Goal: Task Accomplishment & Management: Manage account settings

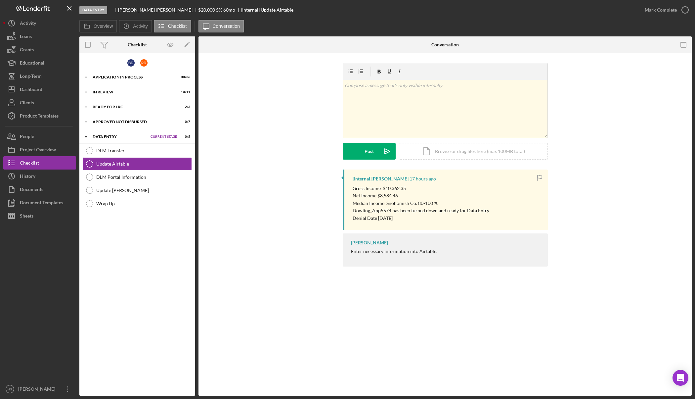
click at [149, 256] on div "B D R D Icon/Expander Application In Process 30 / 36 Set Stage Icon/Expander In…" at bounding box center [137, 224] width 116 height 336
click at [28, 94] on div "Dashboard" at bounding box center [31, 90] width 23 height 15
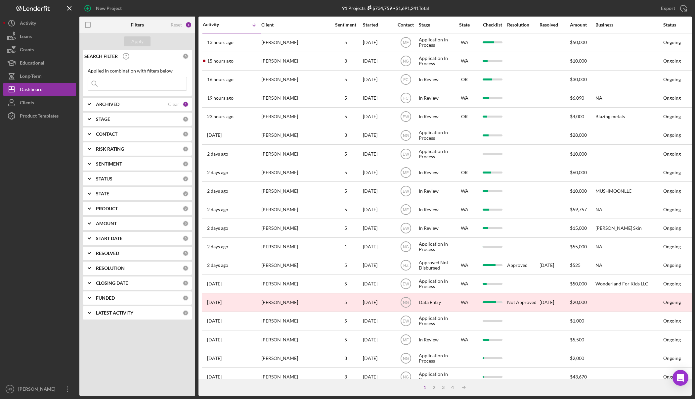
click at [107, 132] on b "CONTACT" at bounding box center [107, 133] width 22 height 5
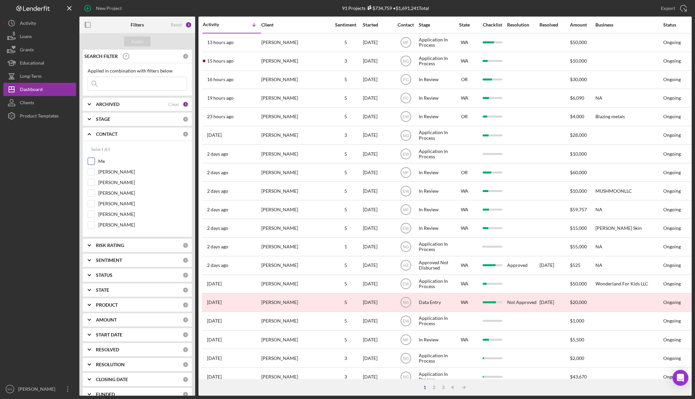
click at [103, 165] on div "Me" at bounding box center [137, 163] width 99 height 11
click at [93, 161] on input "Me" at bounding box center [91, 161] width 7 height 7
checkbox input "true"
click at [138, 38] on div "Apply" at bounding box center [137, 41] width 12 height 10
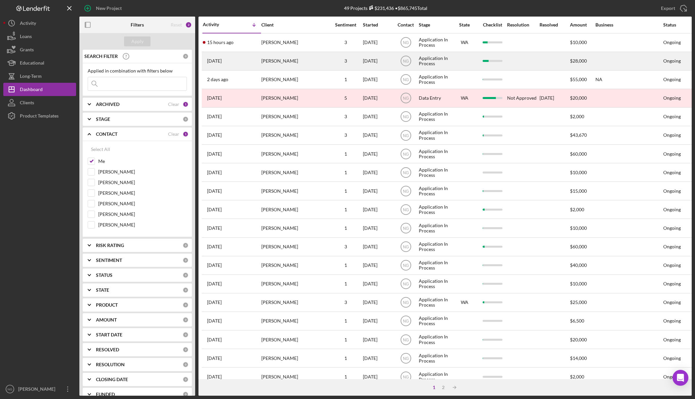
click at [298, 61] on div "[PERSON_NAME]" at bounding box center [294, 61] width 66 height 18
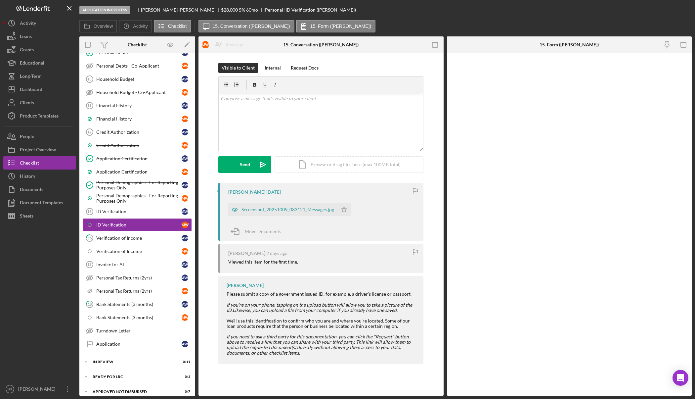
scroll to position [211, 0]
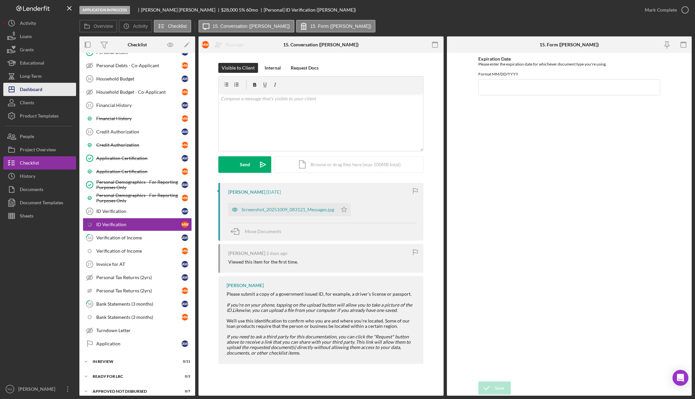
click at [38, 88] on div "Dashboard" at bounding box center [31, 90] width 23 height 15
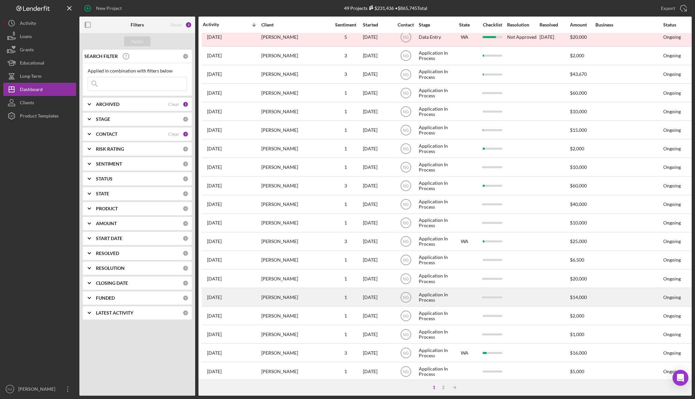
scroll to position [99, 0]
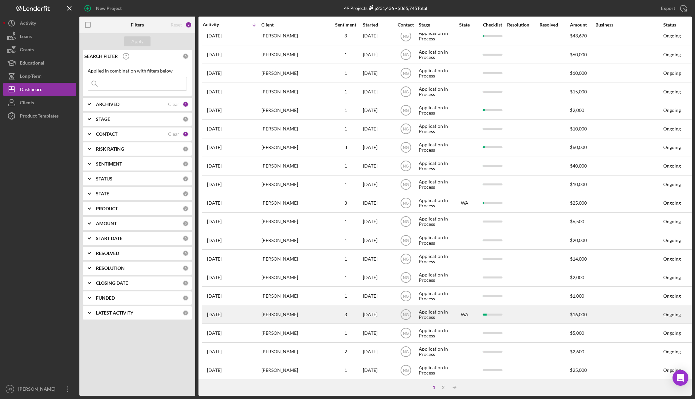
click at [294, 314] on div "[PERSON_NAME]" at bounding box center [294, 314] width 66 height 18
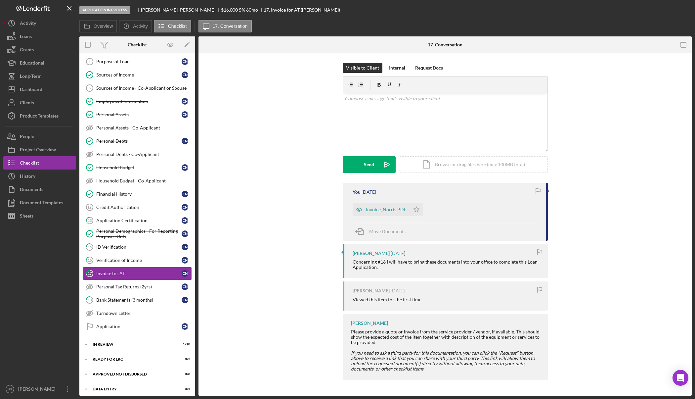
scroll to position [71, 0]
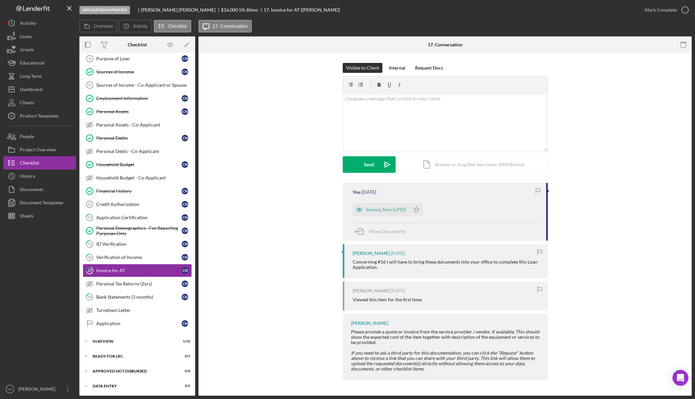
click at [264, 148] on div "Visible to Client Internal Request Docs v Color teal Color pink Remove color Ad…" at bounding box center [444, 123] width 473 height 120
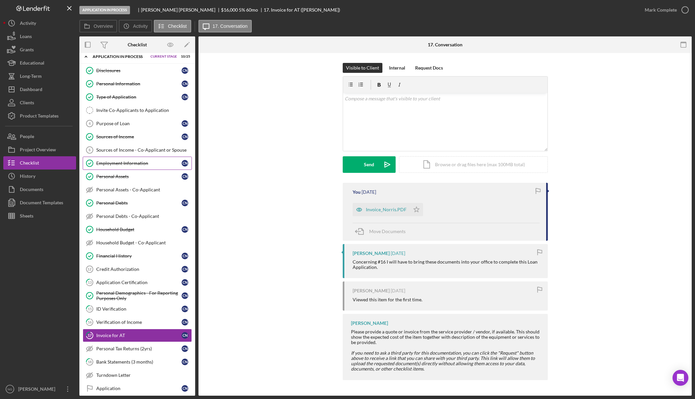
scroll to position [0, 0]
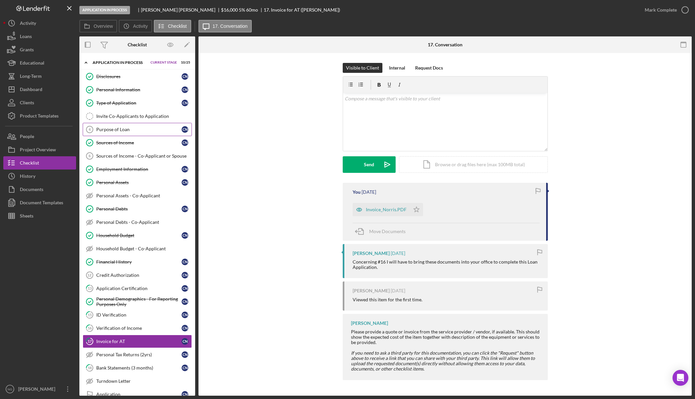
click at [137, 133] on link "Purpose of Loan 4 Purpose of Loan C N" at bounding box center [137, 129] width 109 height 13
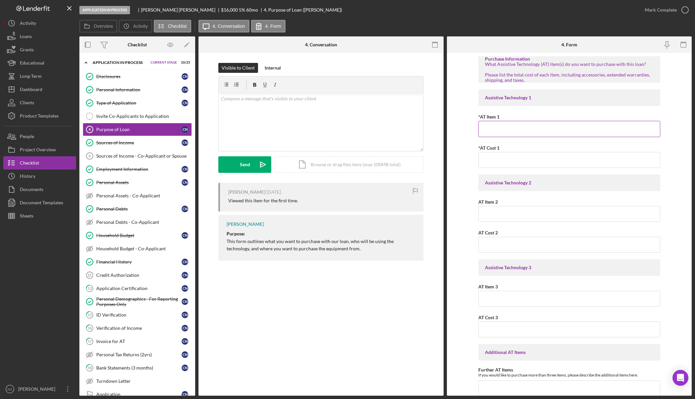
click at [523, 120] on div "*AT Item 1" at bounding box center [569, 117] width 182 height 8
click at [524, 129] on input "*AT Item 1" at bounding box center [569, 129] width 182 height 16
type input "Dentures"
type input "$16,000.00"
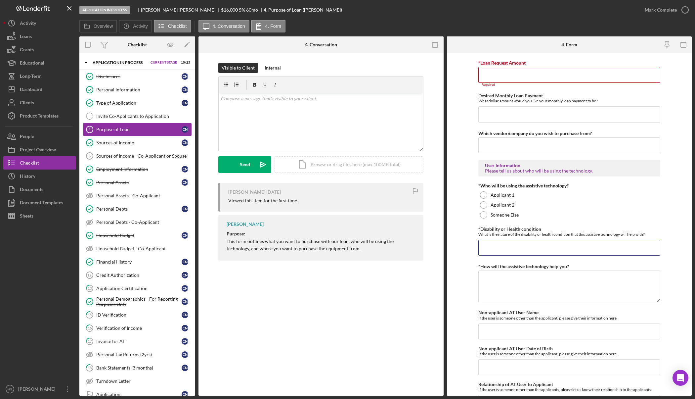
scroll to position [410, 0]
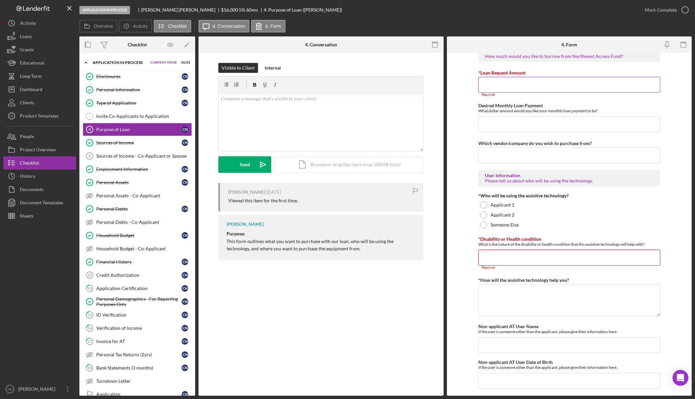
click at [512, 82] on input "*Loan Request Amount" at bounding box center [569, 85] width 182 height 16
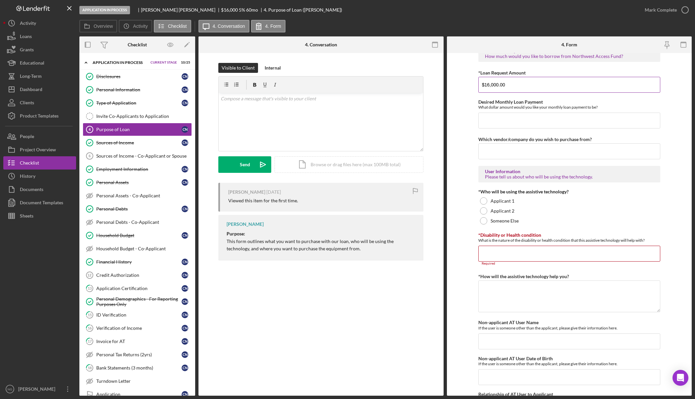
type input "$16,000.00"
type input "Blu Dental and Wellness Bellingham Denture Clinic"
click at [482, 200] on div at bounding box center [483, 200] width 7 height 7
click at [487, 253] on input "*Disability or Health condition" at bounding box center [569, 254] width 182 height 16
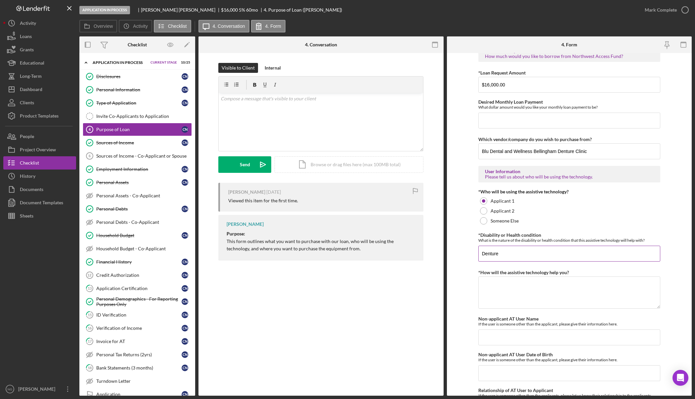
type input "Denture"
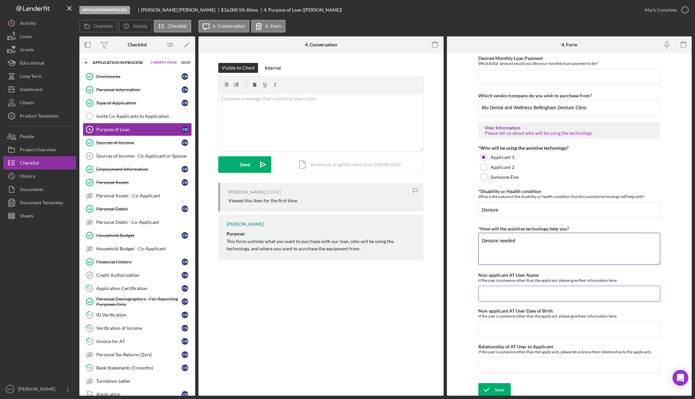
scroll to position [456, 0]
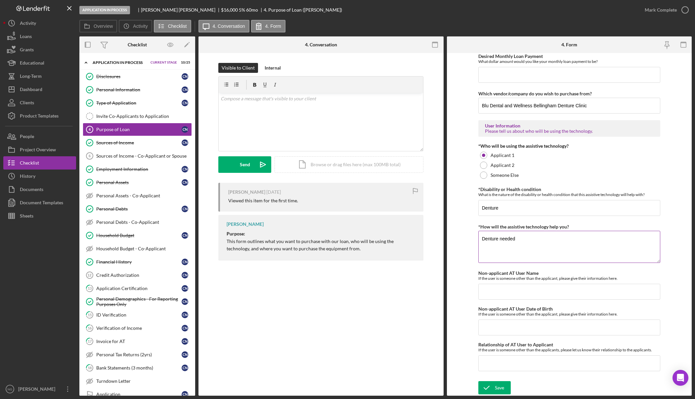
drag, startPoint x: 523, startPoint y: 242, endPoint x: 499, endPoint y: 239, distance: 23.6
click at [499, 239] on textarea "Denture needed" at bounding box center [569, 247] width 182 height 32
type textarea "Denture"
click at [497, 386] on div "Save" at bounding box center [499, 387] width 9 height 13
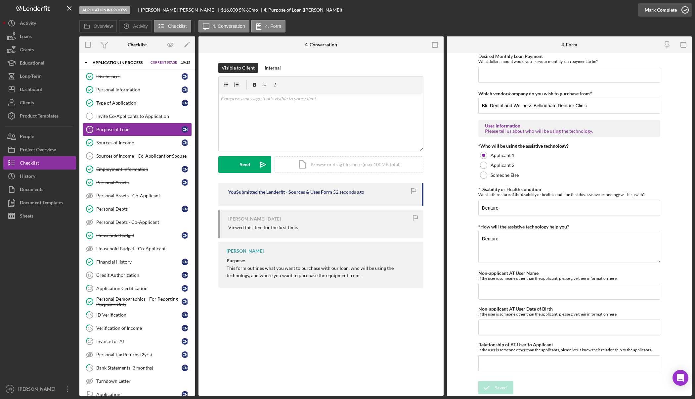
click at [679, 9] on icon "button" at bounding box center [685, 10] width 17 height 17
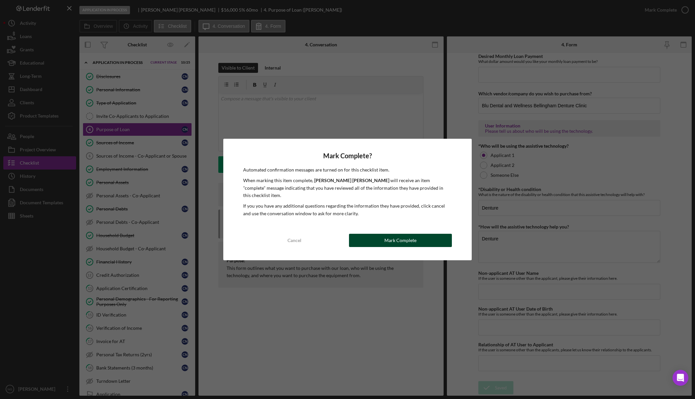
click at [414, 238] on div "Mark Complete" at bounding box center [400, 240] width 32 height 13
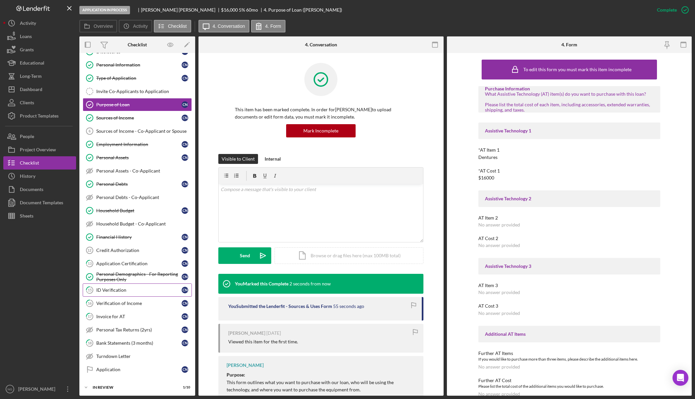
scroll to position [66, 0]
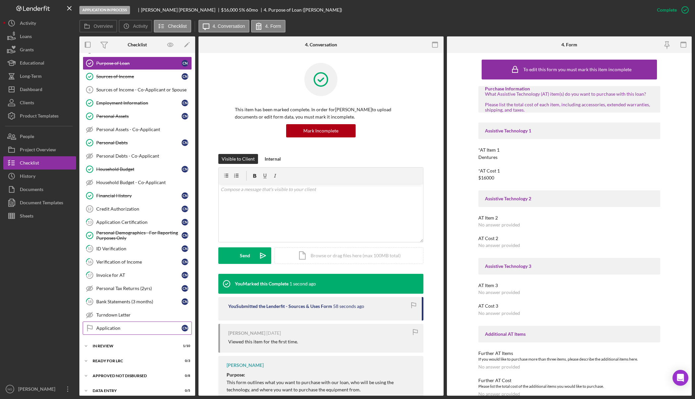
click at [120, 328] on div "Application" at bounding box center [138, 327] width 85 height 5
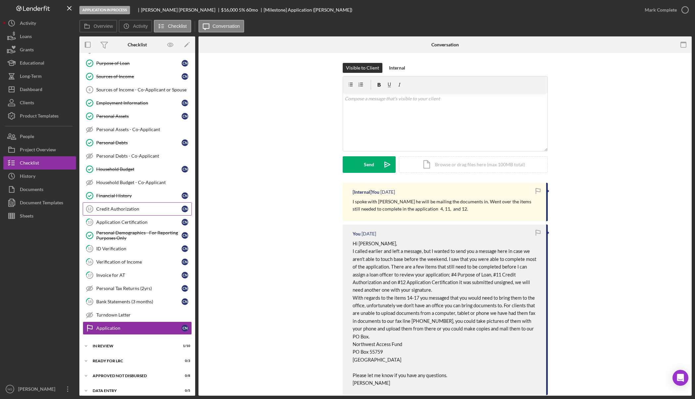
click at [127, 210] on div "Credit Authorization" at bounding box center [138, 208] width 85 height 5
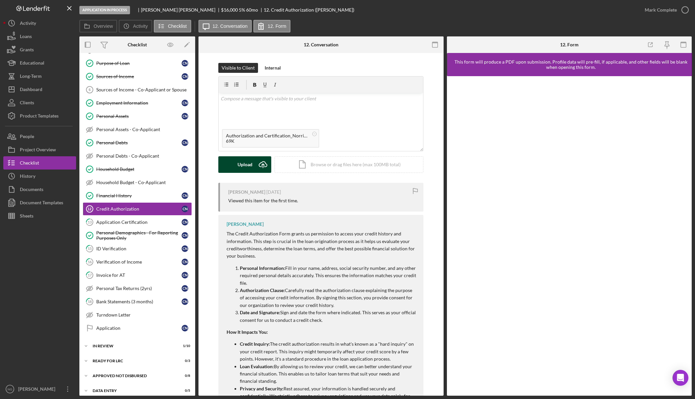
click at [253, 162] on button "Upload Icon/Upload" at bounding box center [244, 164] width 53 height 17
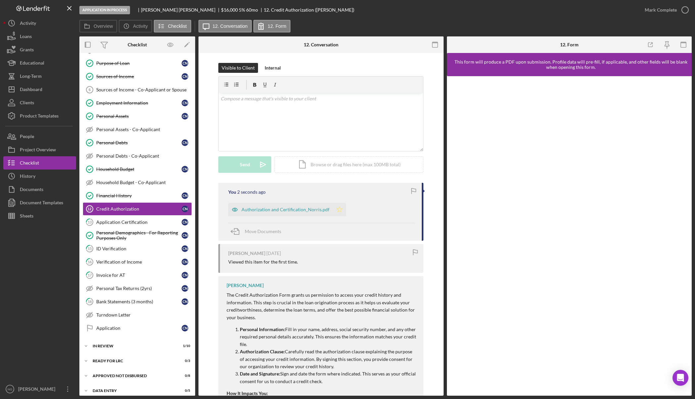
click at [338, 210] on icon "Icon/Star" at bounding box center [339, 209] width 13 height 13
click at [133, 225] on link "13 Application Certification C N" at bounding box center [137, 221] width 109 height 13
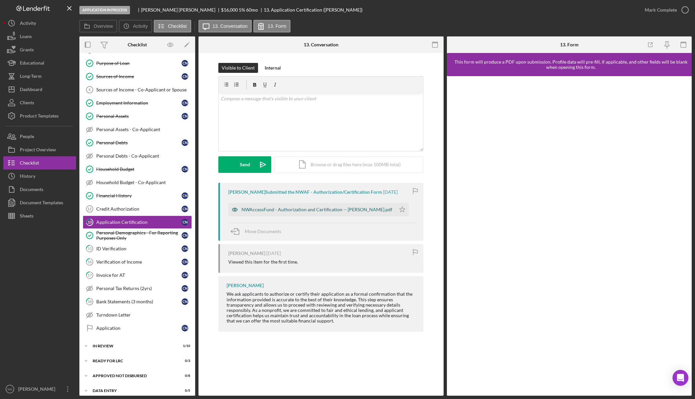
click at [327, 213] on div "NWAccessFund - Authorization and Certification -- Craig Norris.pdf" at bounding box center [311, 209] width 167 height 13
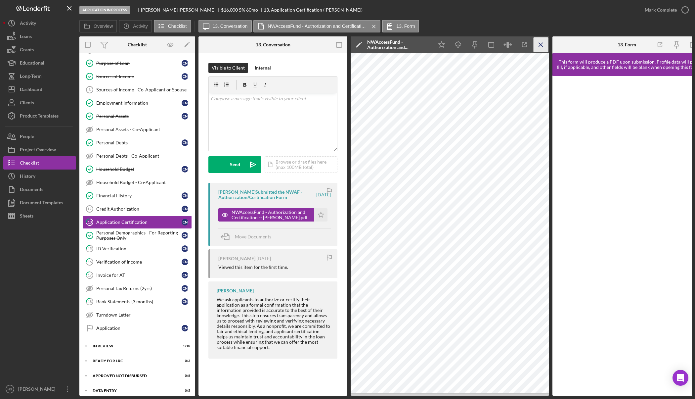
click at [541, 42] on icon "Icon/Menu Close" at bounding box center [541, 44] width 15 height 15
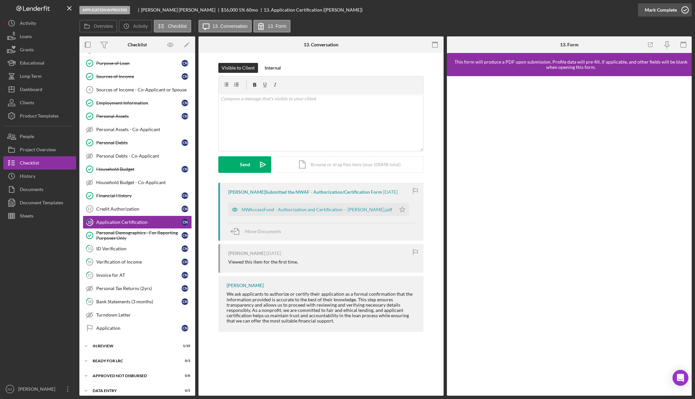
click at [686, 10] on icon "button" at bounding box center [685, 10] width 17 height 17
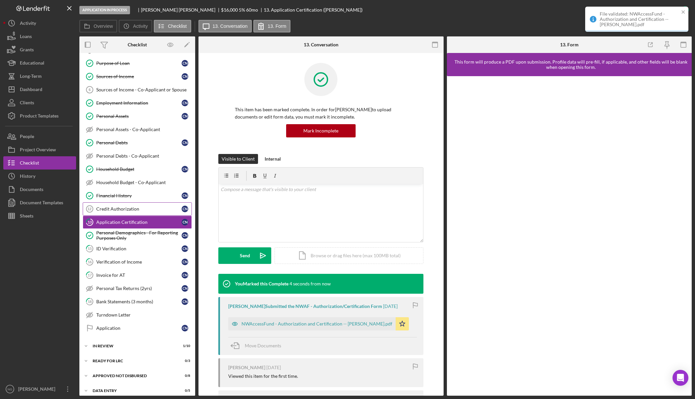
click at [128, 211] on div "Credit Authorization" at bounding box center [138, 208] width 85 height 5
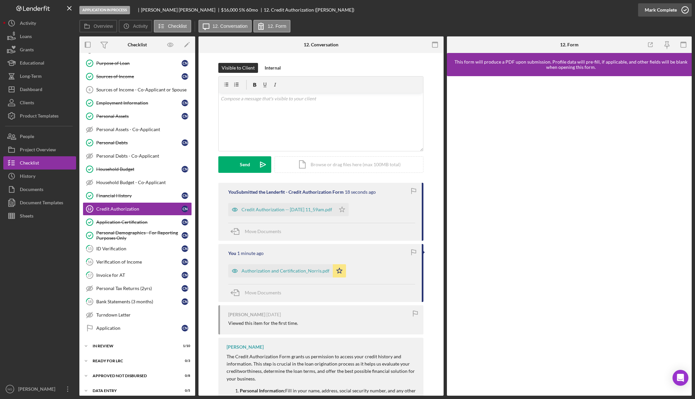
click at [685, 9] on icon "button" at bounding box center [685, 10] width 17 height 17
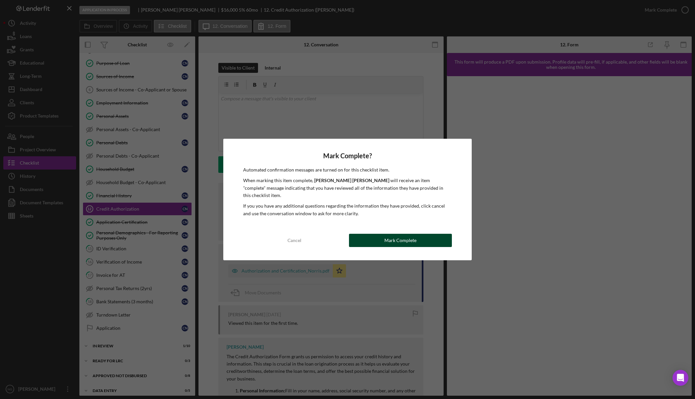
click at [424, 238] on button "Mark Complete" at bounding box center [400, 240] width 103 height 13
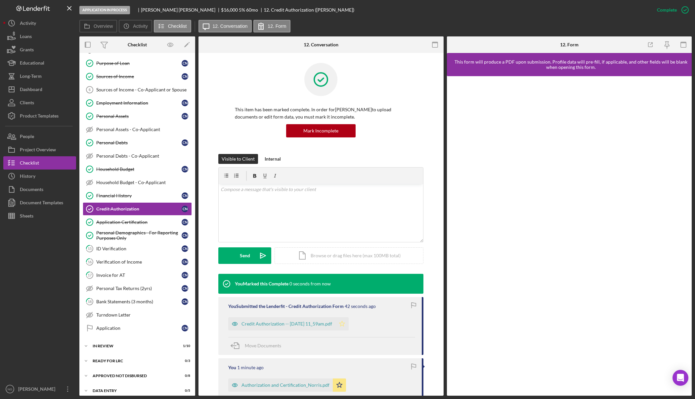
click at [349, 325] on icon "Icon/Star" at bounding box center [342, 323] width 13 height 13
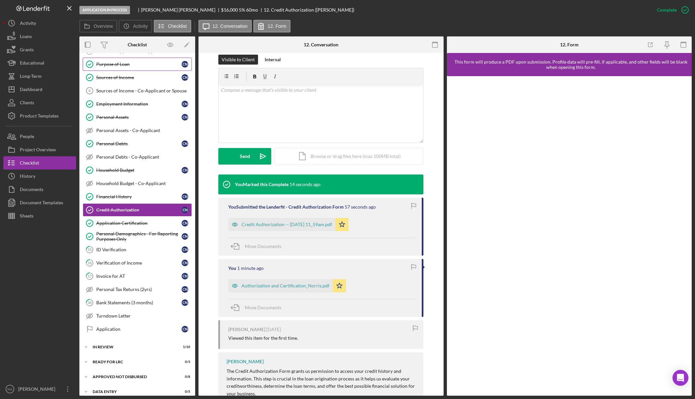
scroll to position [71, 0]
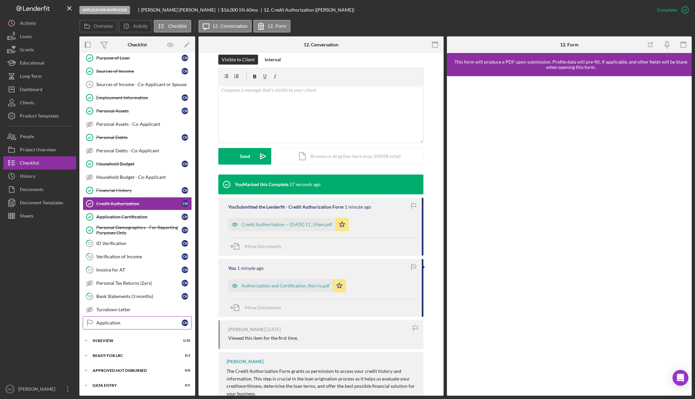
click at [129, 326] on link "Application Application C N" at bounding box center [137, 322] width 109 height 13
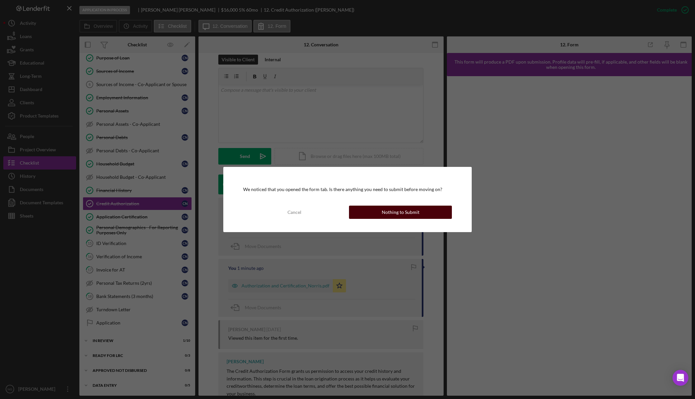
click at [426, 216] on button "Nothing to Submit" at bounding box center [400, 211] width 103 height 13
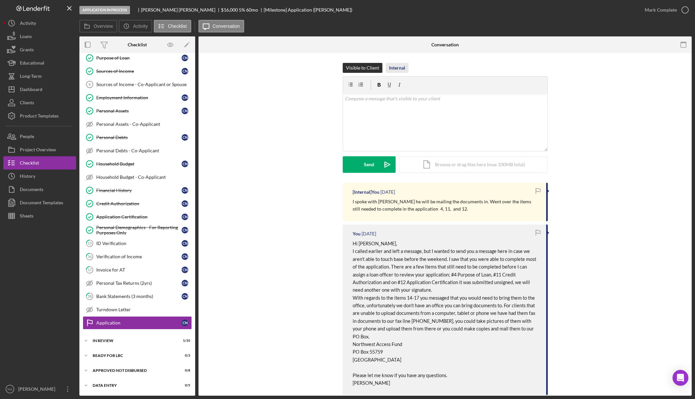
click at [396, 68] on div "Internal" at bounding box center [397, 68] width 16 height 10
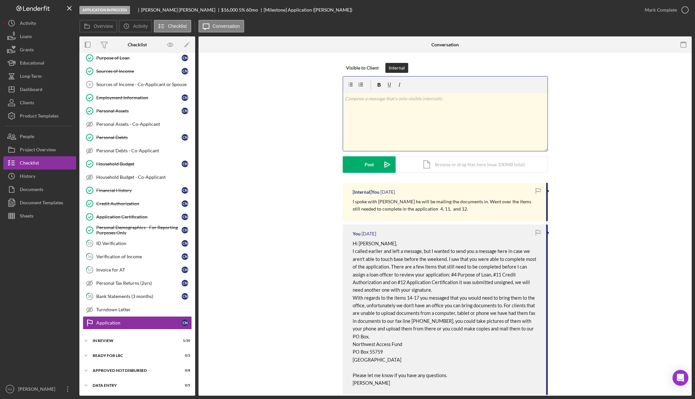
click at [378, 112] on div "v Color teal Color pink Remove color Add row above Add row below Add column bef…" at bounding box center [445, 122] width 204 height 58
click at [386, 113] on p "Craig filled out the application on Lenderfit the was unable to sign the Credit…" at bounding box center [445, 106] width 201 height 22
click at [457, 115] on p "Craig filled out the application on Lenderfit the was unable to sign the Credit…" at bounding box center [445, 106] width 201 height 22
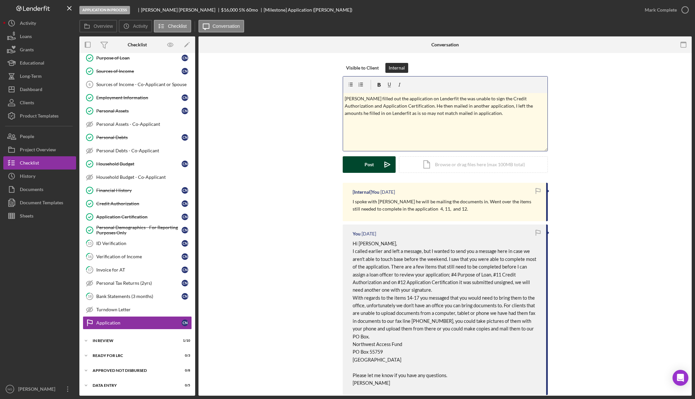
click at [365, 163] on div "Post" at bounding box center [369, 164] width 9 height 17
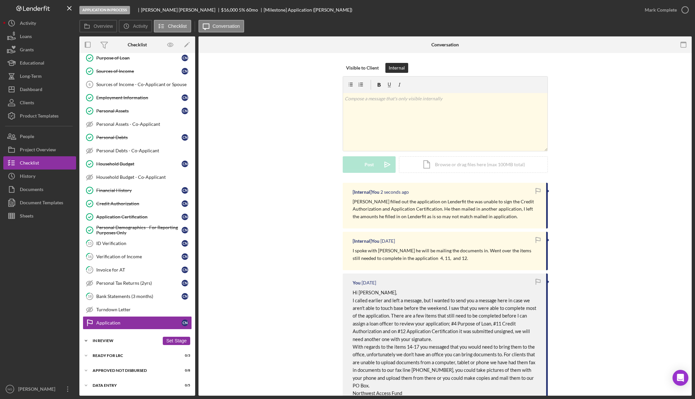
click at [111, 338] on div "Icon/Expander In Review 1 / 10 Set Stage" at bounding box center [137, 340] width 116 height 13
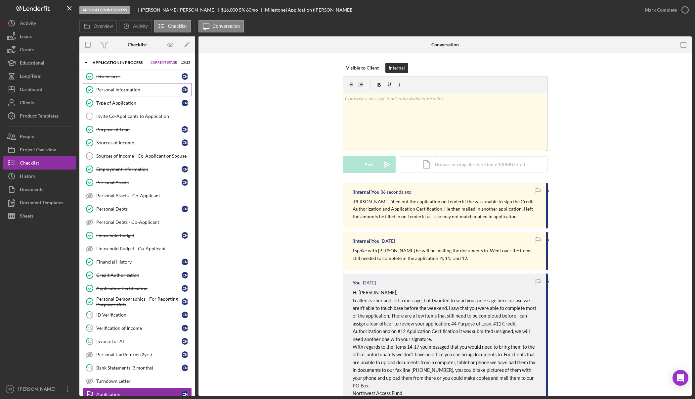
click at [129, 88] on div "Personal Information" at bounding box center [138, 89] width 85 height 5
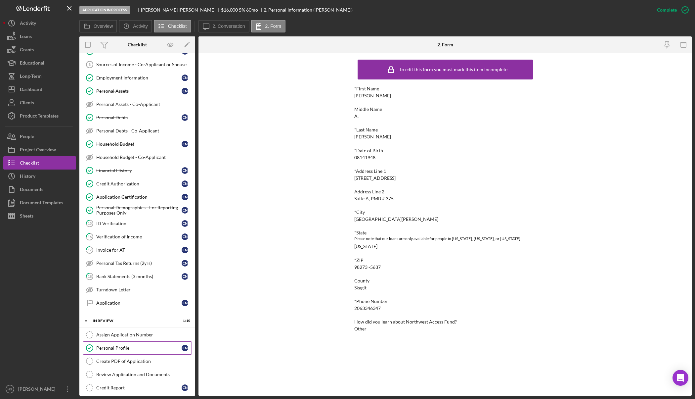
scroll to position [99, 0]
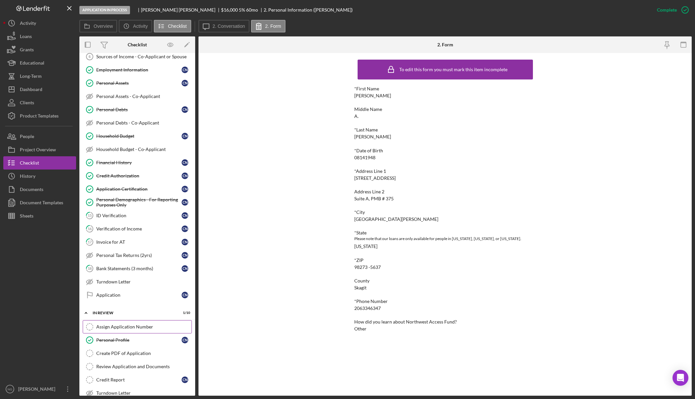
click at [129, 328] on div "Assign Application Number" at bounding box center [143, 326] width 95 height 5
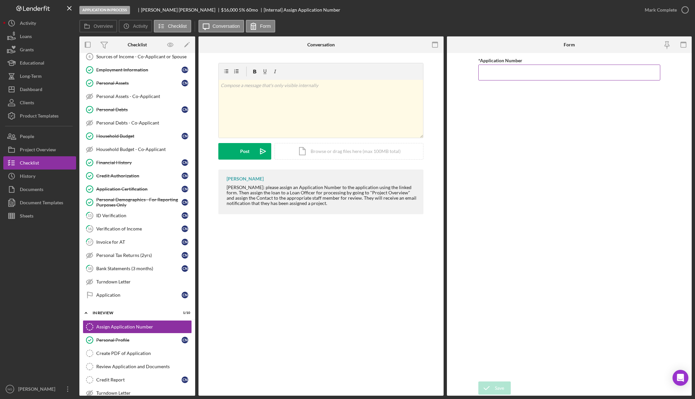
click at [532, 70] on input "*Application Number" at bounding box center [569, 73] width 182 height 16
type input "5583"
click at [495, 384] on div "Save" at bounding box center [499, 387] width 9 height 13
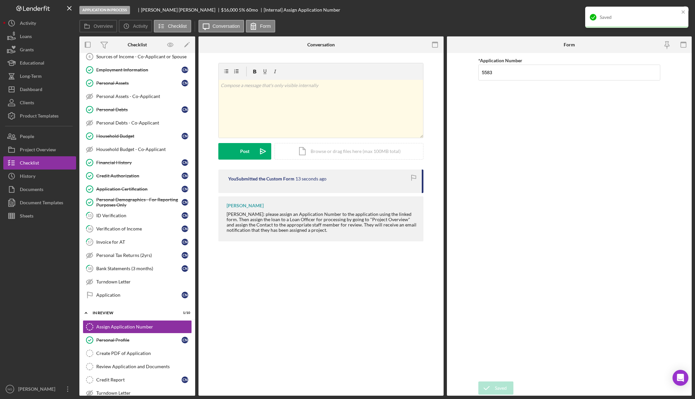
click at [618, 184] on div "*Application Number 5583" at bounding box center [569, 217] width 182 height 322
click at [684, 10] on icon "button" at bounding box center [685, 10] width 17 height 17
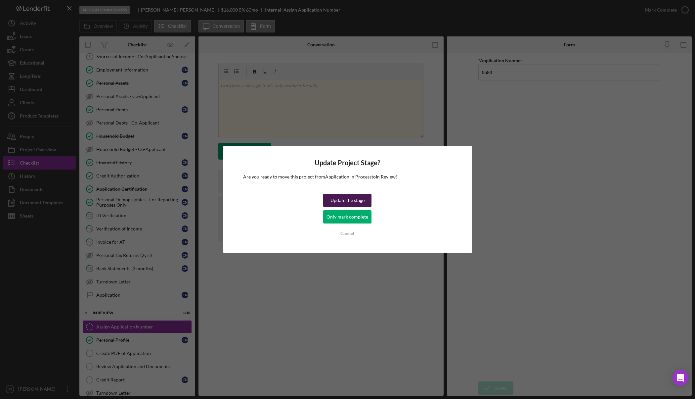
click at [354, 200] on div "Update the stage" at bounding box center [348, 200] width 34 height 13
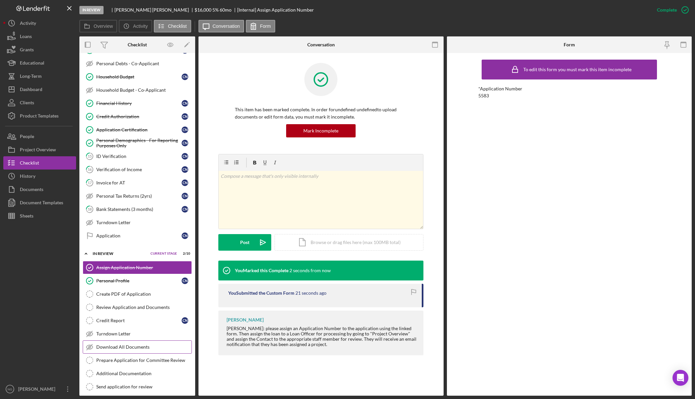
scroll to position [165, 0]
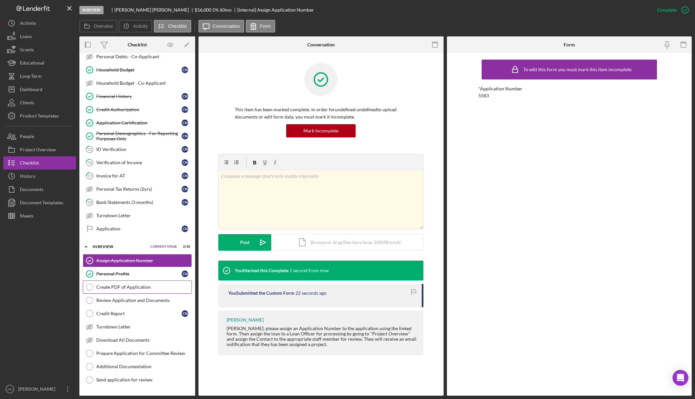
click at [146, 290] on link "Create PDF of Application Create PDF of Application" at bounding box center [137, 286] width 109 height 13
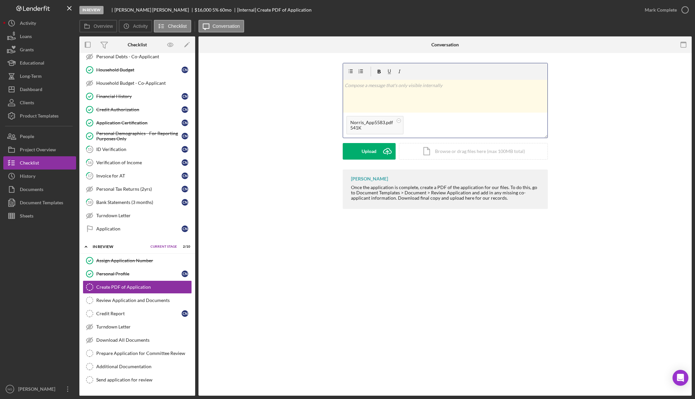
click at [382, 104] on div "v Color teal Color pink Remove color Add row above Add row below Add column bef…" at bounding box center [445, 96] width 204 height 33
click at [383, 158] on icon "Icon/icon-invite-send" at bounding box center [387, 151] width 17 height 17
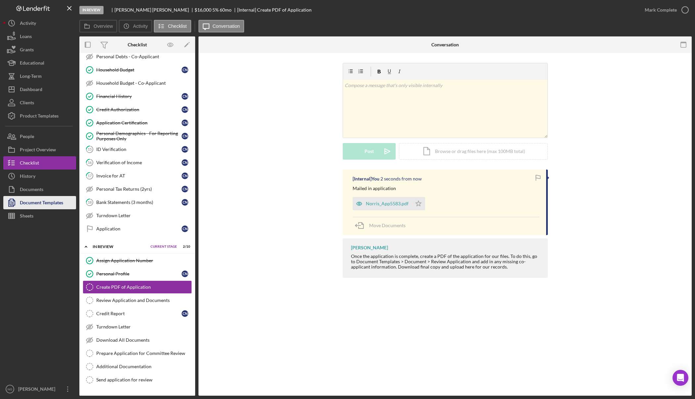
click at [48, 205] on div "Document Templates" at bounding box center [41, 203] width 43 height 15
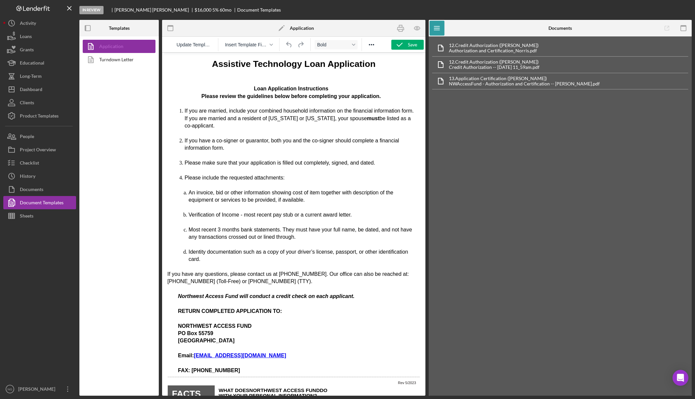
click at [132, 48] on link "Application" at bounding box center [117, 46] width 69 height 13
click at [414, 44] on div "Save" at bounding box center [412, 45] width 9 height 10
drag, startPoint x: 400, startPoint y: 30, endPoint x: 175, endPoint y: 128, distance: 246.1
click at [400, 30] on icon "button" at bounding box center [400, 28] width 15 height 15
click at [44, 162] on button "Checklist" at bounding box center [39, 162] width 73 height 13
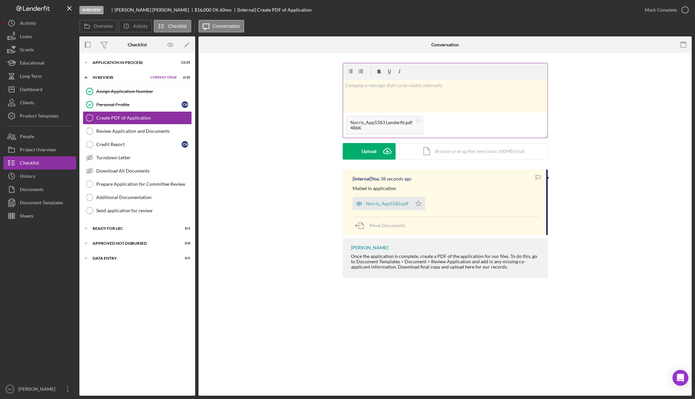
click at [394, 94] on div "v Color teal Color pink Remove color Add row above Add row below Add column bef…" at bounding box center [445, 96] width 204 height 33
click at [366, 153] on div "Post" at bounding box center [369, 151] width 9 height 17
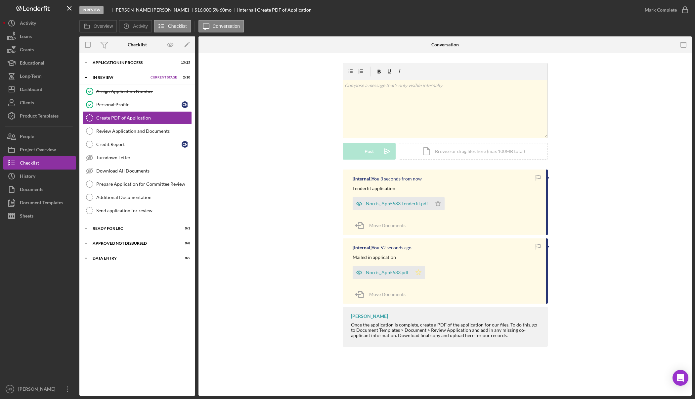
click at [420, 273] on icon "Icon/Star" at bounding box center [418, 272] width 13 height 13
click at [442, 202] on icon "Icon/Star" at bounding box center [437, 203] width 13 height 13
click at [683, 10] on icon "button" at bounding box center [685, 10] width 17 height 17
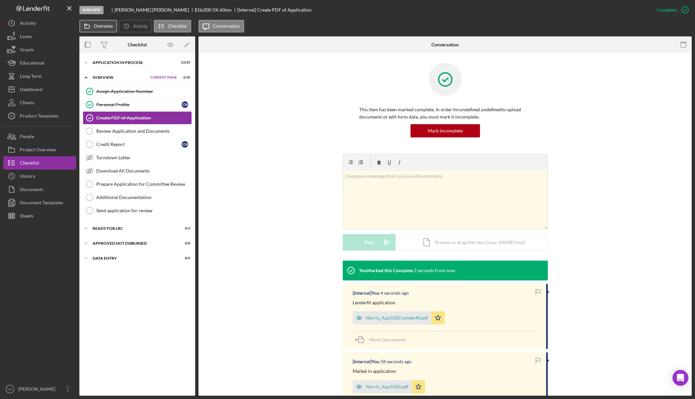
click at [99, 28] on label "Overview" at bounding box center [103, 25] width 19 height 5
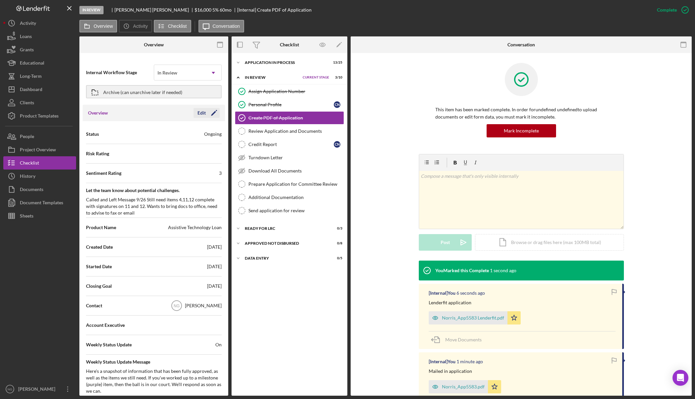
click at [210, 109] on icon "Icon/Edit" at bounding box center [214, 113] width 17 height 17
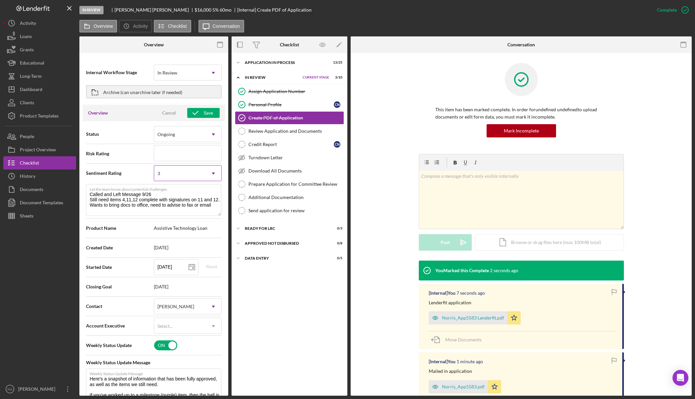
click at [192, 172] on div "3" at bounding box center [179, 173] width 51 height 15
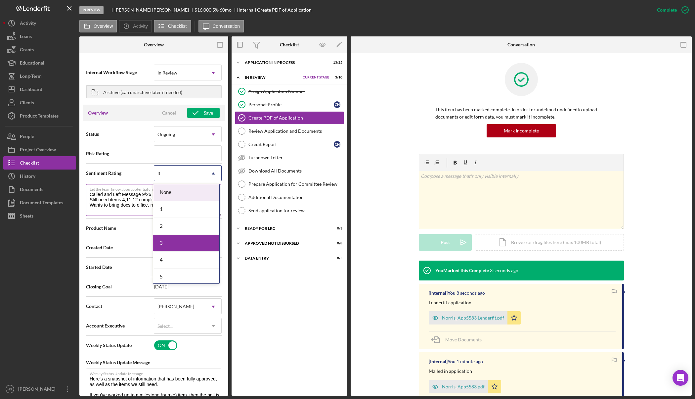
click at [139, 199] on textarea "Called and Left Message 9/26 Still need items 4,11,12 complete with signatures …" at bounding box center [153, 200] width 135 height 32
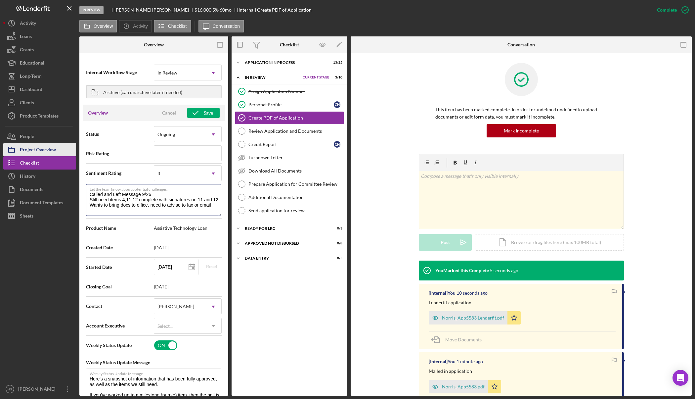
drag, startPoint x: 211, startPoint y: 206, endPoint x: 39, endPoint y: 156, distance: 179.3
click at [40, 158] on div "In Review Craig Norris $16,000 $5,600 5 % 60 mo [Internal] Create PDF of Applic…" at bounding box center [347, 197] width 689 height 395
click at [198, 180] on div "3" at bounding box center [179, 173] width 51 height 15
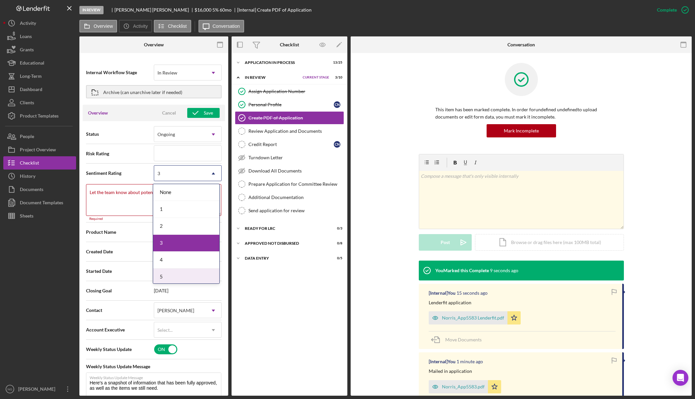
click at [187, 275] on div "5" at bounding box center [186, 276] width 66 height 17
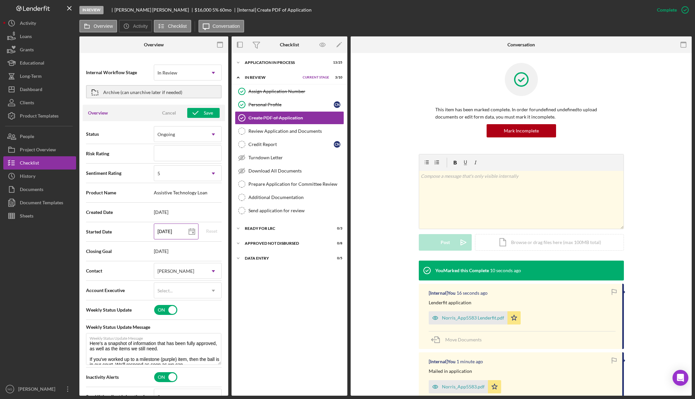
click at [170, 229] on input "09/25/2025" at bounding box center [176, 231] width 45 height 16
click at [194, 231] on icon at bounding box center [192, 231] width 17 height 17
type input "2025-10-10"
type input "10/10/2025"
click at [186, 269] on div "[PERSON_NAME]" at bounding box center [179, 270] width 51 height 15
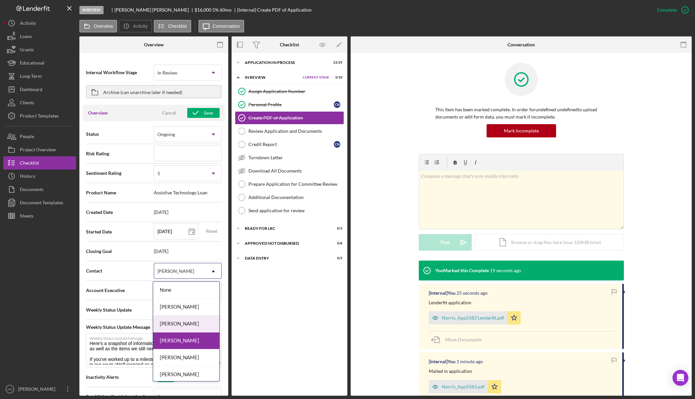
click at [190, 323] on div "[PERSON_NAME]" at bounding box center [186, 323] width 66 height 17
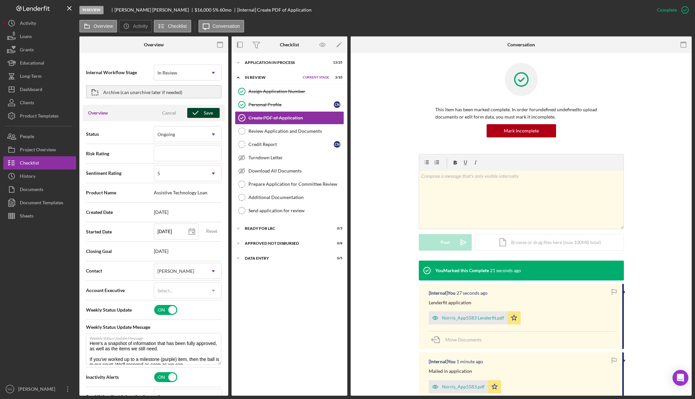
click at [205, 115] on div "Save" at bounding box center [208, 113] width 9 height 10
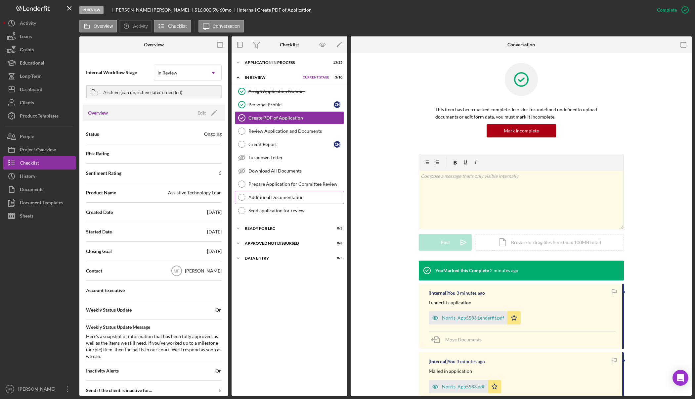
click at [286, 195] on div "Additional Documentation" at bounding box center [295, 197] width 95 height 5
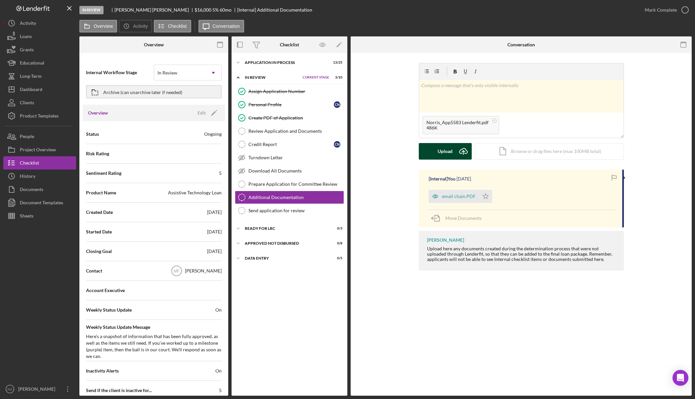
click at [451, 152] on div "Upload" at bounding box center [445, 151] width 15 height 17
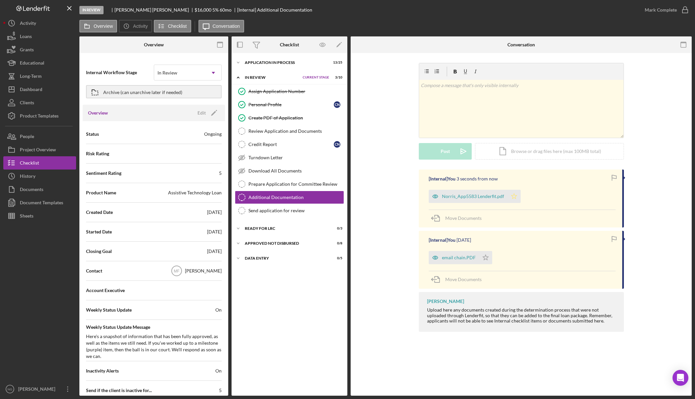
click at [512, 198] on polygon "button" at bounding box center [514, 195] width 6 height 5
click at [482, 258] on icon "Icon/Star" at bounding box center [485, 257] width 13 height 13
click at [33, 87] on div "Dashboard" at bounding box center [31, 90] width 23 height 15
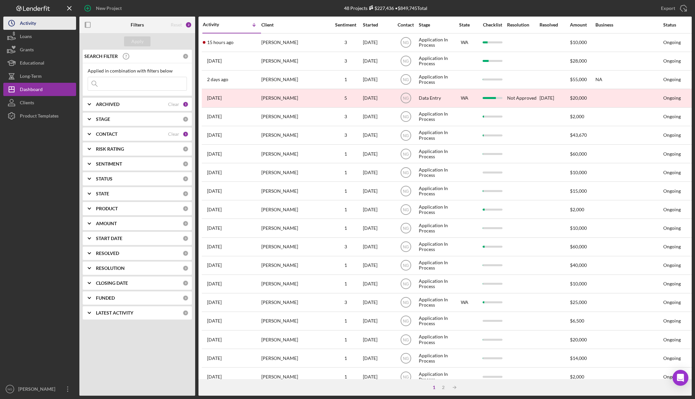
click at [39, 21] on button "Icon/History Activity" at bounding box center [39, 23] width 73 height 13
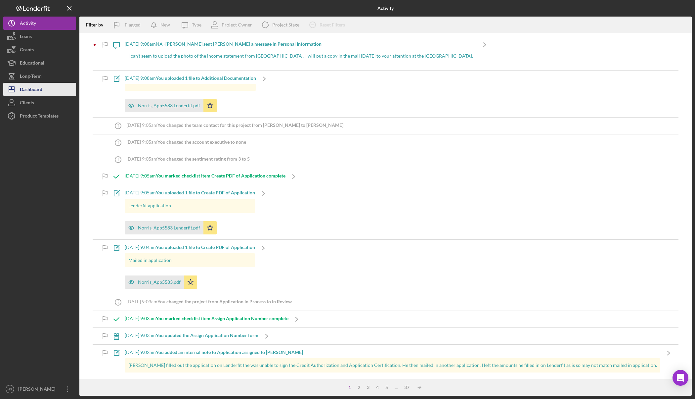
click at [28, 90] on div "Dashboard" at bounding box center [31, 90] width 23 height 15
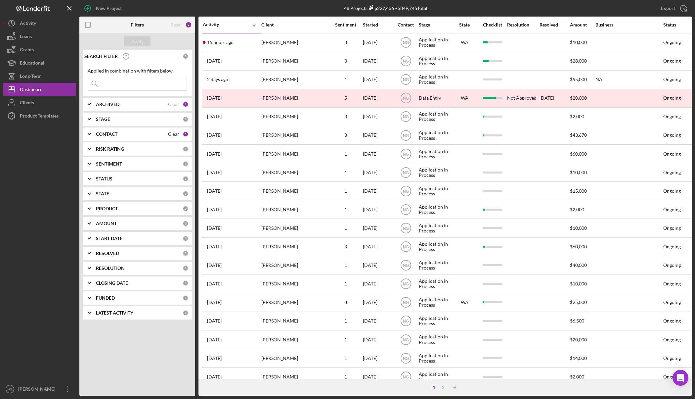
click at [171, 132] on div "Clear" at bounding box center [173, 133] width 11 height 5
click at [140, 37] on div "Apply" at bounding box center [137, 41] width 12 height 10
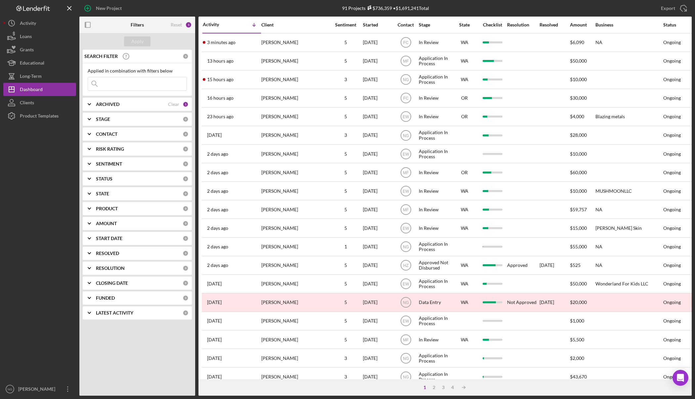
click at [126, 137] on div "CONTACT 0" at bounding box center [142, 133] width 93 height 13
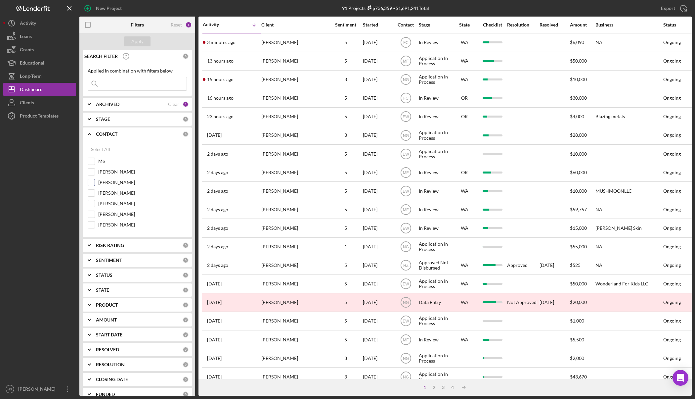
click at [96, 181] on div "[PERSON_NAME]" at bounding box center [137, 184] width 99 height 11
click at [122, 180] on label "[PERSON_NAME]" at bounding box center [142, 182] width 89 height 7
click at [95, 180] on input "[PERSON_NAME]" at bounding box center [91, 182] width 7 height 7
checkbox input "true"
click at [134, 40] on div "Apply" at bounding box center [137, 41] width 12 height 10
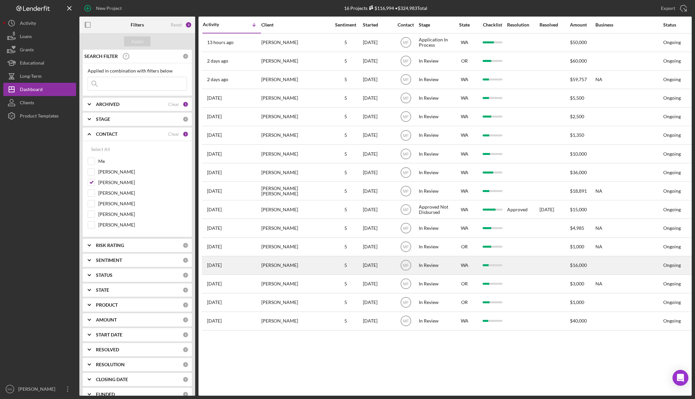
click at [285, 266] on div "[PERSON_NAME]" at bounding box center [294, 265] width 66 height 18
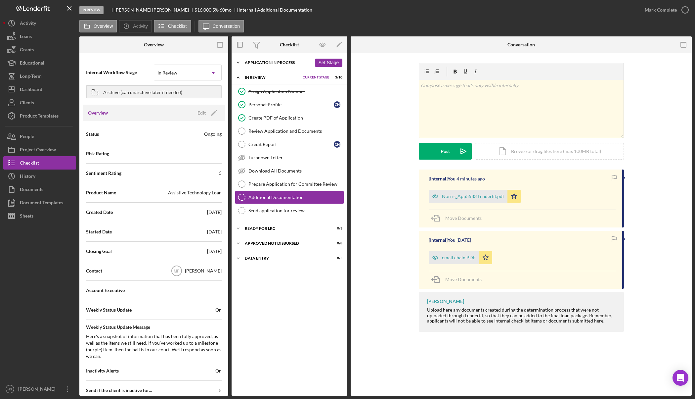
click at [271, 63] on div "Application In Process" at bounding box center [278, 63] width 67 height 4
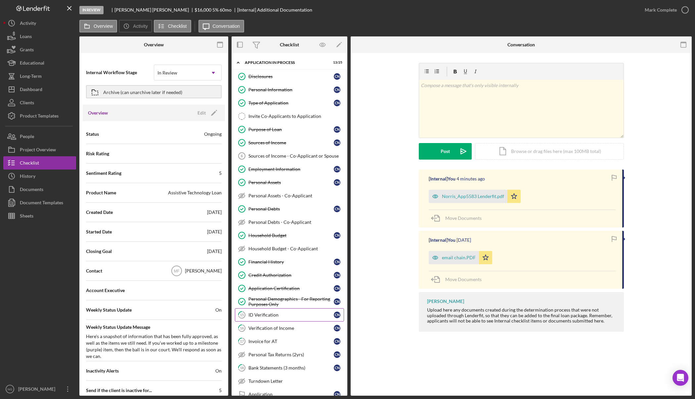
click at [286, 318] on link "15 ID Verification C N" at bounding box center [289, 314] width 109 height 13
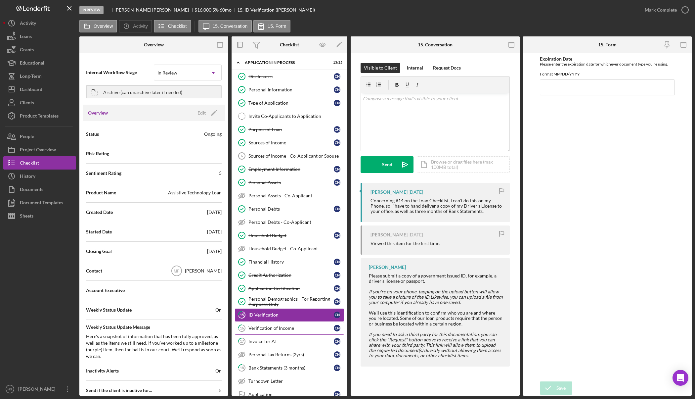
click at [297, 328] on div "Verification of Income" at bounding box center [290, 327] width 85 height 5
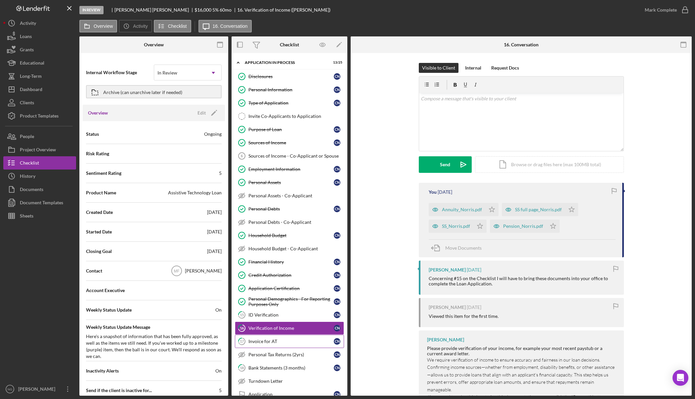
click at [296, 343] on div "Invoice for AT" at bounding box center [290, 340] width 85 height 5
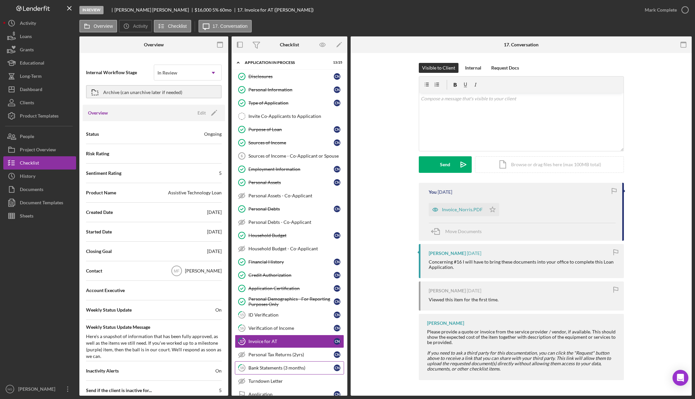
click at [302, 365] on div "Bank Statements (3 months)" at bounding box center [290, 367] width 85 height 5
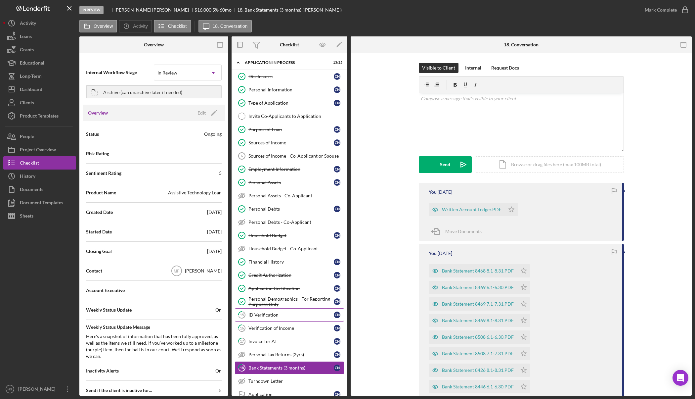
click at [273, 312] on div "ID Verification" at bounding box center [290, 314] width 85 height 5
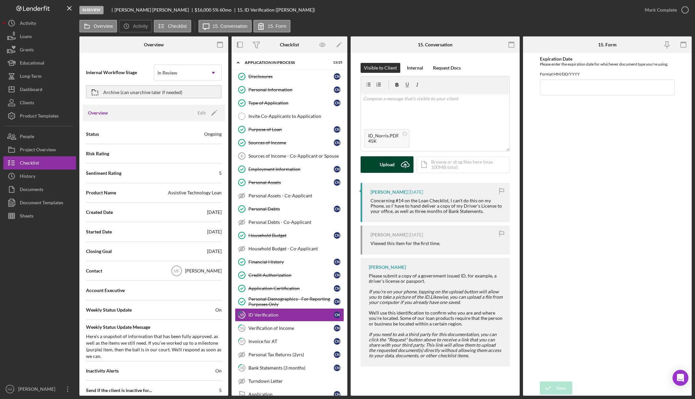
click at [396, 166] on button "Upload Icon/Upload" at bounding box center [387, 164] width 53 height 17
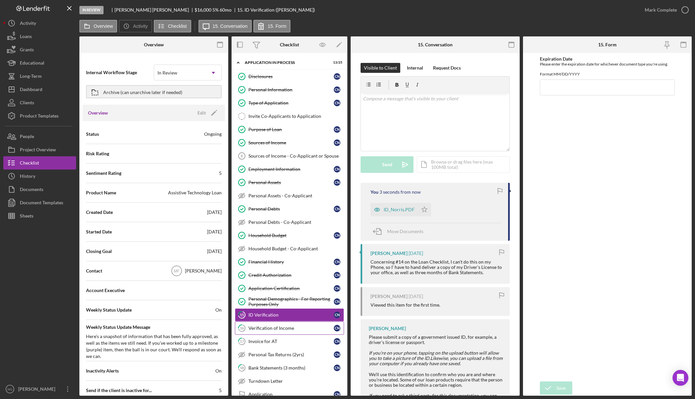
click at [284, 321] on link "16 Verification of Income C N" at bounding box center [289, 327] width 109 height 13
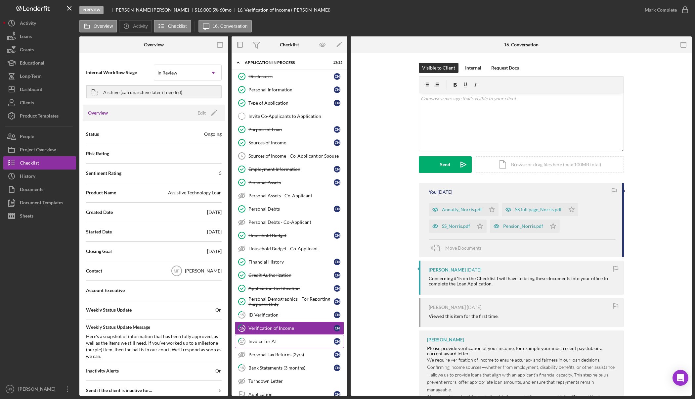
click at [289, 338] on div "Invoice for AT" at bounding box center [290, 340] width 85 height 5
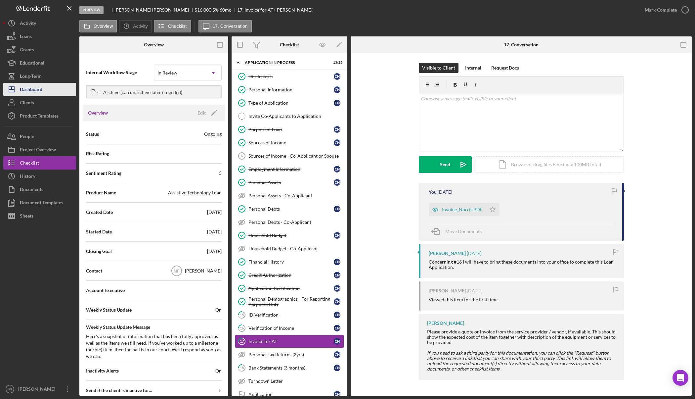
click at [50, 94] on button "Icon/Dashboard Dashboard" at bounding box center [39, 89] width 73 height 13
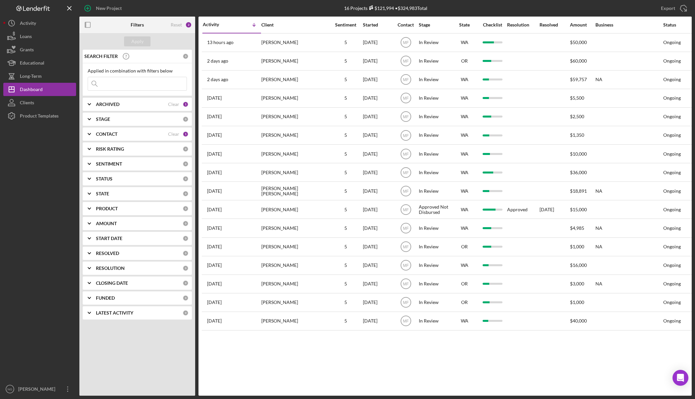
click at [169, 137] on div "CONTACT Clear 1" at bounding box center [142, 134] width 93 height 6
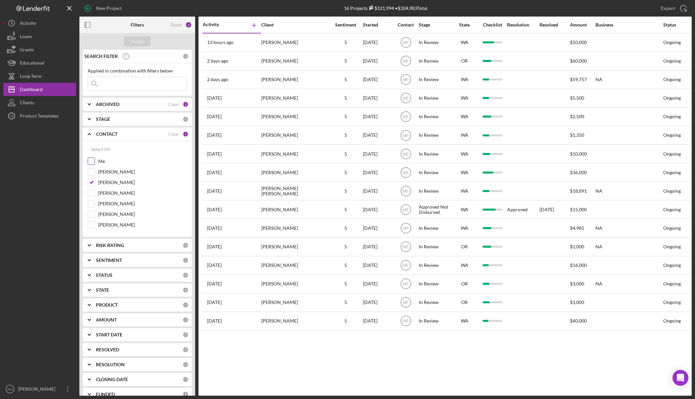
click at [101, 161] on label "Me" at bounding box center [142, 161] width 89 height 7
click at [95, 161] on input "Me" at bounding box center [91, 161] width 7 height 7
checkbox input "true"
click at [97, 183] on div "[PERSON_NAME]" at bounding box center [137, 184] width 99 height 11
click at [91, 182] on input "[PERSON_NAME]" at bounding box center [91, 182] width 7 height 7
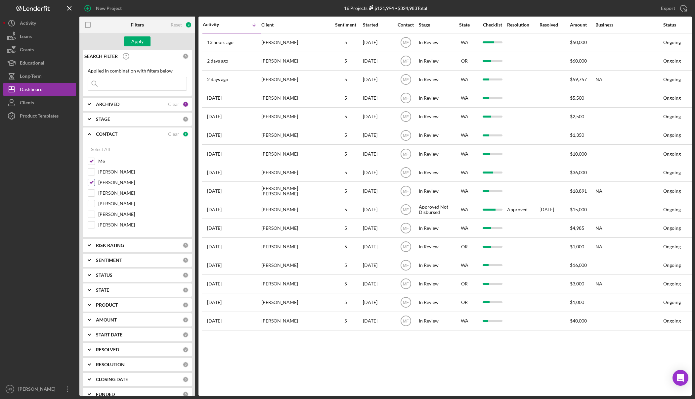
checkbox input "false"
click at [143, 42] on div "Apply" at bounding box center [137, 41] width 12 height 10
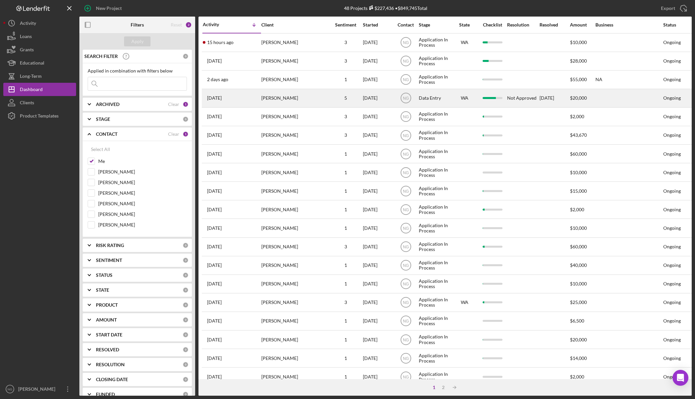
click at [317, 97] on div "Rachelle Dowling" at bounding box center [294, 98] width 66 height 18
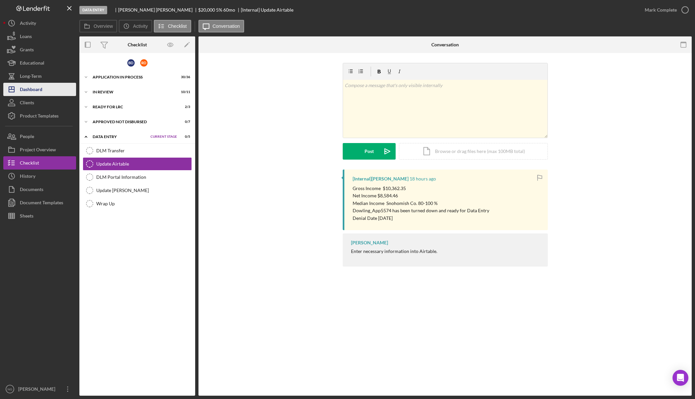
click at [44, 91] on button "Icon/Dashboard Dashboard" at bounding box center [39, 89] width 73 height 13
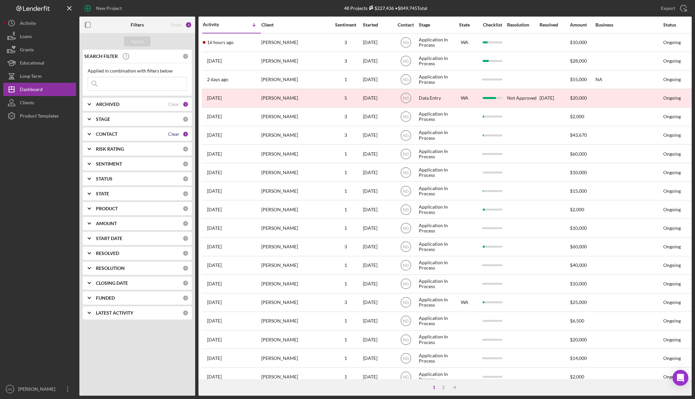
click at [169, 135] on div "Clear" at bounding box center [173, 133] width 11 height 5
click at [136, 44] on div "Apply" at bounding box center [137, 41] width 12 height 10
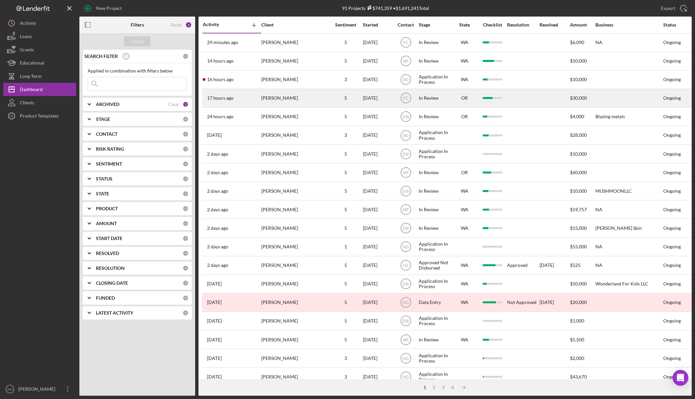
click at [303, 98] on div "[PERSON_NAME]" at bounding box center [294, 98] width 66 height 18
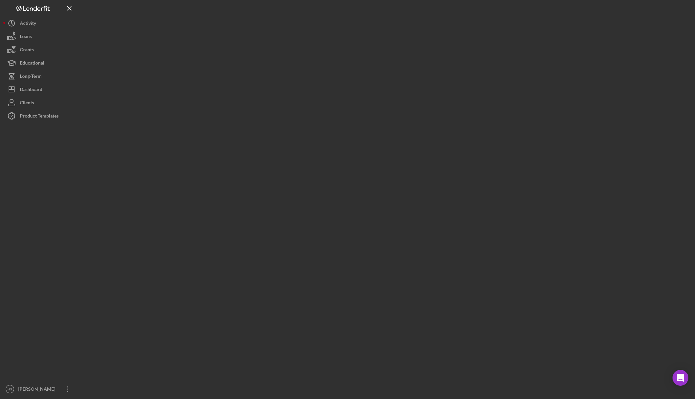
click at [303, 98] on div at bounding box center [385, 197] width 612 height 395
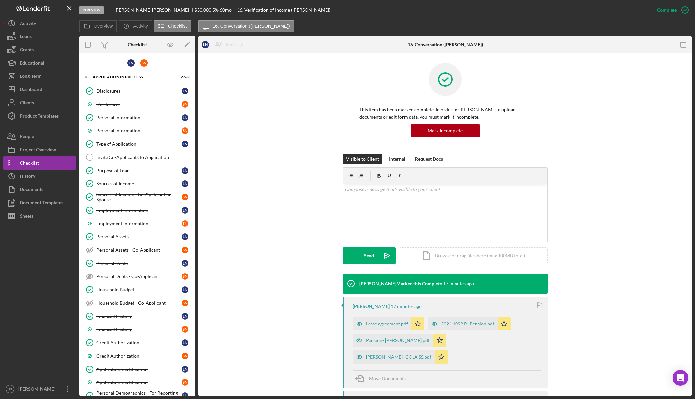
click at [226, 241] on div "Visible to Client Internal Request Docs v Color teal Color pink Remove color Ad…" at bounding box center [444, 214] width 473 height 120
click at [140, 27] on label "Activity" at bounding box center [140, 25] width 15 height 5
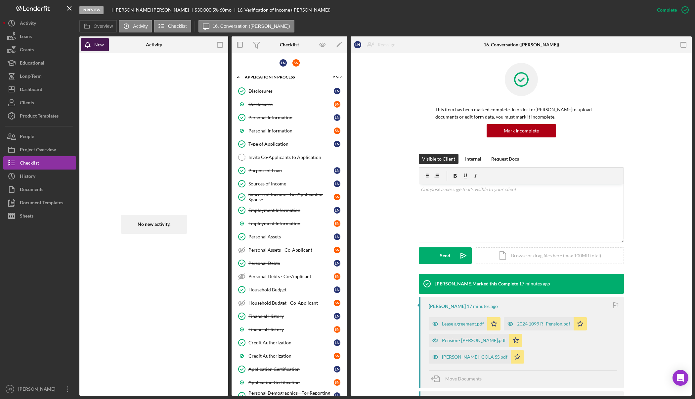
click at [100, 49] on div "New" at bounding box center [99, 44] width 10 height 13
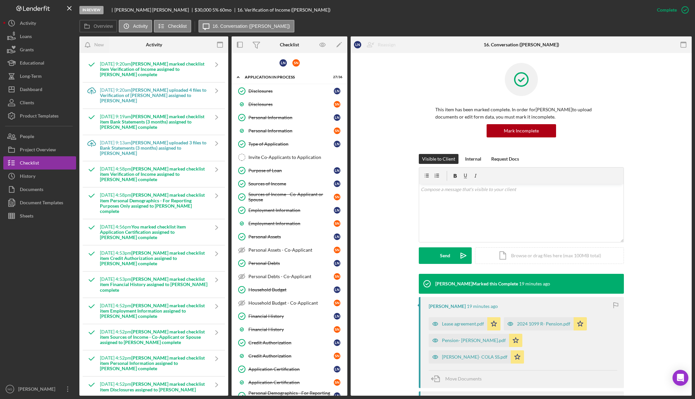
click at [62, 278] on div at bounding box center [39, 302] width 73 height 160
click at [43, 86] on button "Icon/Dashboard Dashboard" at bounding box center [39, 89] width 73 height 13
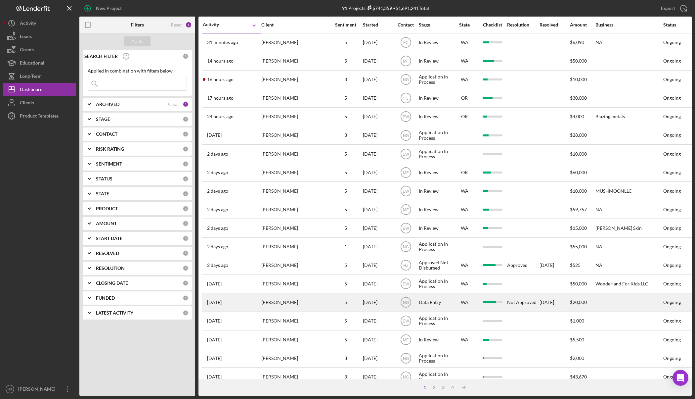
click at [322, 301] on div "Rachelle Dowling" at bounding box center [294, 302] width 66 height 18
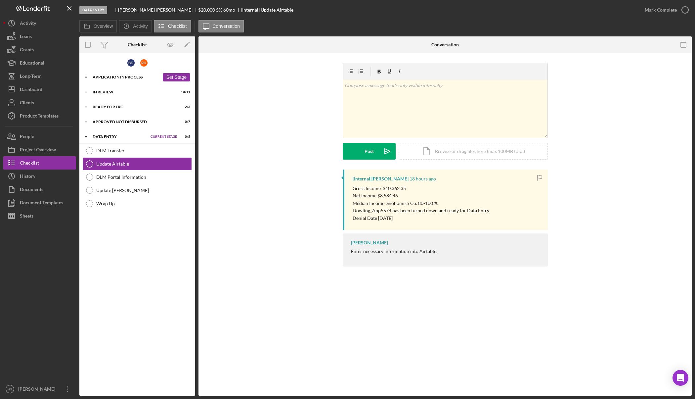
click at [145, 79] on div "Icon/Expander Application In Process 30 / 36 Set Stage" at bounding box center [137, 76] width 116 height 13
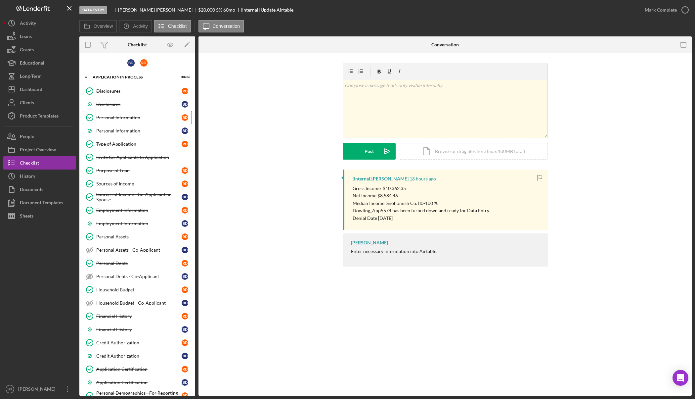
click at [137, 121] on link "Personal Information Personal Information R D" at bounding box center [137, 117] width 109 height 13
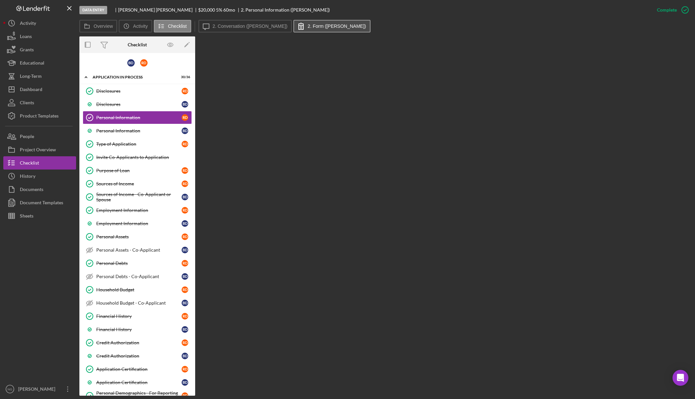
click at [308, 28] on label "2. Form (Rachelle D.)" at bounding box center [337, 25] width 59 height 5
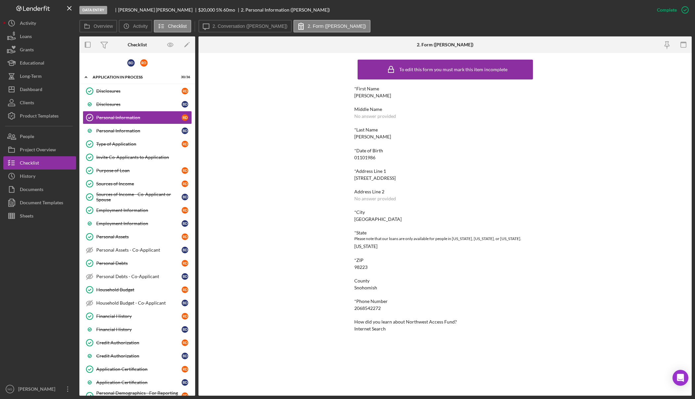
drag, startPoint x: 400, startPoint y: 177, endPoint x: 354, endPoint y: 179, distance: 46.4
click at [354, 179] on div "*Address Line 1 17930 116th Place NE" at bounding box center [445, 174] width 182 height 12
click at [30, 138] on div "People" at bounding box center [27, 137] width 14 height 15
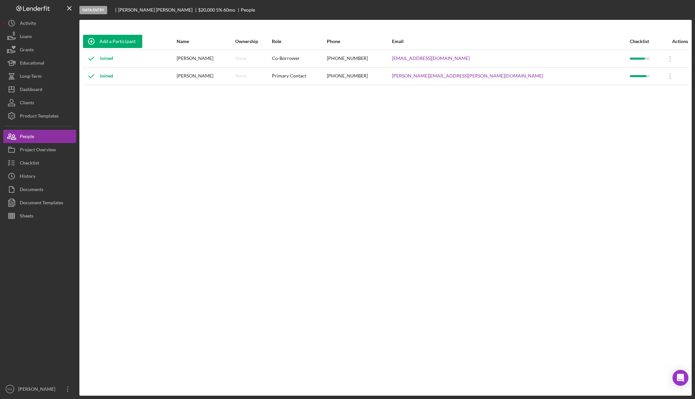
drag, startPoint x: 453, startPoint y: 77, endPoint x: 405, endPoint y: 78, distance: 48.0
click at [405, 78] on tr "Joined Rachelle Dowling None Primary Contact (206) 854-2272 rachelle.dowling@ou…" at bounding box center [386, 76] width 606 height 18
drag, startPoint x: 444, startPoint y: 59, endPoint x: 406, endPoint y: 58, distance: 37.7
click at [391, 58] on div "(425) 328-6126" at bounding box center [359, 58] width 65 height 17
drag, startPoint x: 545, startPoint y: 75, endPoint x: 473, endPoint y: 79, distance: 71.9
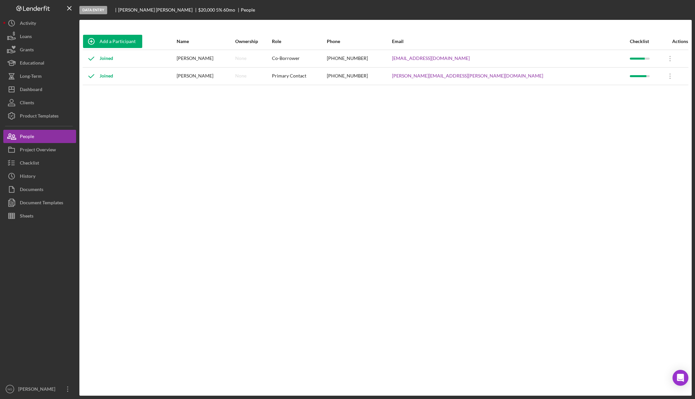
click at [473, 79] on tr "Joined Rachelle Dowling None Primary Contact (206) 854-2272 rachelle.dowling@ou…" at bounding box center [386, 76] width 606 height 18
click at [31, 159] on div "Checklist" at bounding box center [29, 163] width 19 height 15
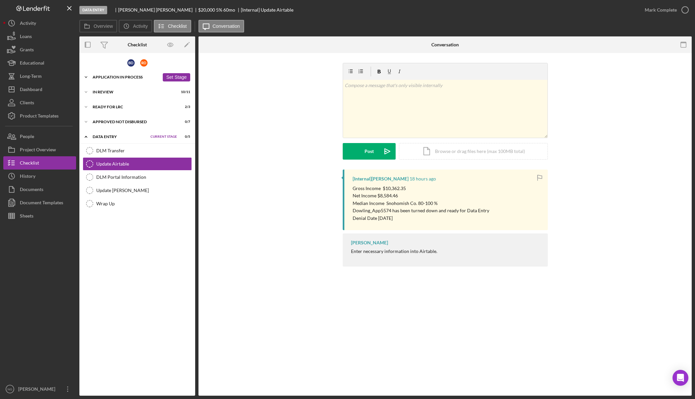
click at [124, 78] on div "Application In Process" at bounding box center [126, 77] width 67 height 4
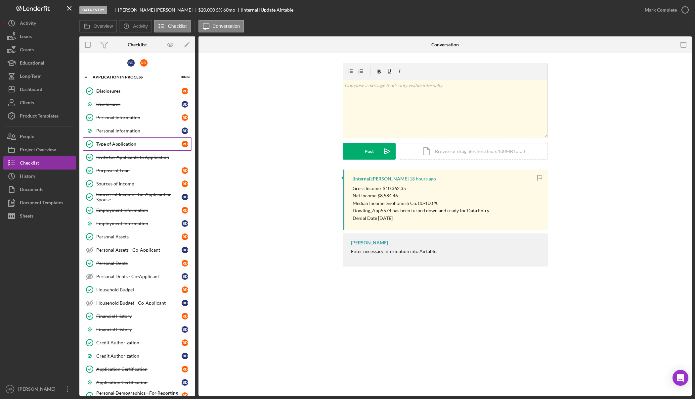
click at [137, 143] on div "Type of Application" at bounding box center [138, 143] width 85 height 5
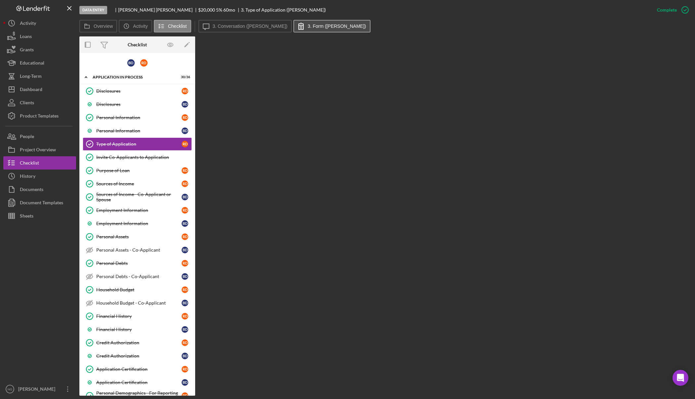
click at [316, 26] on label "3. Form (Rachelle D.)" at bounding box center [337, 25] width 59 height 5
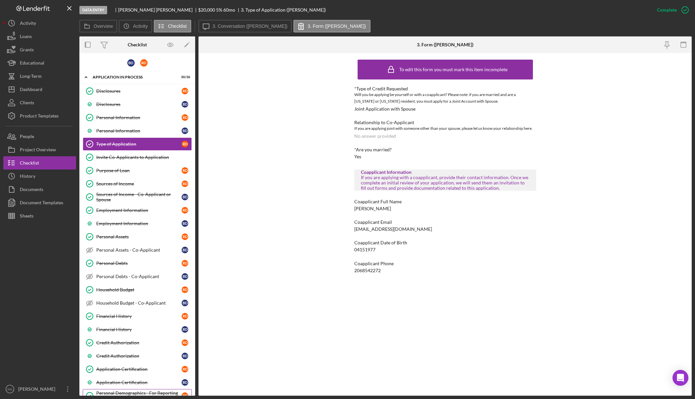
click at [152, 390] on div "Personal Demographics - For Reporting Purposes Only" at bounding box center [138, 395] width 85 height 11
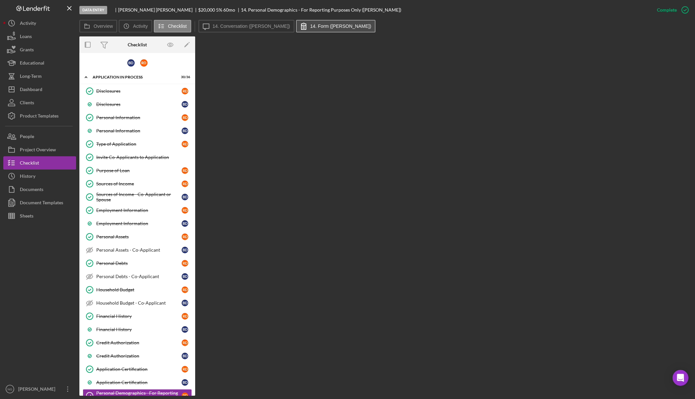
click at [313, 28] on label "14. Form (Rachelle D.)" at bounding box center [340, 25] width 61 height 5
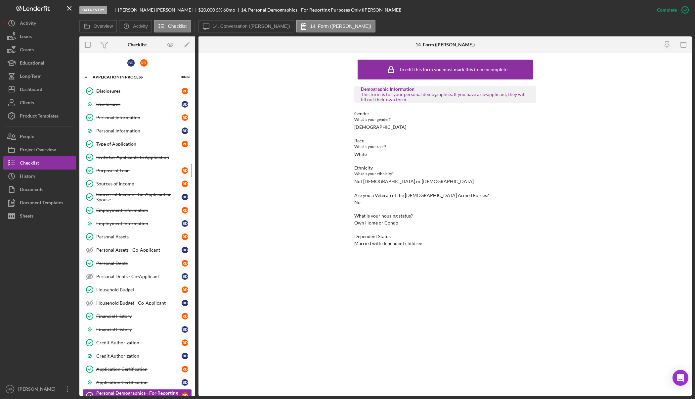
click at [133, 168] on div "Purpose of Loan" at bounding box center [138, 170] width 85 height 5
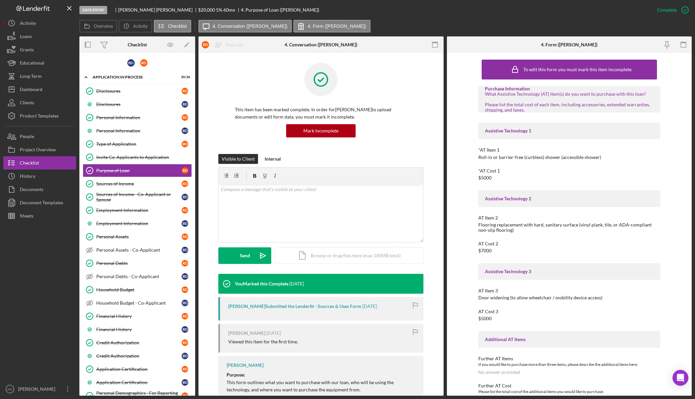
drag, startPoint x: 619, startPoint y: 239, endPoint x: 523, endPoint y: 237, distance: 96.6
click at [104, 26] on label "Overview" at bounding box center [103, 25] width 19 height 5
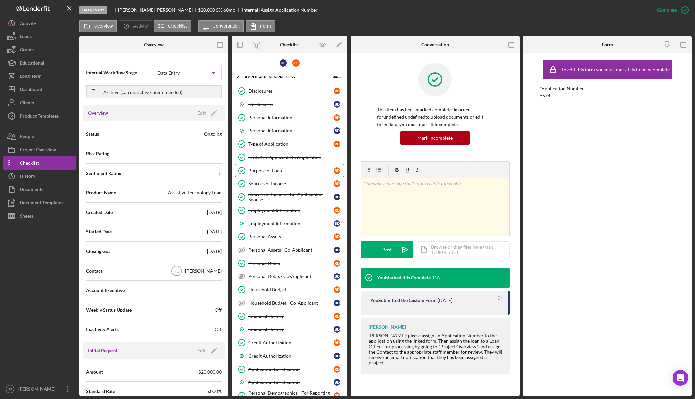
click at [294, 168] on div "Purpose of Loan" at bounding box center [290, 170] width 85 height 5
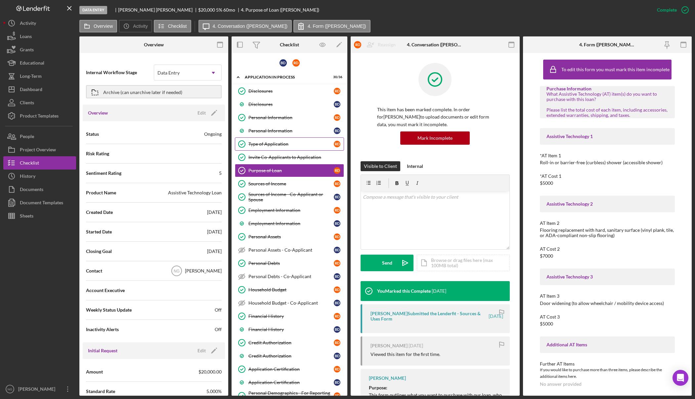
click at [286, 137] on link "Type of Application Type of Application R D" at bounding box center [289, 143] width 109 height 13
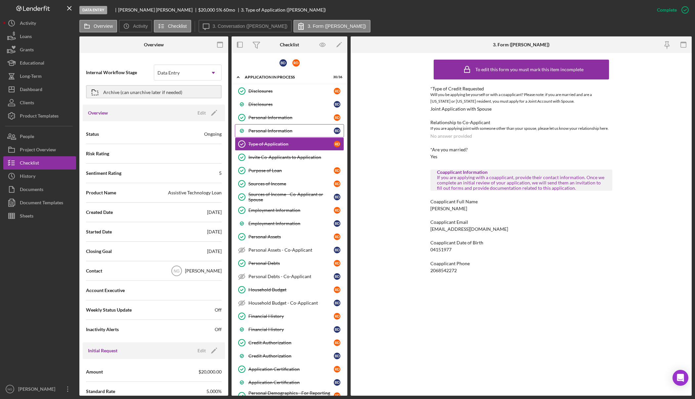
click at [291, 124] on link "Personal Information B D" at bounding box center [289, 130] width 109 height 13
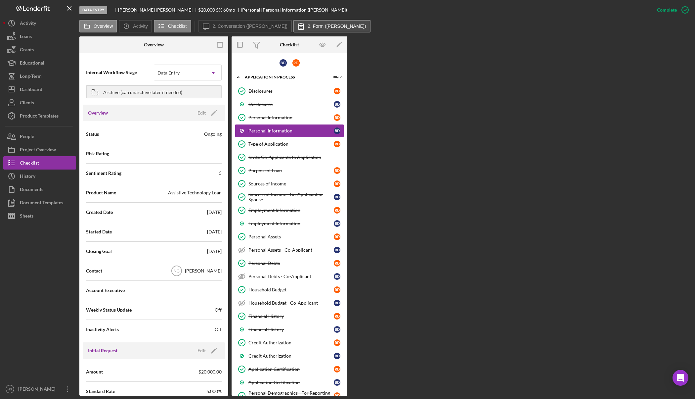
click at [317, 27] on label "2. Form (Brandon D.)" at bounding box center [337, 25] width 59 height 5
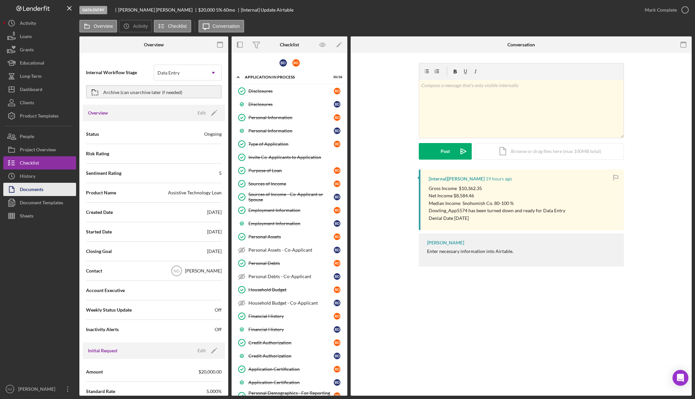
click at [41, 190] on div "Documents" at bounding box center [31, 190] width 23 height 15
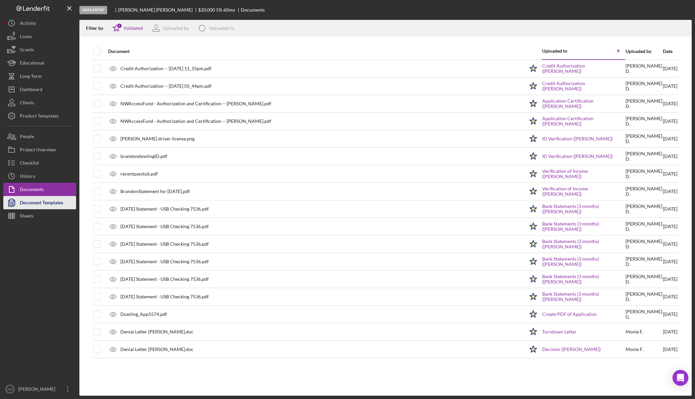
click at [37, 205] on div "Document Templates" at bounding box center [41, 203] width 43 height 15
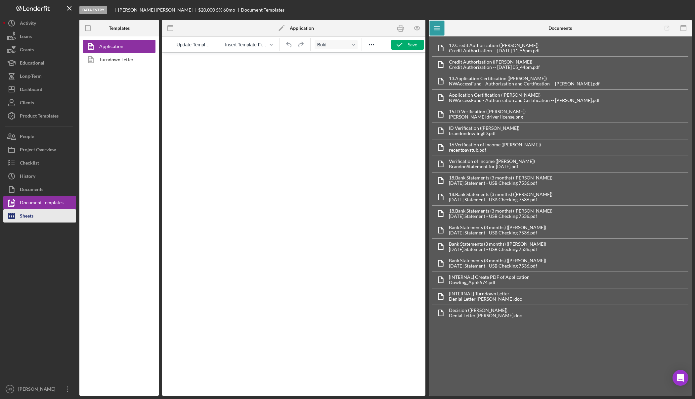
click at [36, 215] on button "Sheets" at bounding box center [39, 215] width 73 height 13
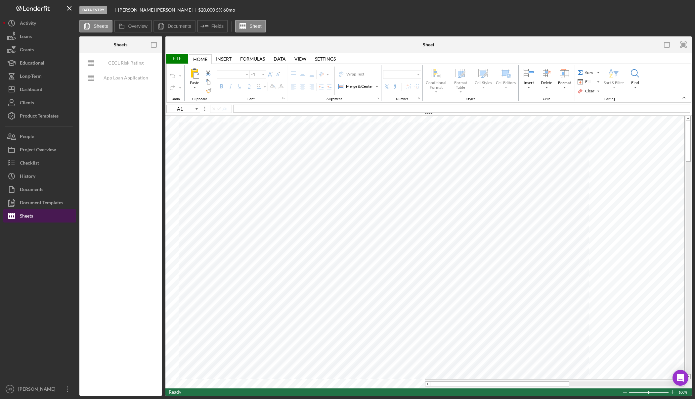
type input "Calibri"
type input "11"
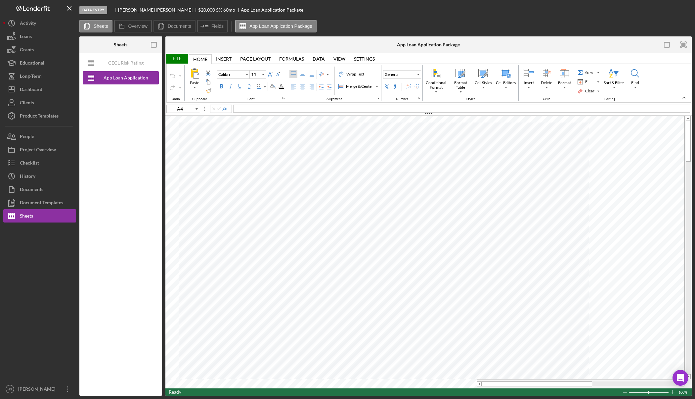
type input "C20"
type input "Arial"
type input "12"
type input "C41"
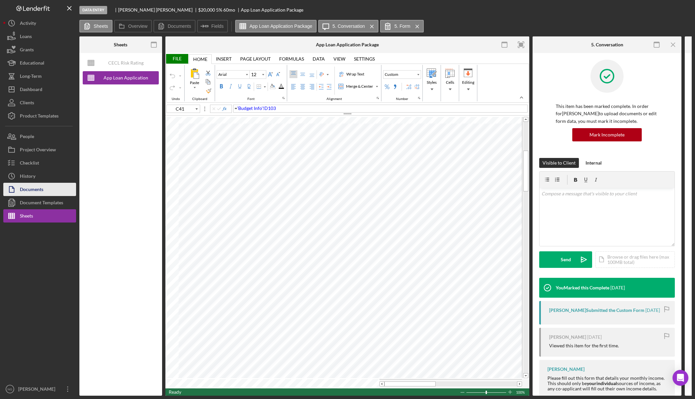
click at [38, 190] on div "Documents" at bounding box center [31, 190] width 23 height 15
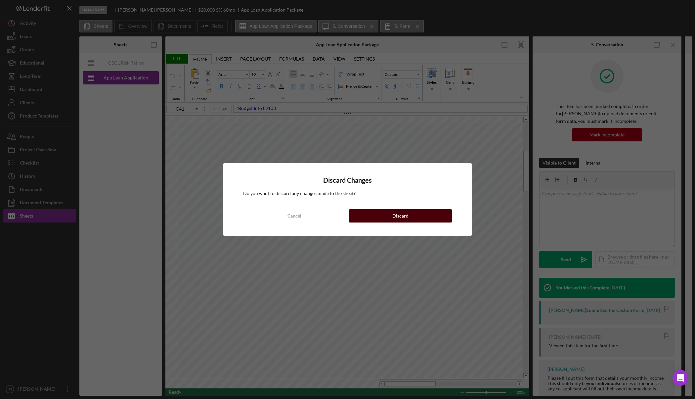
click at [377, 220] on button "Discard" at bounding box center [400, 215] width 103 height 13
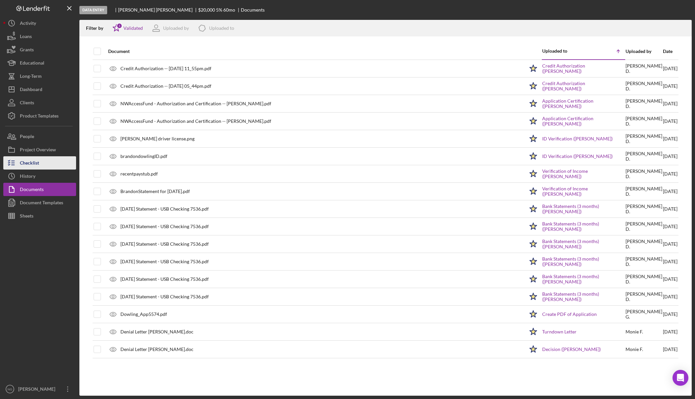
click at [33, 162] on div "Checklist" at bounding box center [29, 163] width 19 height 15
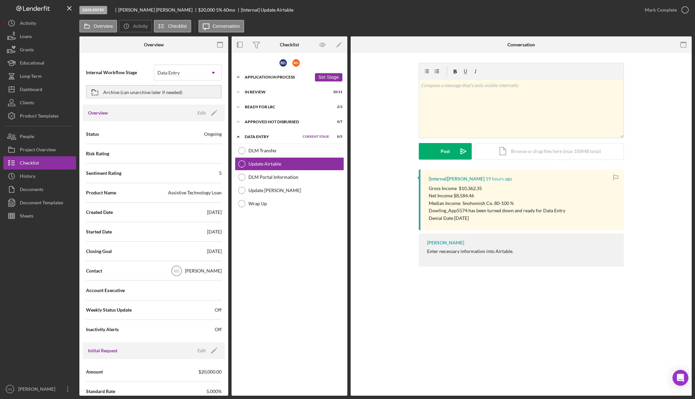
click at [269, 77] on div "Application In Process" at bounding box center [278, 77] width 67 height 4
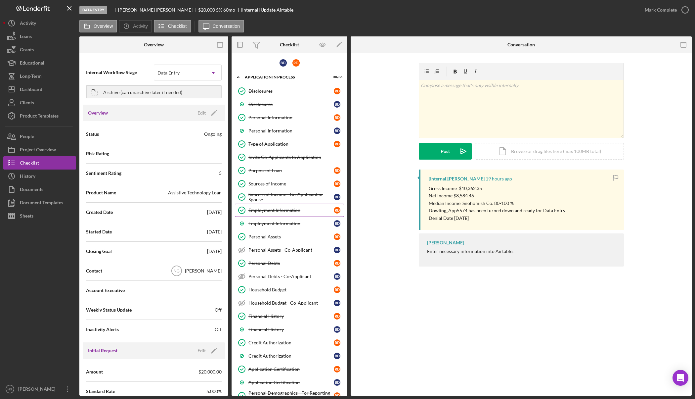
click at [277, 213] on link "Employment Information Employment Information R D" at bounding box center [289, 209] width 109 height 13
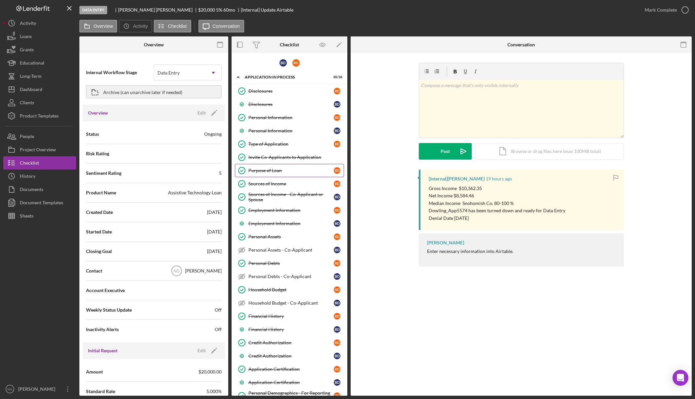
click at [299, 164] on link "Purpose of Loan Purpose of Loan R D" at bounding box center [289, 170] width 109 height 13
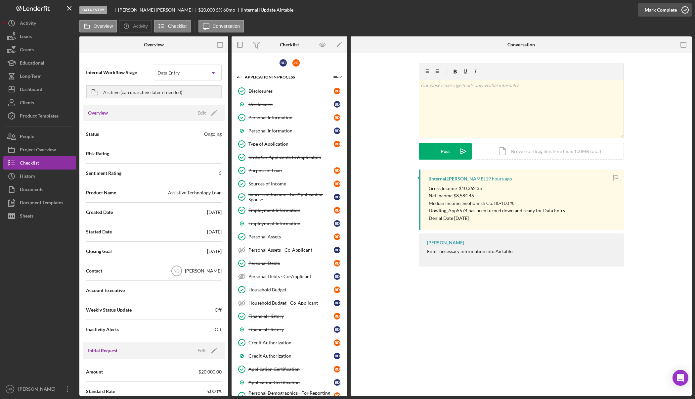
click at [689, 14] on icon "button" at bounding box center [685, 10] width 17 height 17
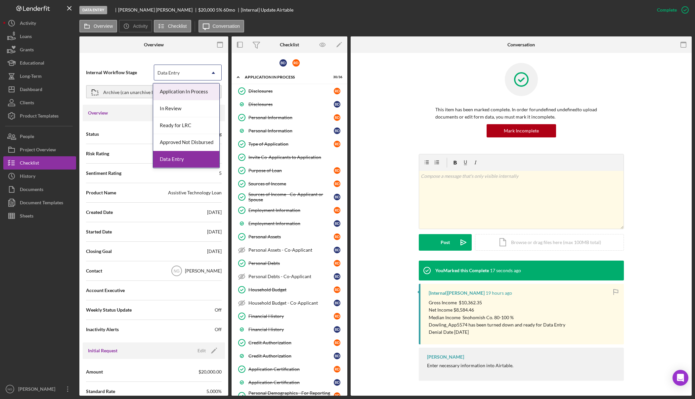
click at [177, 74] on div "Data Entry" at bounding box center [169, 72] width 22 height 5
click at [132, 76] on div "Internal Workflow Stage 5 results available. Use Up and Down to choose options,…" at bounding box center [154, 72] width 136 height 17
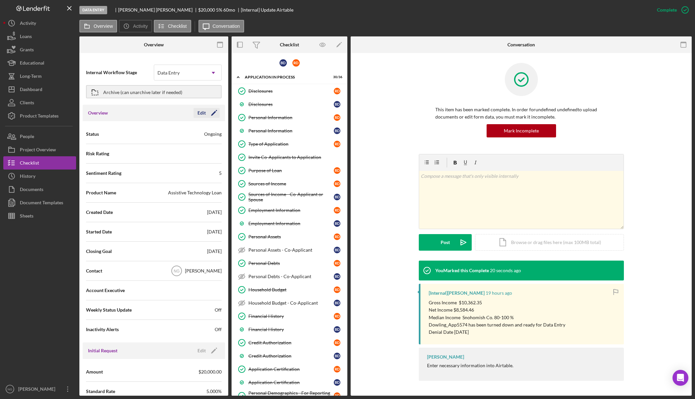
click at [209, 113] on icon "Icon/Edit" at bounding box center [214, 113] width 17 height 17
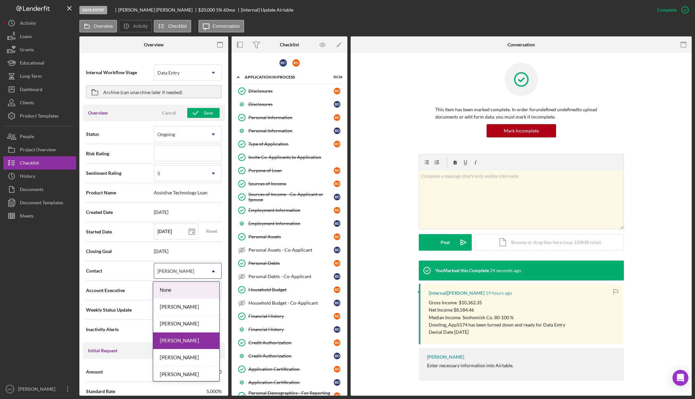
click at [172, 268] on div "[PERSON_NAME]" at bounding box center [176, 270] width 37 height 5
click at [185, 323] on div "[PERSON_NAME]" at bounding box center [186, 323] width 66 height 17
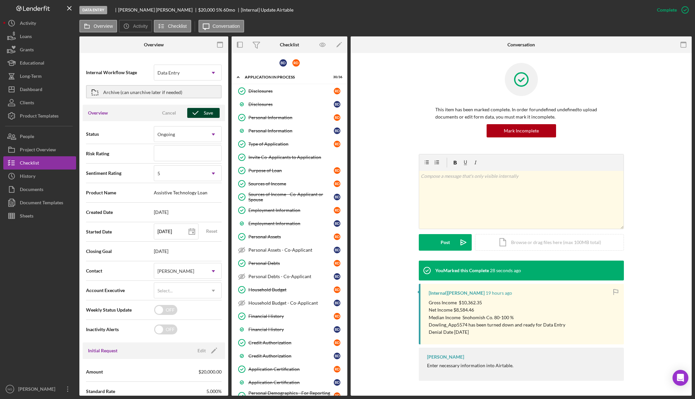
click at [205, 117] on div "Save" at bounding box center [208, 113] width 9 height 10
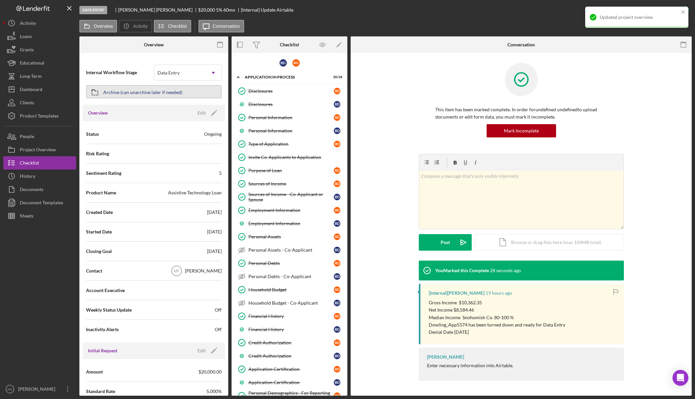
click at [150, 91] on div "Archive (can unarchive later if needed)" at bounding box center [142, 92] width 79 height 12
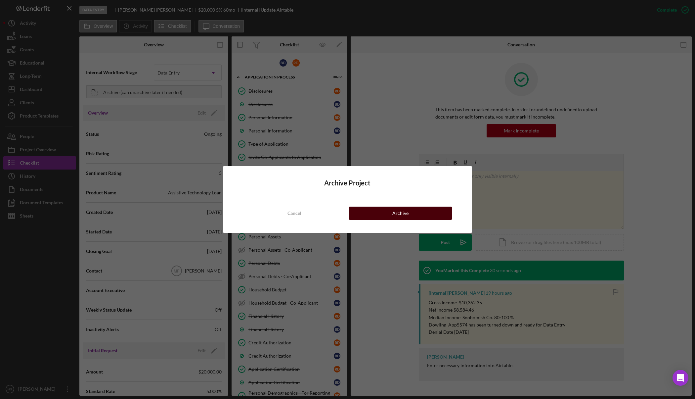
click at [407, 214] on div "Archive" at bounding box center [400, 212] width 16 height 13
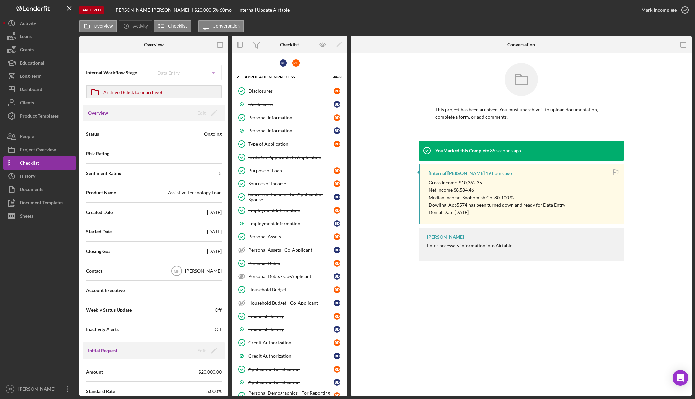
click at [30, 308] on div at bounding box center [39, 302] width 73 height 160
click at [44, 265] on div at bounding box center [39, 302] width 73 height 160
click at [40, 87] on div "Dashboard" at bounding box center [31, 90] width 23 height 15
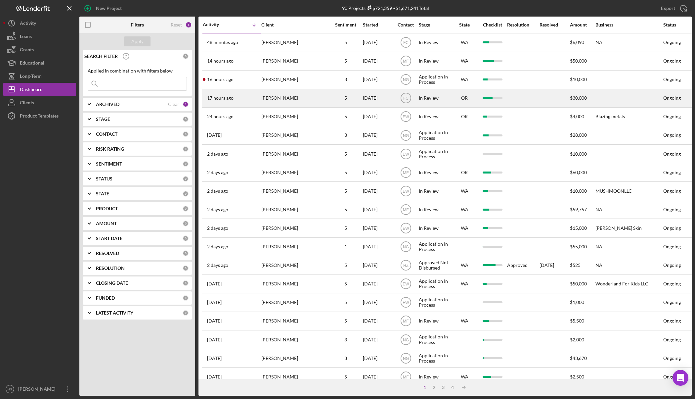
click at [302, 97] on div "[PERSON_NAME]" at bounding box center [294, 98] width 66 height 18
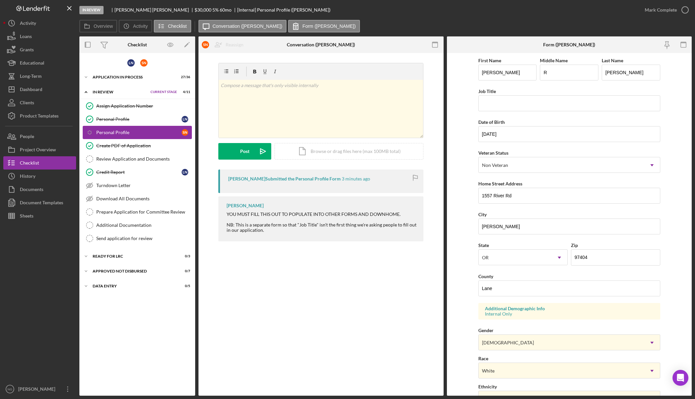
click at [151, 134] on div "Personal Profile" at bounding box center [138, 132] width 85 height 5
drag, startPoint x: 127, startPoint y: 367, endPoint x: 134, endPoint y: 294, distance: 73.5
click at [127, 367] on div "L N S N Icon/Expander Application In Process 27 / 36 Set Stage Icon/Expander In…" at bounding box center [137, 224] width 116 height 336
click at [133, 120] on div "Personal Profile" at bounding box center [138, 118] width 85 height 5
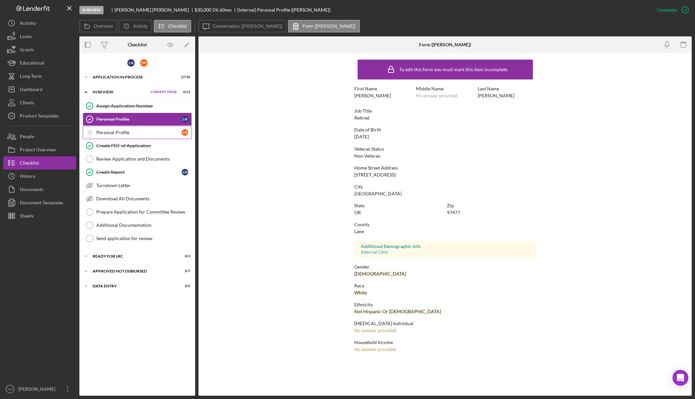
click at [138, 134] on div "Personal Profile" at bounding box center [138, 132] width 85 height 5
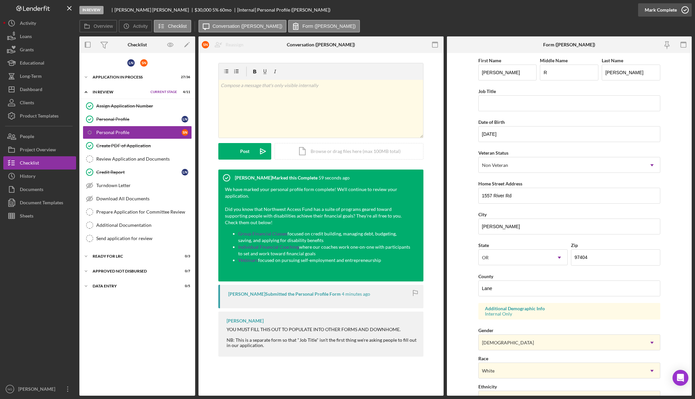
click at [683, 10] on icon "button" at bounding box center [685, 10] width 17 height 17
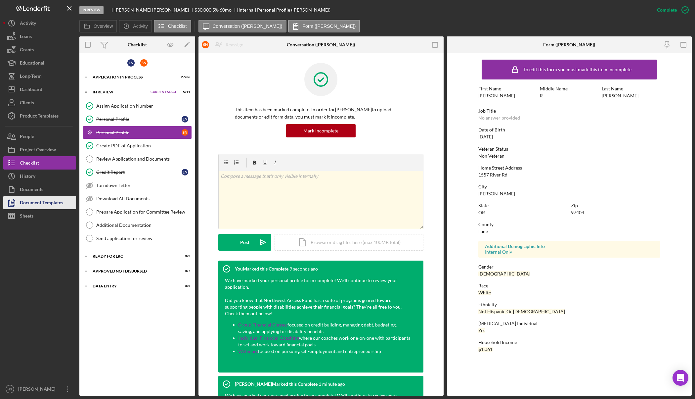
click at [48, 206] on div "Document Templates" at bounding box center [41, 203] width 43 height 15
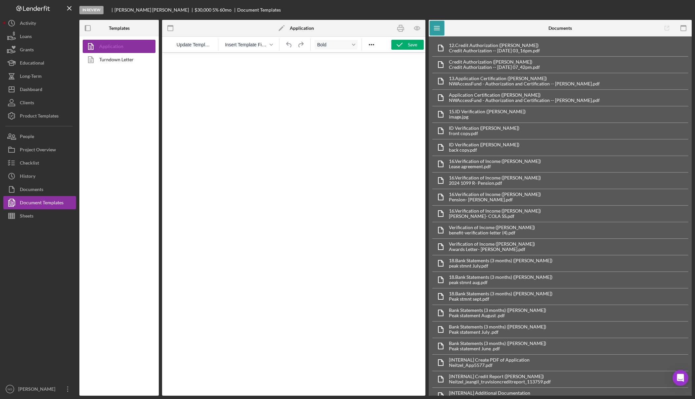
click at [132, 47] on link "Application" at bounding box center [117, 46] width 69 height 13
click at [415, 30] on icon "button" at bounding box center [417, 28] width 15 height 15
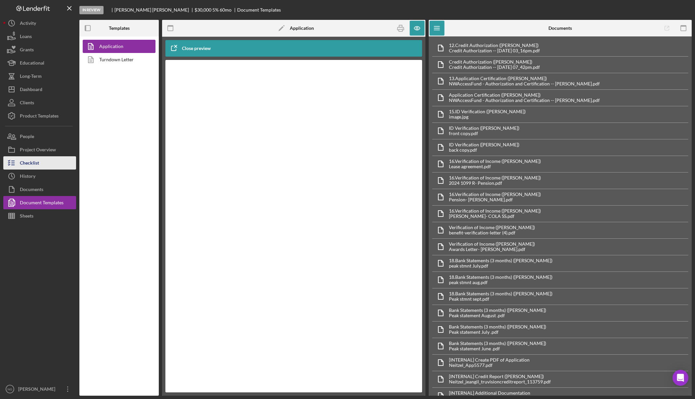
click at [32, 163] on div "Checklist" at bounding box center [29, 163] width 19 height 15
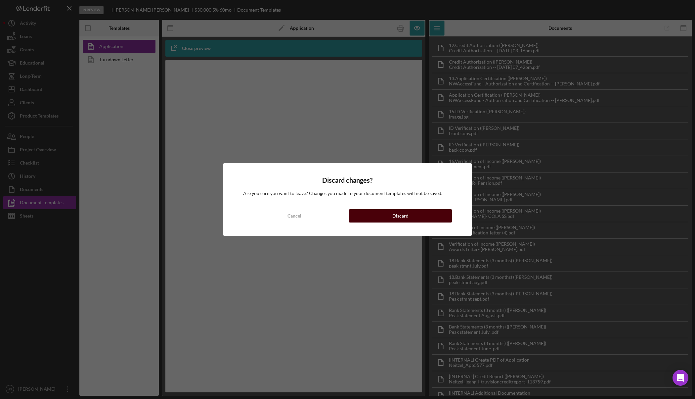
click at [377, 210] on button "Discard" at bounding box center [400, 215] width 103 height 13
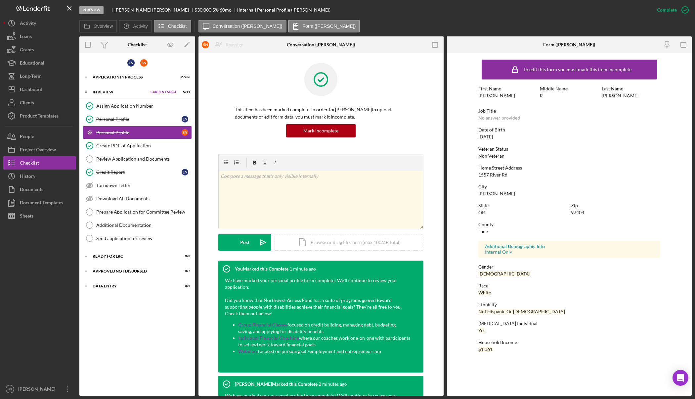
click at [154, 317] on div "L N S N Icon/Expander Application In Process 27 / 36 Set Stage Icon/Expander In…" at bounding box center [137, 224] width 116 height 336
click at [137, 120] on div "Personal Profile" at bounding box center [138, 118] width 85 height 5
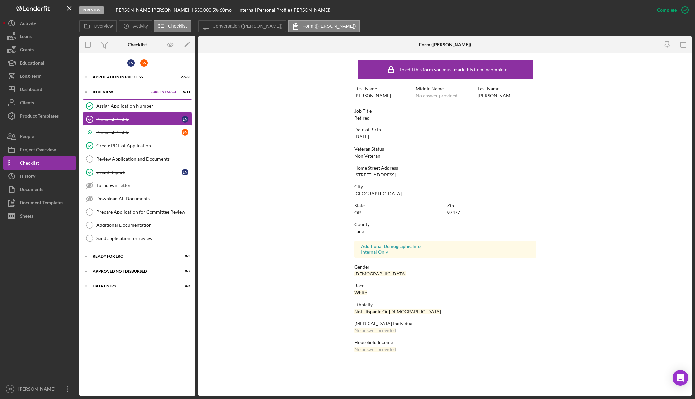
click at [138, 106] on div "Assign Application Number" at bounding box center [143, 105] width 95 height 5
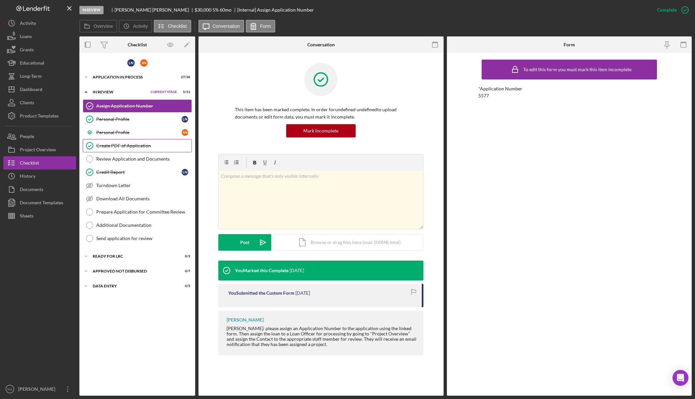
click at [135, 146] on div "Create PDF of Application" at bounding box center [143, 145] width 95 height 5
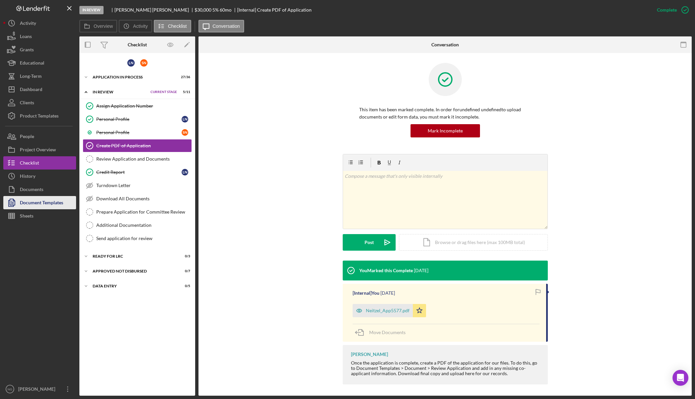
click at [63, 205] on div "Document Templates" at bounding box center [41, 203] width 43 height 15
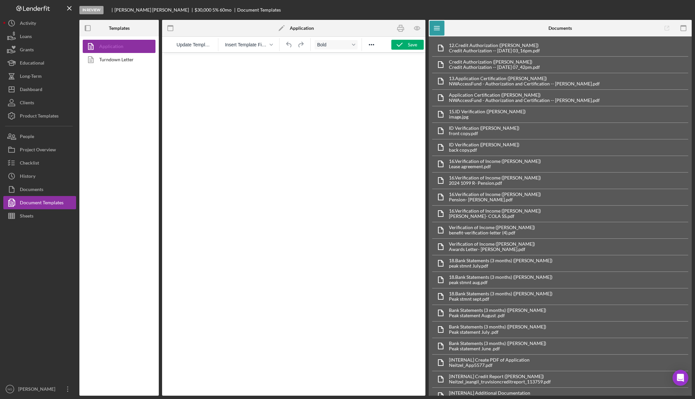
click at [127, 45] on link "Application" at bounding box center [117, 46] width 69 height 13
click at [406, 48] on icon "button" at bounding box center [399, 44] width 17 height 17
click at [417, 28] on icon "button" at bounding box center [417, 28] width 15 height 15
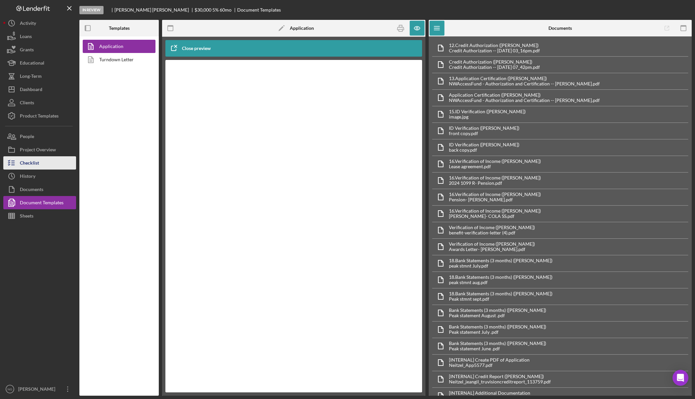
click at [35, 168] on div "Checklist" at bounding box center [29, 163] width 19 height 15
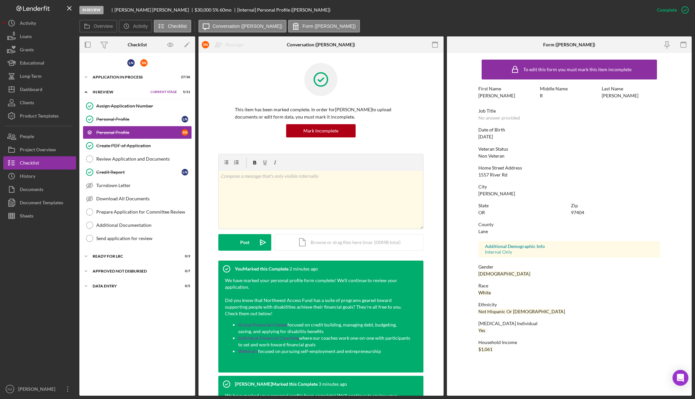
click at [402, 137] on div "Mark Incomplete" at bounding box center [321, 130] width 172 height 13
click at [133, 143] on div "Create PDF of Application" at bounding box center [143, 145] width 95 height 5
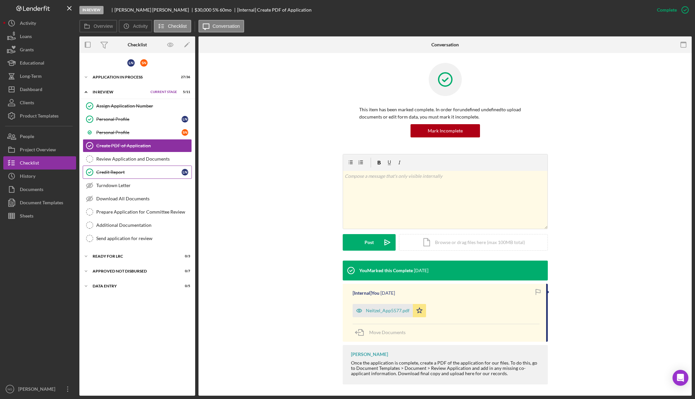
click at [134, 170] on div "Credit Report" at bounding box center [138, 171] width 85 height 5
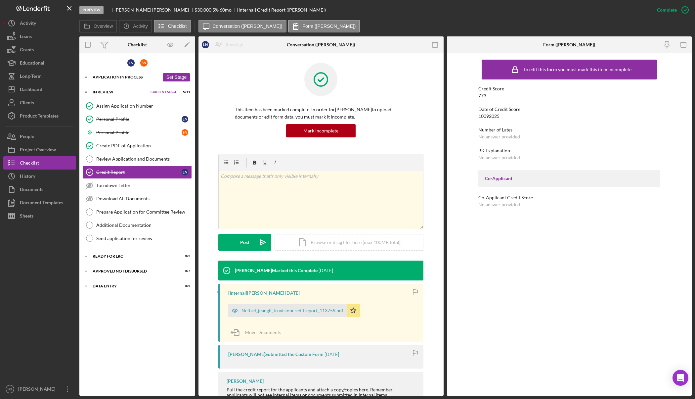
click at [140, 73] on div "Icon/Expander Application In Process 27 / 36 Set Stage" at bounding box center [137, 76] width 116 height 13
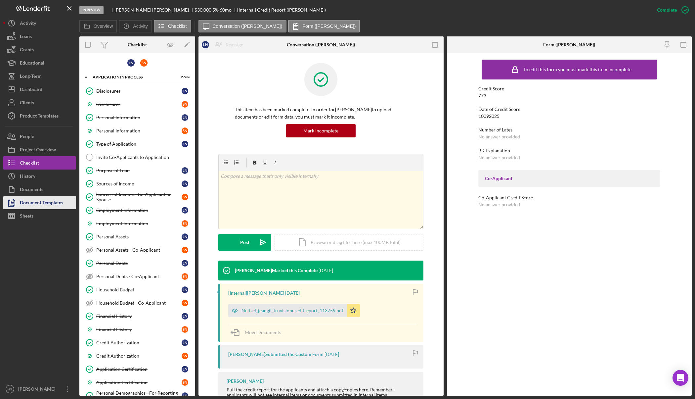
click at [34, 199] on div "Document Templates" at bounding box center [41, 203] width 43 height 15
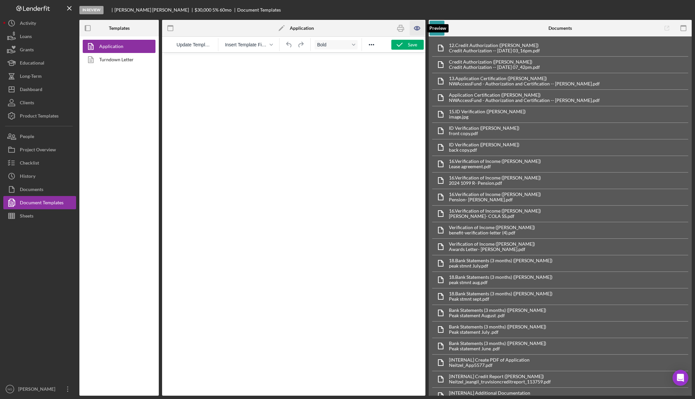
click at [412, 28] on icon "button" at bounding box center [417, 28] width 15 height 15
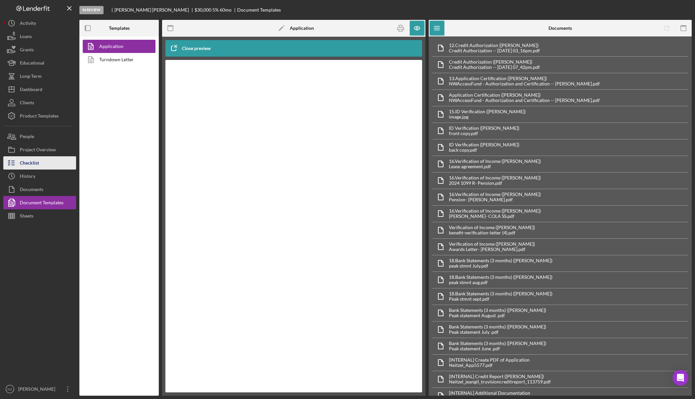
click at [50, 164] on button "Checklist" at bounding box center [39, 162] width 73 height 13
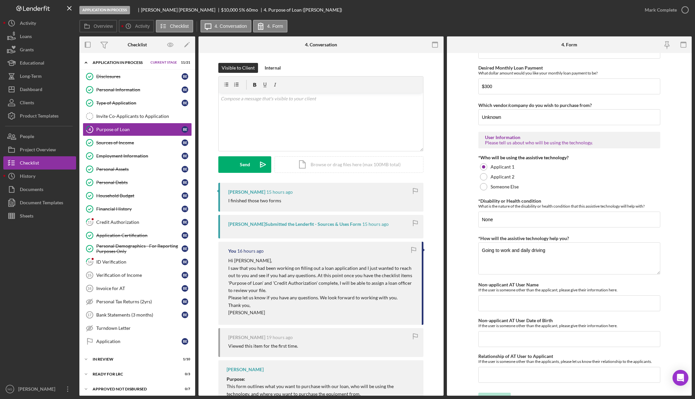
scroll to position [456, 0]
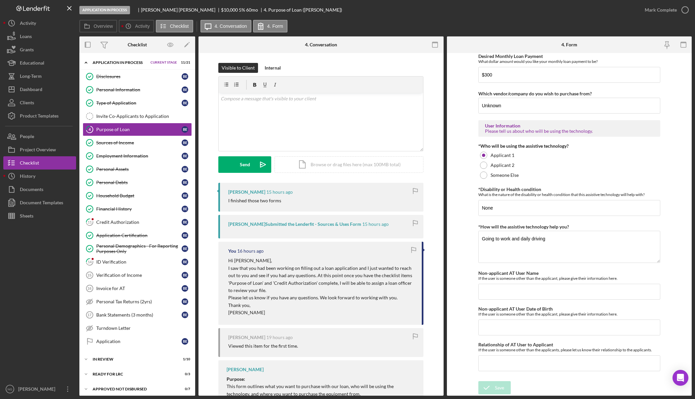
click at [451, 8] on div "Application In Process Brent Eidson $10,000 $2,500 5 % 60 mo 4. Purpose of Loan…" at bounding box center [358, 10] width 559 height 20
click at [272, 108] on div "v Color teal Color pink Remove color Add row above Add row below Add column bef…" at bounding box center [321, 122] width 204 height 58
click at [354, 107] on div "v Color teal Color pink Remove color Add row above Add row below Add column bef…" at bounding box center [321, 122] width 204 height 58
click at [473, 359] on form "Purchase Information What Assistive Technology (AT) item(s) do you want to purc…" at bounding box center [569, 224] width 245 height 342
click at [431, 20] on div "Application In Process Brent Eidson $10,000 $2,500 5 % 60 mo 4. Purpose of Loan…" at bounding box center [358, 10] width 559 height 20
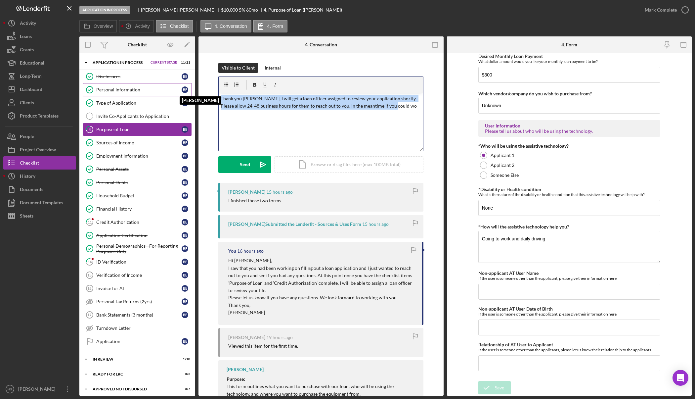
drag, startPoint x: 405, startPoint y: 108, endPoint x: 172, endPoint y: 87, distance: 233.9
click at [172, 87] on div "Overview Internal Workflow Stage Application In Process Icon/Dropdown Arrow Arc…" at bounding box center [385, 215] width 612 height 359
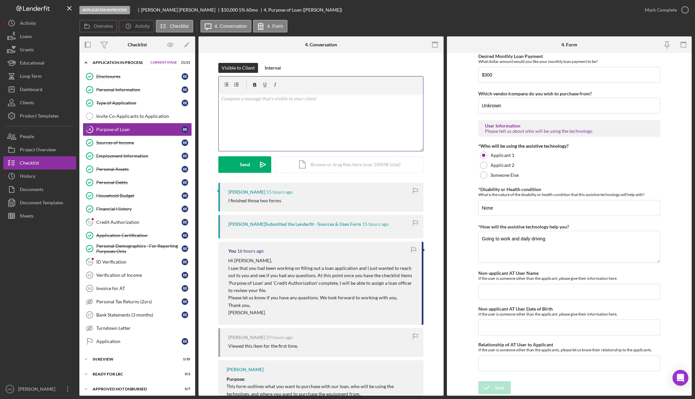
click at [50, 317] on div at bounding box center [39, 302] width 73 height 160
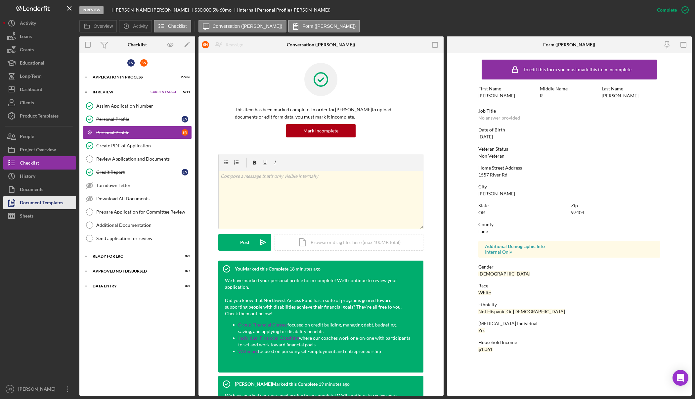
click at [35, 203] on div "Document Templates" at bounding box center [41, 203] width 43 height 15
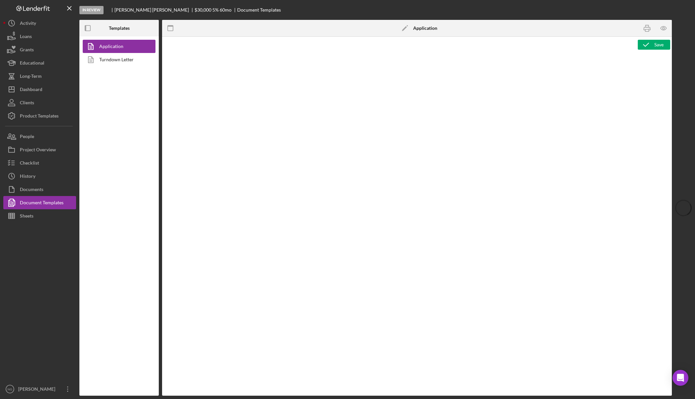
type textarea "<div class="WordSection1"> <p style="margin: 0in; font-size: 12pt; font-family:…"
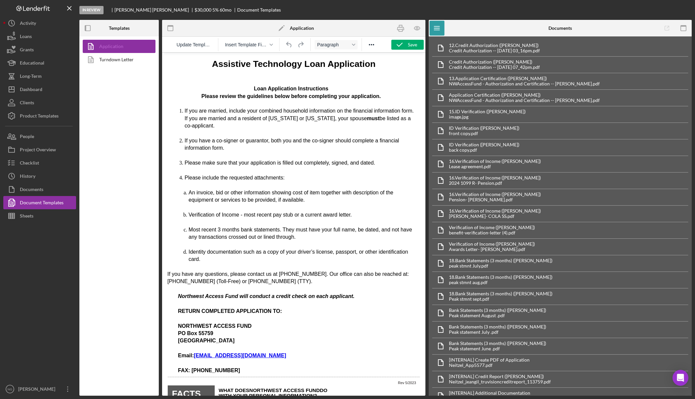
click at [116, 48] on link "Application" at bounding box center [117, 46] width 69 height 13
click at [404, 30] on icon "button" at bounding box center [400, 28] width 15 height 15
click at [50, 90] on button "Icon/Dashboard Dashboard" at bounding box center [39, 89] width 73 height 13
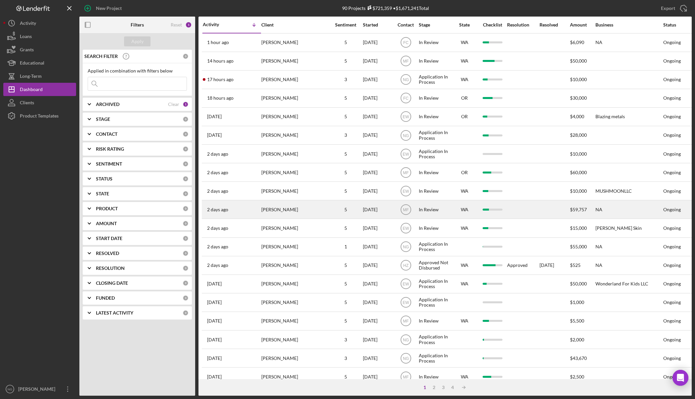
click at [304, 212] on div "[PERSON_NAME]" at bounding box center [294, 210] width 66 height 18
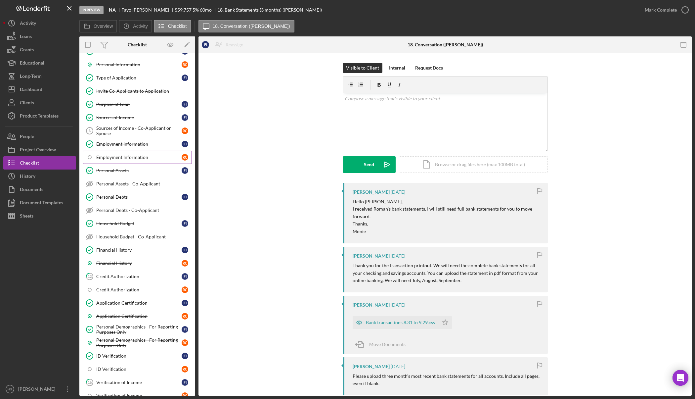
scroll to position [99, 0]
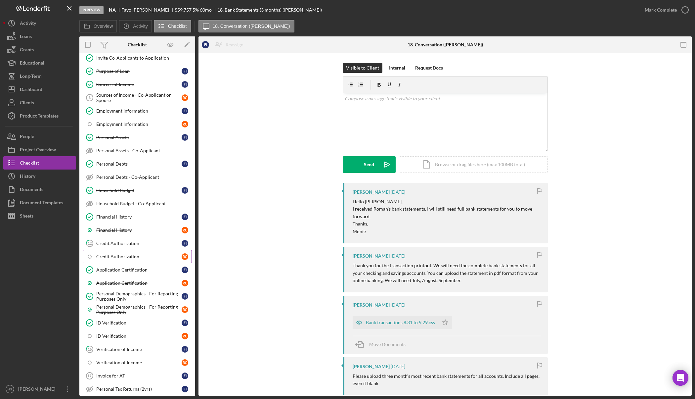
click at [121, 260] on link "Credit Authorization R C" at bounding box center [137, 256] width 109 height 13
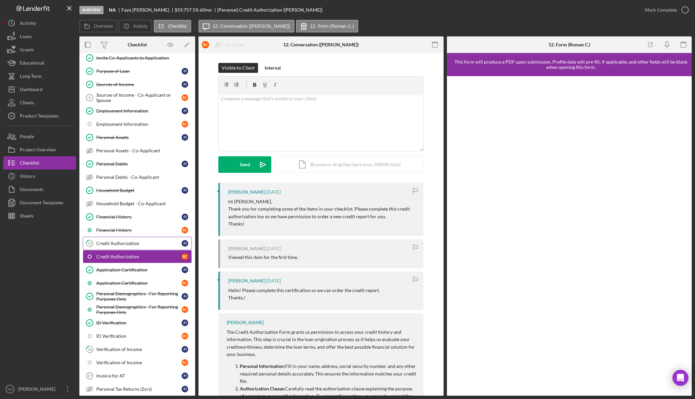
click at [135, 246] on link "12 Credit Authorization F I" at bounding box center [137, 243] width 109 height 13
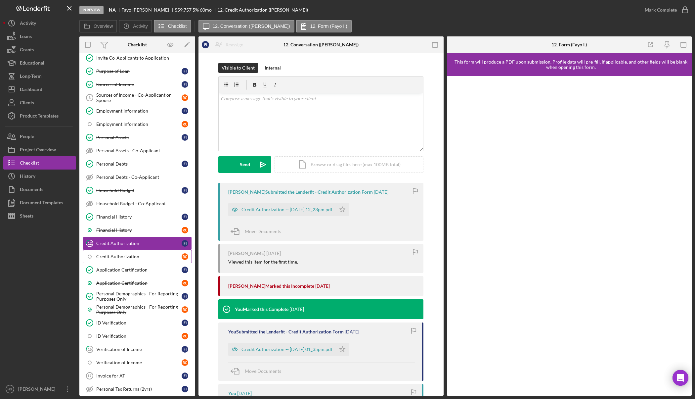
click at [144, 257] on div "Credit Authorization" at bounding box center [138, 256] width 85 height 5
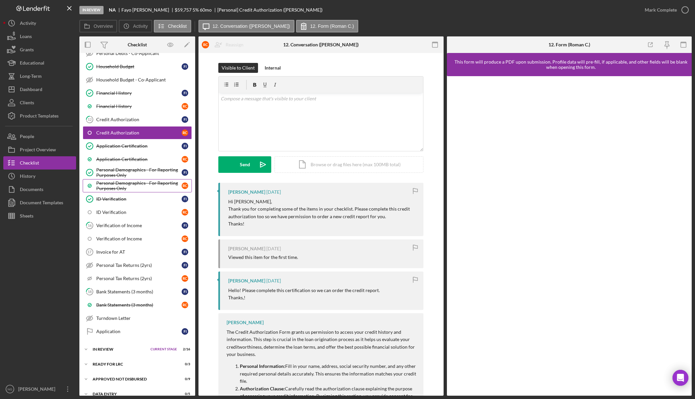
scroll to position [232, 0]
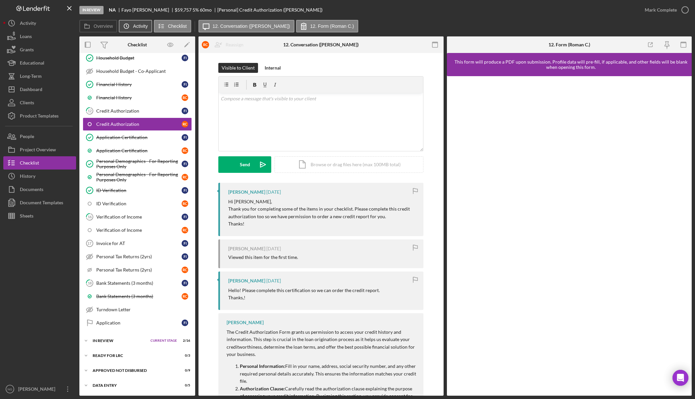
click at [139, 26] on label "Activity" at bounding box center [140, 25] width 15 height 5
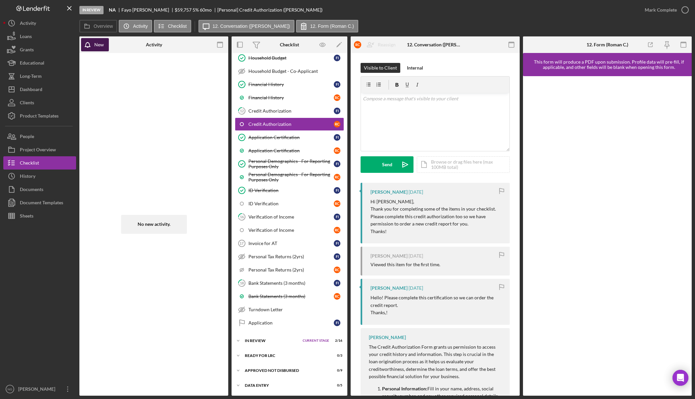
click at [89, 44] on icon "button" at bounding box center [89, 46] width 17 height 17
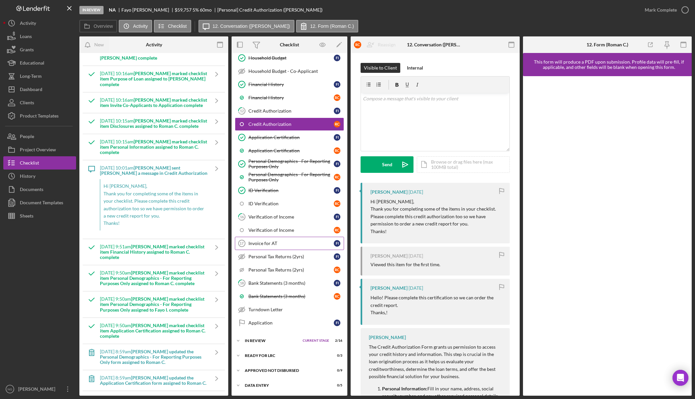
click at [282, 246] on div "Invoice for AT" at bounding box center [290, 243] width 85 height 5
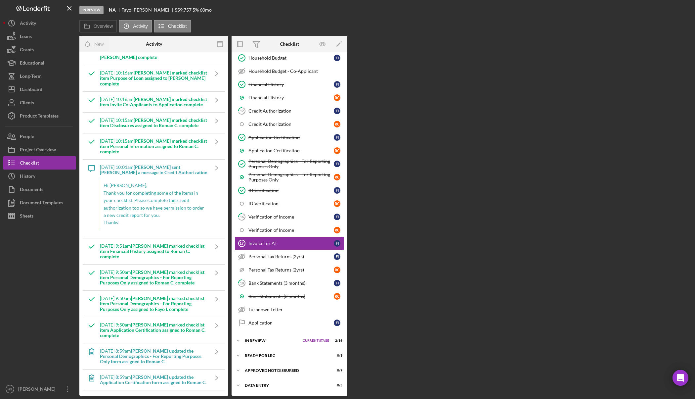
scroll to position [232, 0]
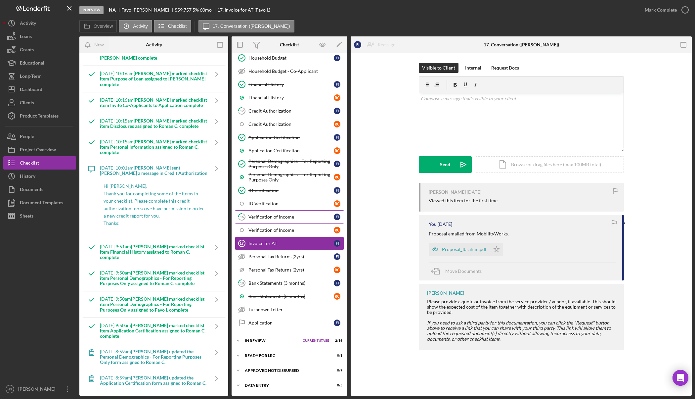
click at [283, 216] on div "Verification of Income" at bounding box center [290, 216] width 85 height 5
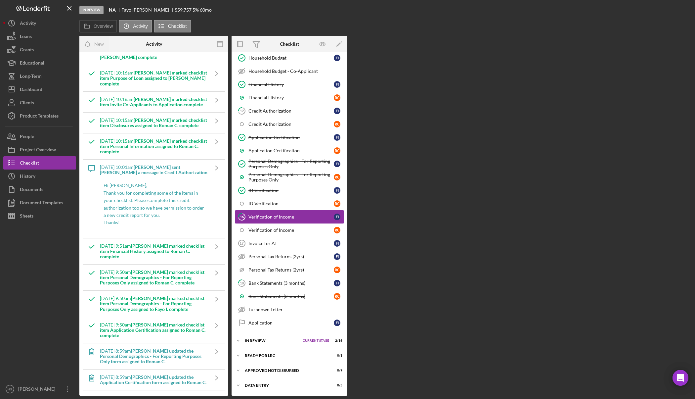
scroll to position [232, 0]
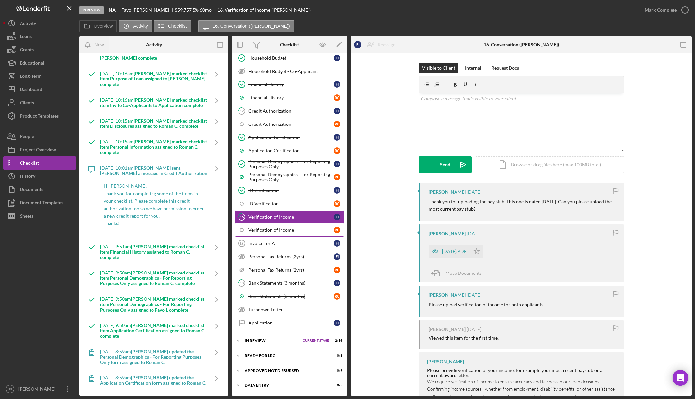
click at [279, 228] on div "Verification of Income" at bounding box center [290, 229] width 85 height 5
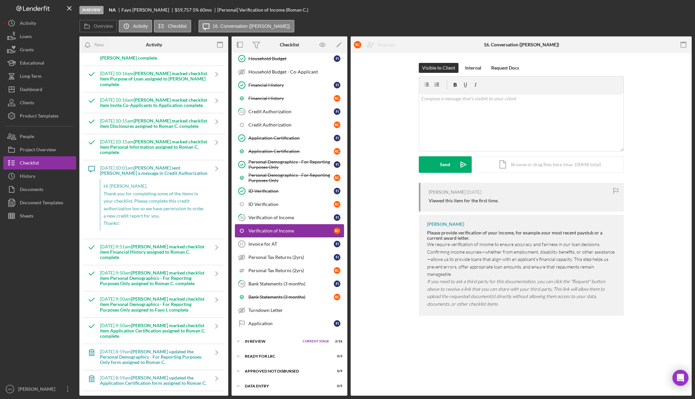
scroll to position [232, 0]
click at [277, 205] on div "ID Verification" at bounding box center [290, 203] width 85 height 5
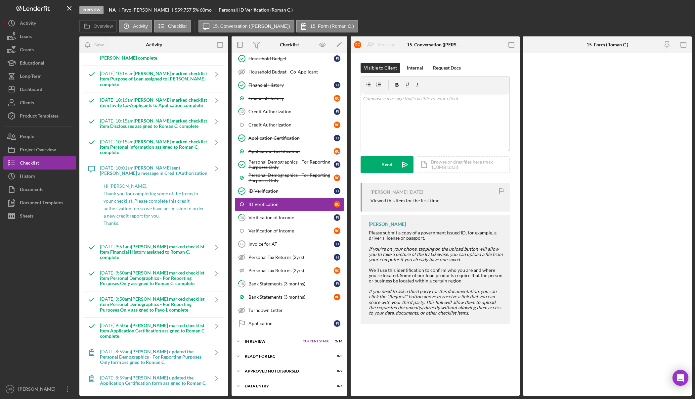
scroll to position [232, 0]
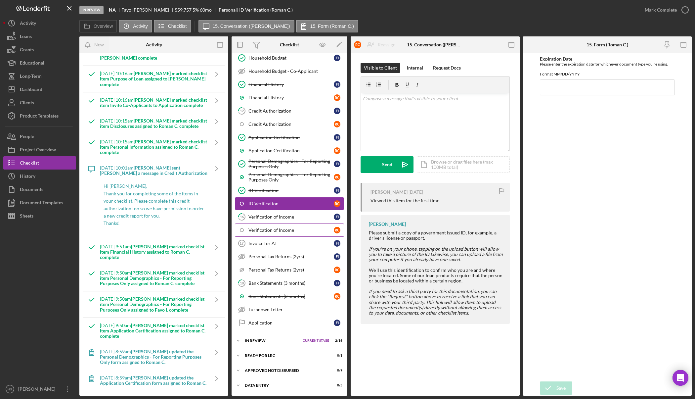
click at [274, 229] on div "Verification of Income" at bounding box center [290, 229] width 85 height 5
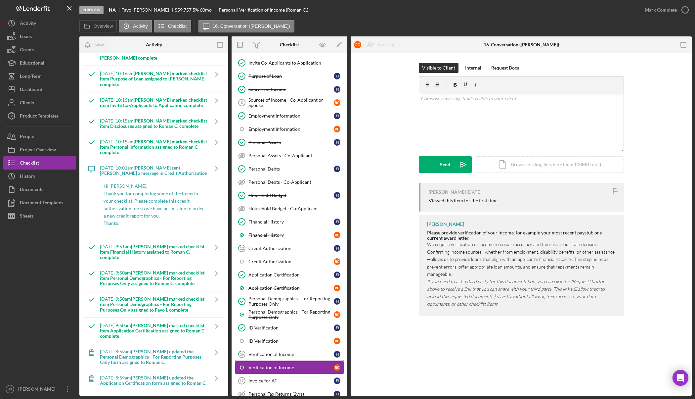
scroll to position [165, 0]
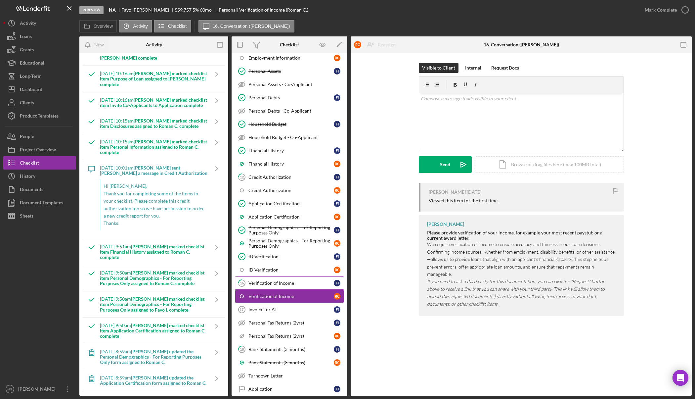
drag, startPoint x: 272, startPoint y: 284, endPoint x: 260, endPoint y: 286, distance: 12.0
click at [272, 284] on div "Verification of Income" at bounding box center [290, 282] width 85 height 5
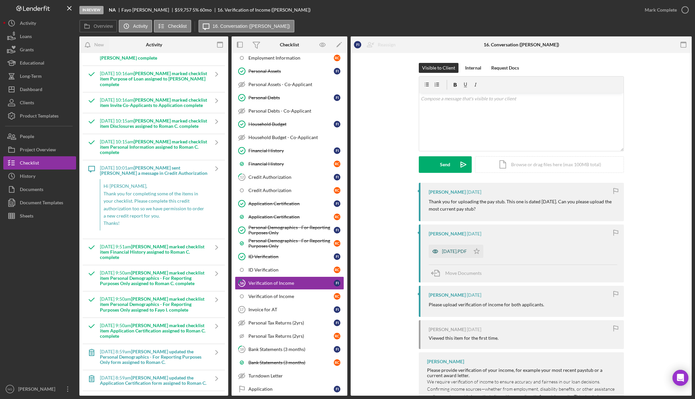
click at [466, 248] on div "2025-08-20.PDF" at bounding box center [454, 250] width 25 height 5
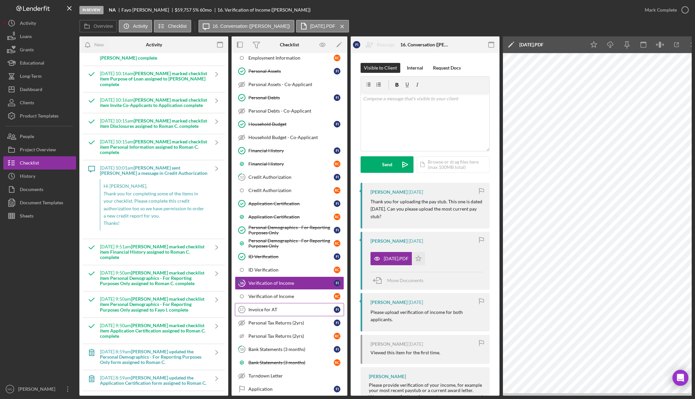
click at [282, 310] on div "Invoice for AT" at bounding box center [290, 309] width 85 height 5
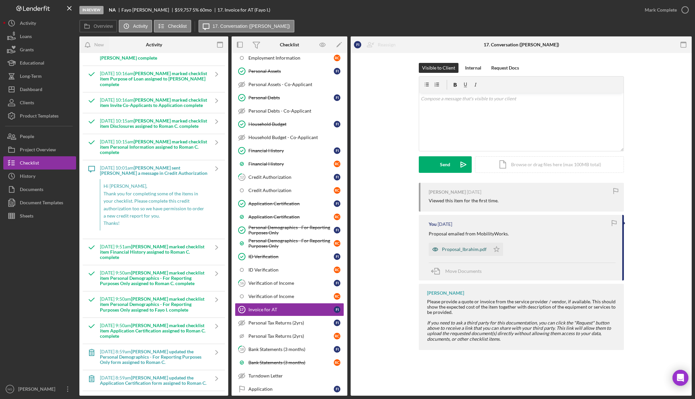
click at [482, 247] on div "Proposal_Ibrahim.pdf" at bounding box center [464, 249] width 45 height 5
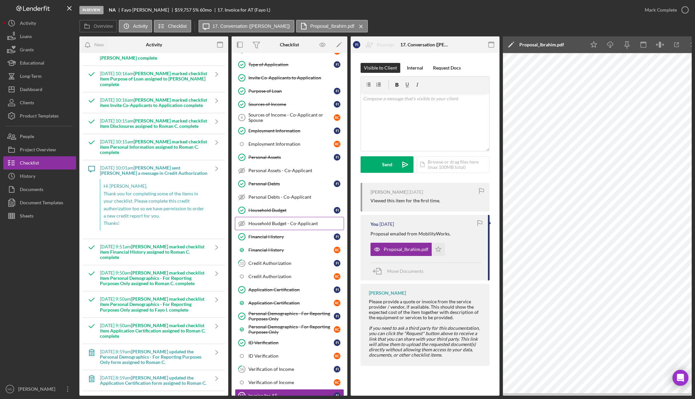
scroll to position [33, 0]
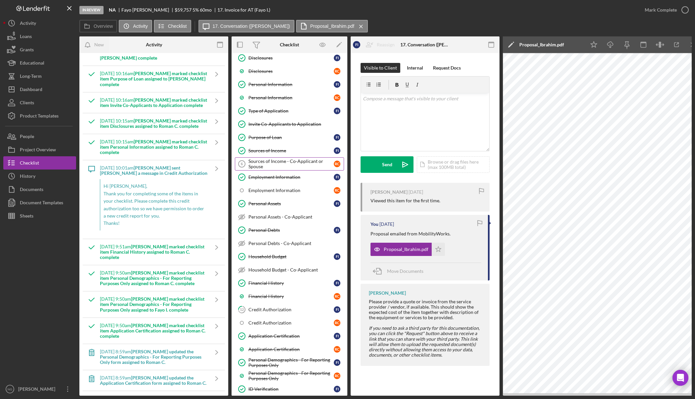
click at [282, 166] on div "Sources of Income - Co-Applicant or Spouse" at bounding box center [290, 163] width 85 height 11
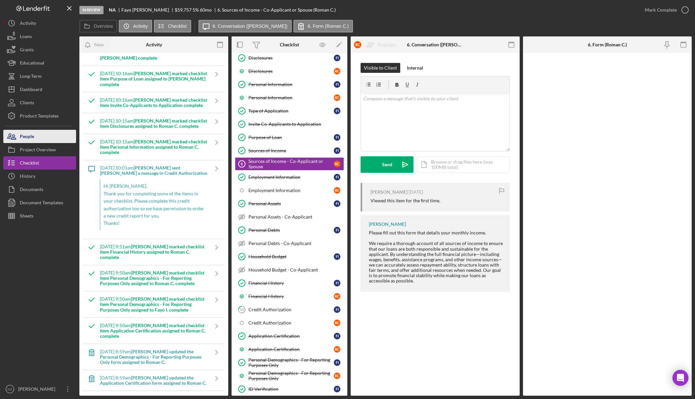
click at [42, 141] on button "People" at bounding box center [39, 136] width 73 height 13
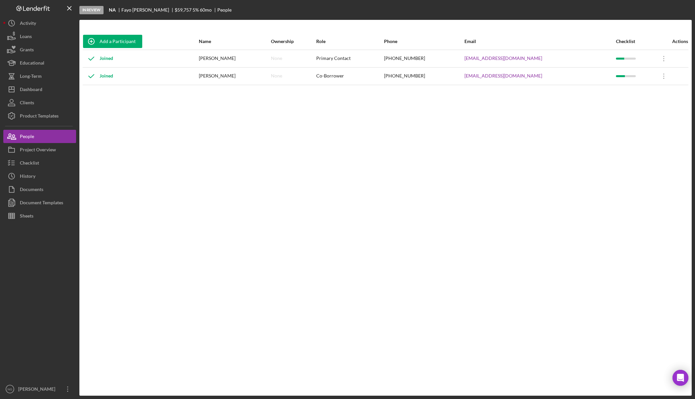
click at [558, 136] on div "Add a Participant Name Ownership Role Phone Email Checklist Actions Joined Fayo…" at bounding box center [385, 207] width 612 height 349
click at [657, 76] on icon "Icon/Overflow" at bounding box center [664, 76] width 17 height 17
click at [640, 94] on div "Icon/Edit Edit" at bounding box center [630, 94] width 73 height 14
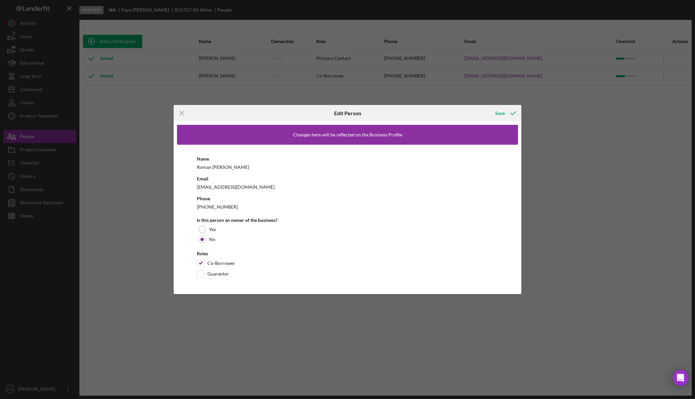
click at [251, 189] on div "romierome1998@icloud.com" at bounding box center [347, 187] width 301 height 8
click at [182, 114] on icon "Icon/Menu Close" at bounding box center [182, 113] width 17 height 17
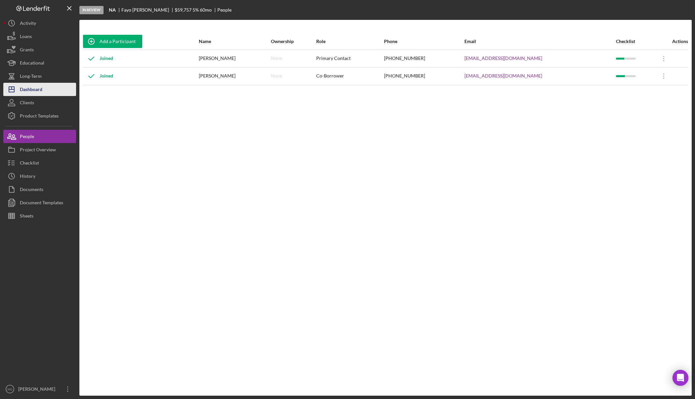
click at [36, 91] on div "Dashboard" at bounding box center [31, 90] width 23 height 15
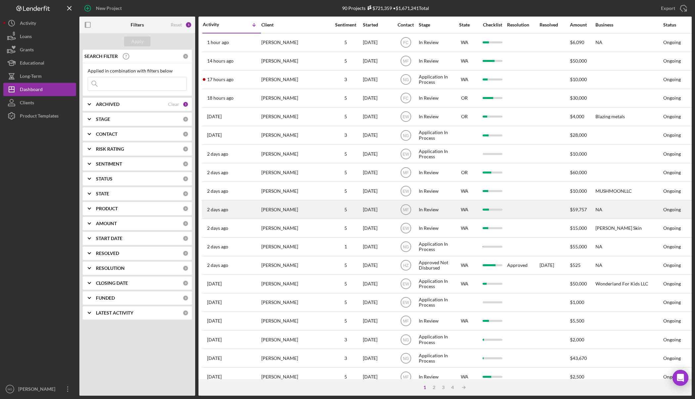
click at [283, 210] on div "[PERSON_NAME]" at bounding box center [294, 210] width 66 height 18
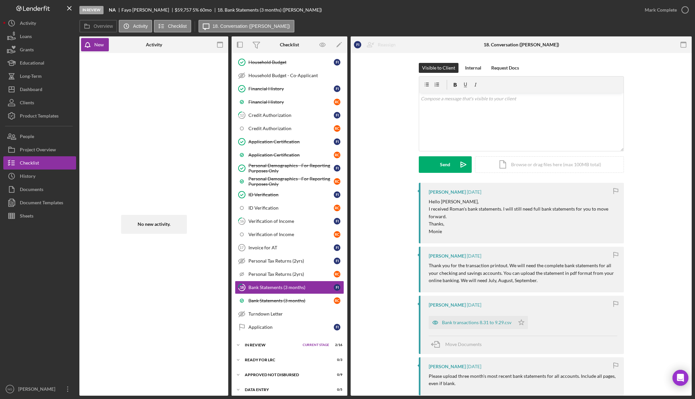
scroll to position [231, 0]
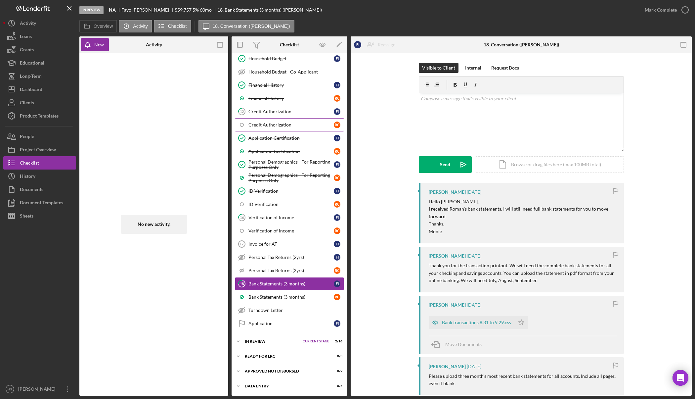
click at [297, 122] on div "Credit Authorization" at bounding box center [290, 124] width 85 height 5
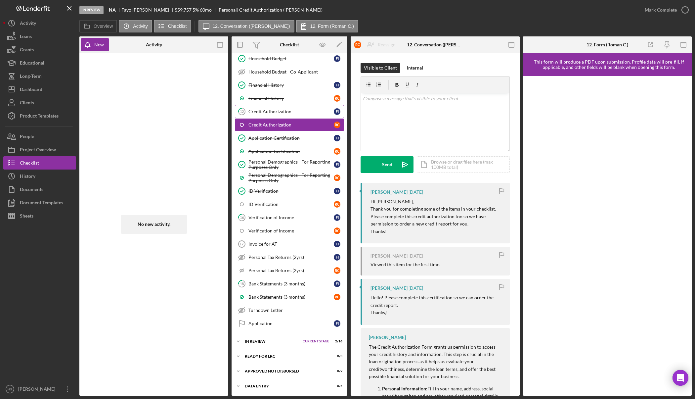
click at [295, 112] on div "Credit Authorization" at bounding box center [290, 111] width 85 height 5
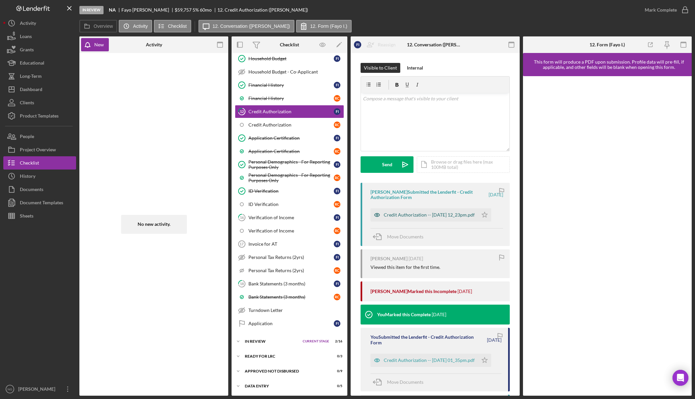
click at [446, 216] on div "Credit Authorization -- 2025-09-26 12_23pm.pdf" at bounding box center [429, 214] width 91 height 5
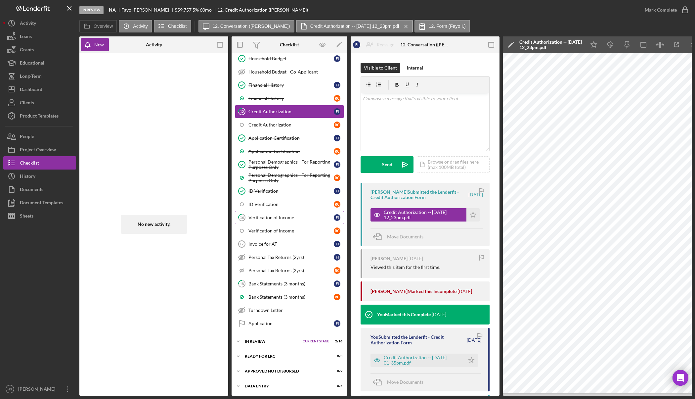
click at [297, 221] on link "16 Verification of Income F I" at bounding box center [289, 217] width 109 height 13
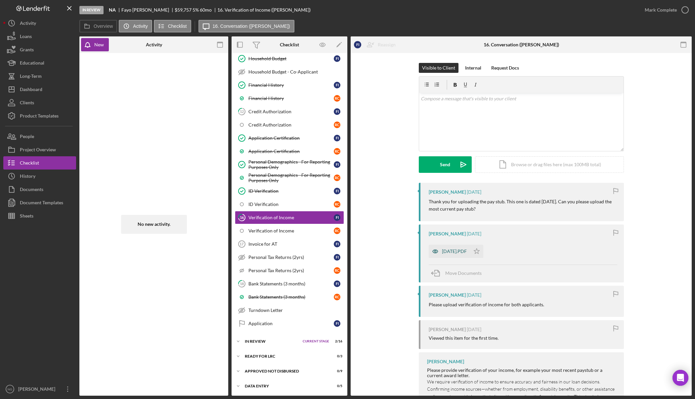
click at [454, 251] on div "2025-08-20.PDF" at bounding box center [454, 250] width 25 height 5
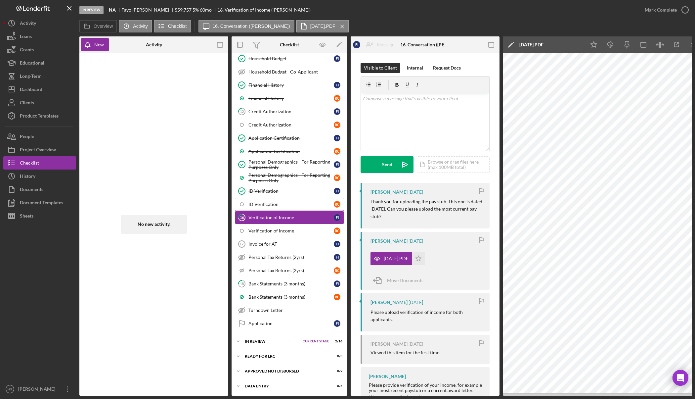
click at [277, 206] on div "ID Verification" at bounding box center [290, 204] width 85 height 5
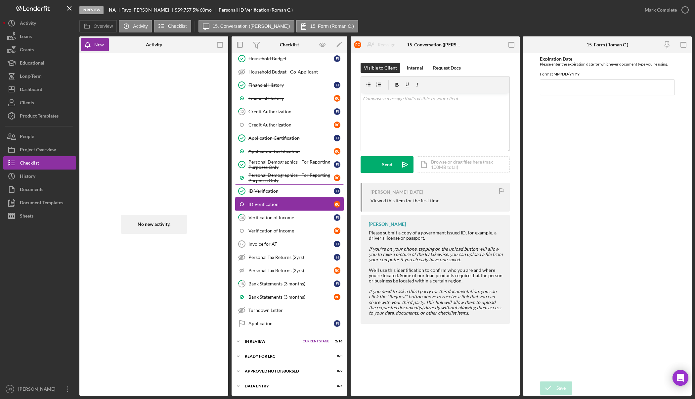
click at [278, 193] on div "ID Verification" at bounding box center [290, 190] width 85 height 5
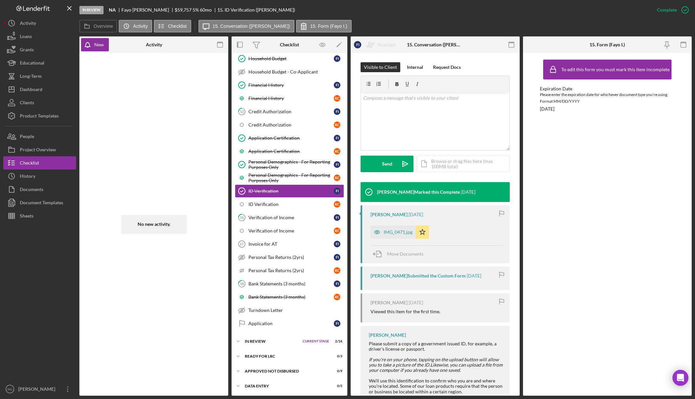
scroll to position [99, 0]
click at [97, 44] on div "New" at bounding box center [99, 44] width 10 height 13
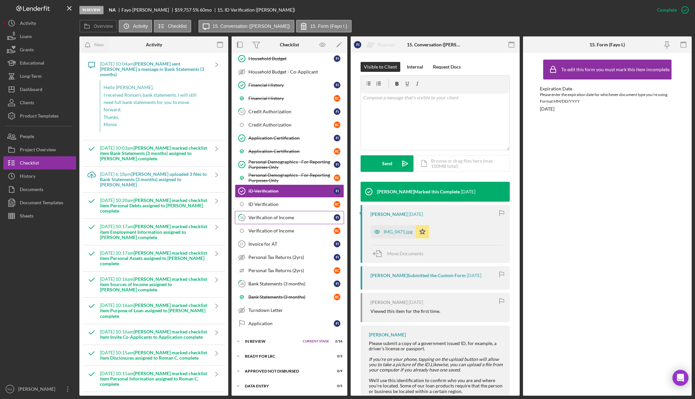
click at [293, 220] on div "Verification of Income" at bounding box center [290, 217] width 85 height 5
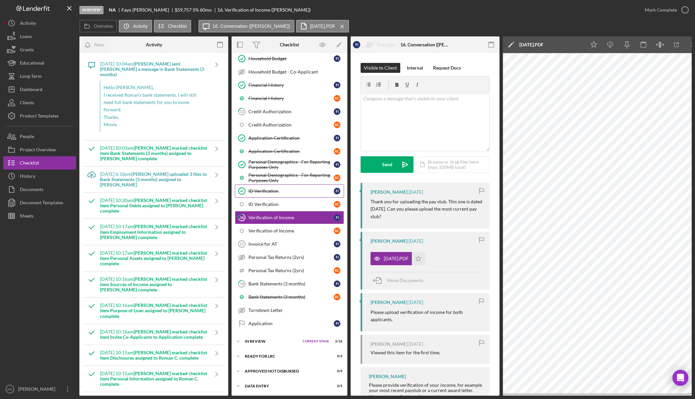
click at [289, 192] on div "ID Verification" at bounding box center [290, 190] width 85 height 5
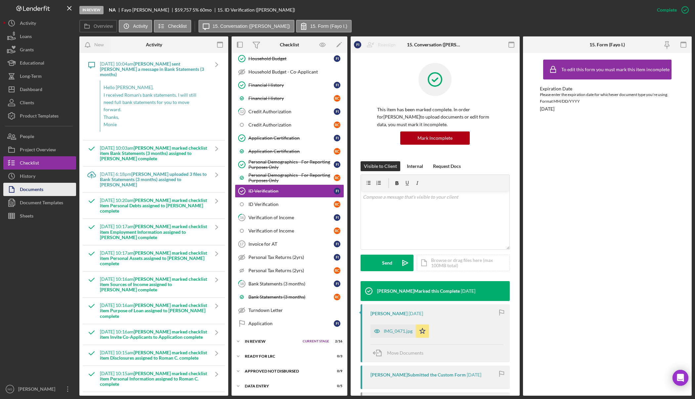
click at [33, 184] on div "Documents" at bounding box center [31, 190] width 23 height 15
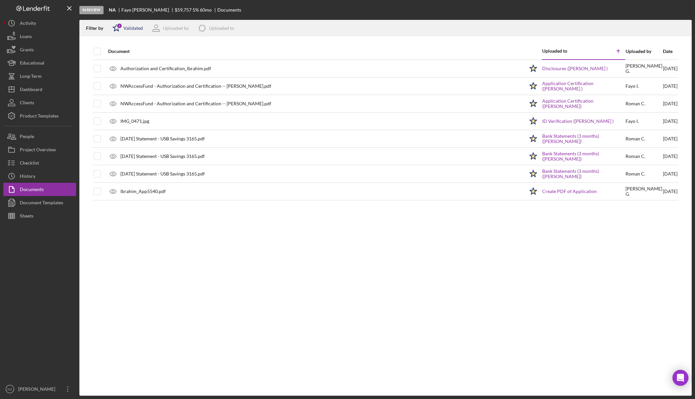
click at [125, 27] on div "Validated" at bounding box center [133, 27] width 20 height 5
click at [116, 63] on input "checkbox" at bounding box center [116, 63] width 7 height 7
checkbox input "true"
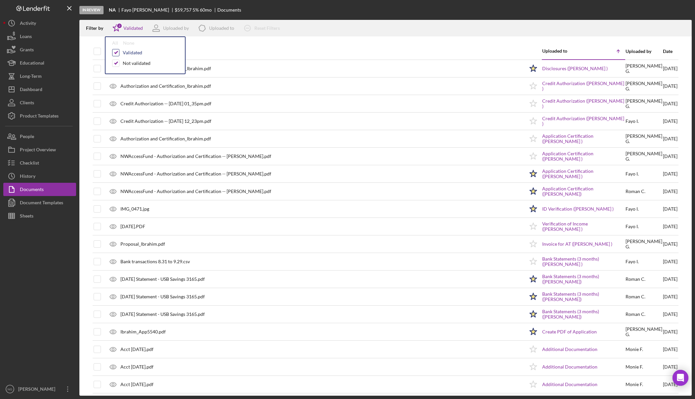
click at [114, 53] on input "checkbox" at bounding box center [116, 52] width 7 height 7
checkbox input "false"
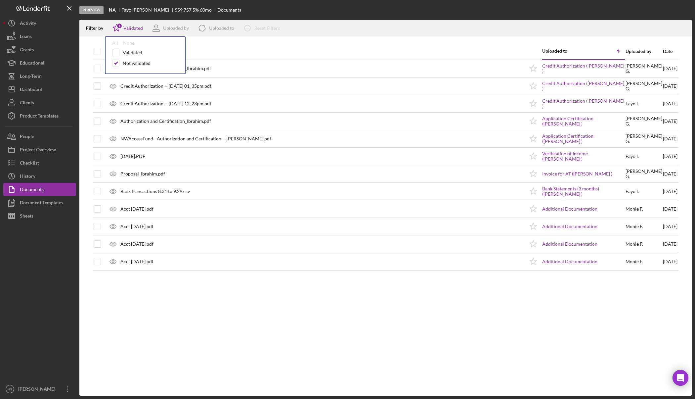
click at [232, 49] on div "Document" at bounding box center [316, 51] width 416 height 5
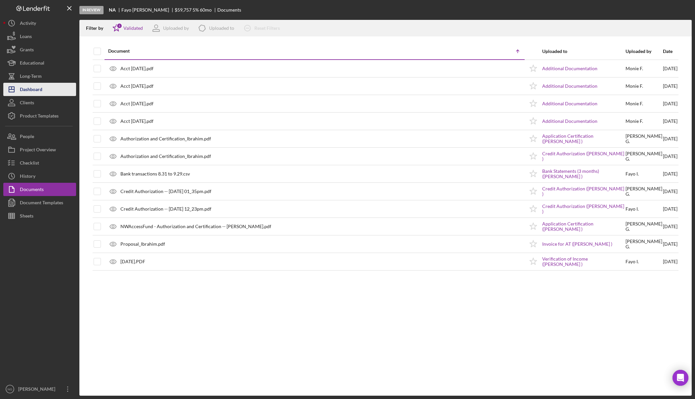
click at [41, 90] on div "Dashboard" at bounding box center [31, 90] width 23 height 15
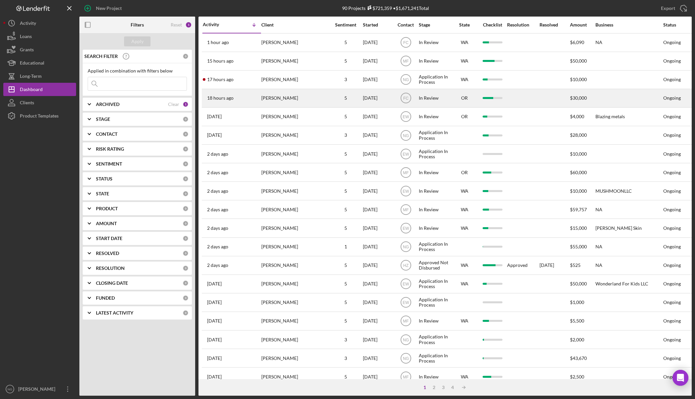
click at [308, 99] on div "[PERSON_NAME]" at bounding box center [294, 98] width 66 height 18
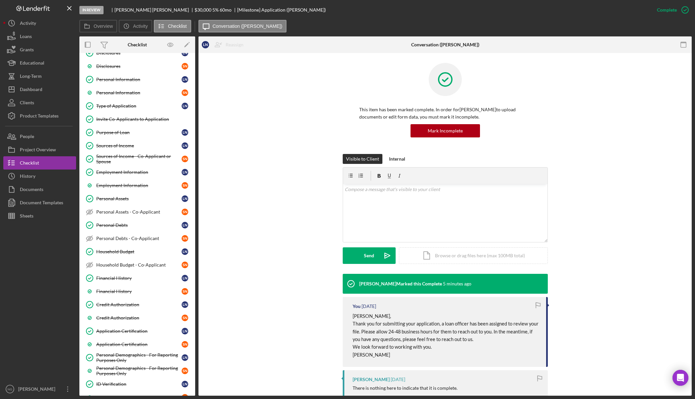
scroll to position [32, 0]
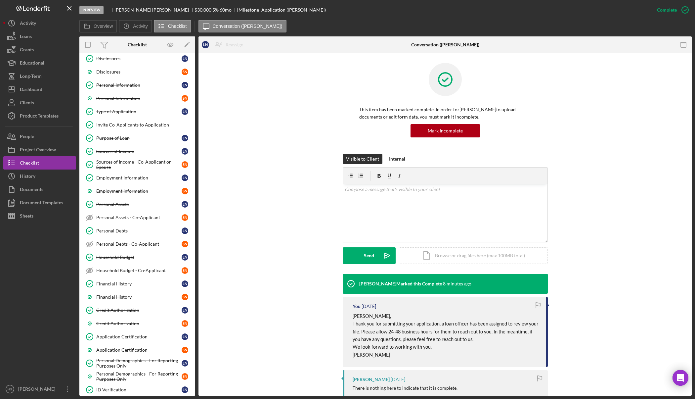
click at [31, 329] on div at bounding box center [39, 302] width 73 height 160
click at [282, 254] on div "Visible to Client Internal v Color teal Color pink Remove color Add row above A…" at bounding box center [444, 214] width 473 height 120
click at [43, 164] on button "Checklist" at bounding box center [39, 162] width 73 height 13
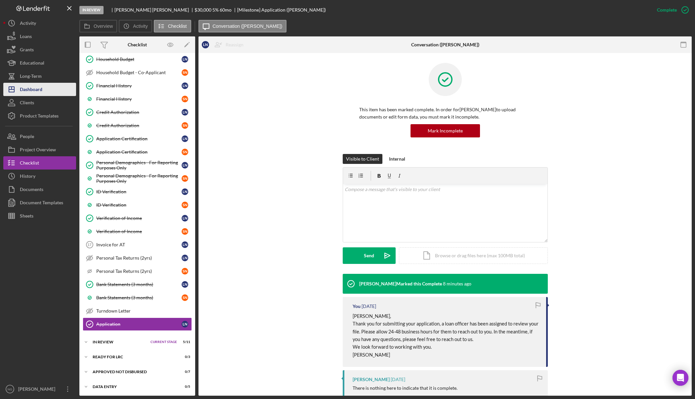
scroll to position [231, 0]
click at [48, 89] on button "Icon/Dashboard Dashboard" at bounding box center [39, 89] width 73 height 13
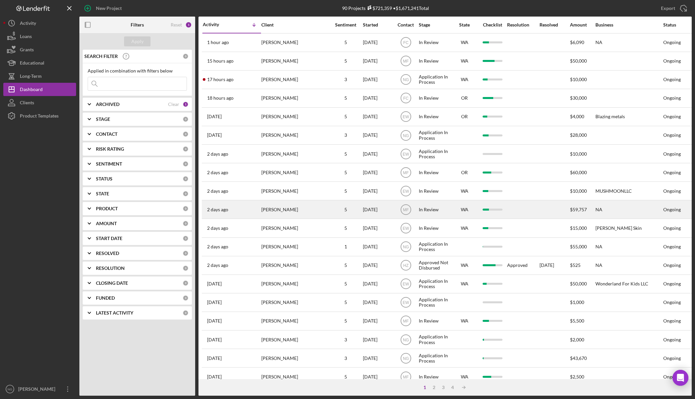
click at [284, 209] on div "[PERSON_NAME]" at bounding box center [294, 210] width 66 height 18
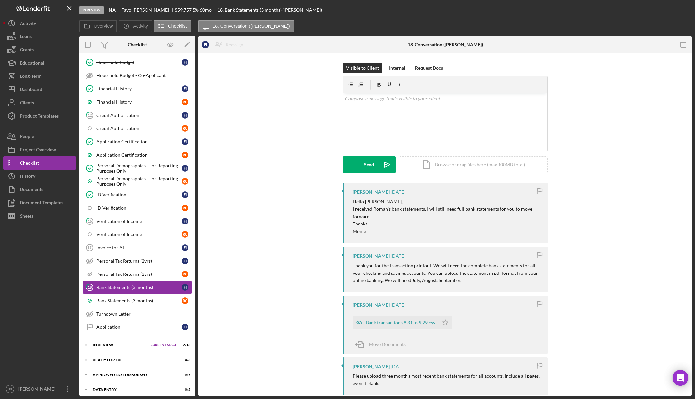
scroll to position [231, 0]
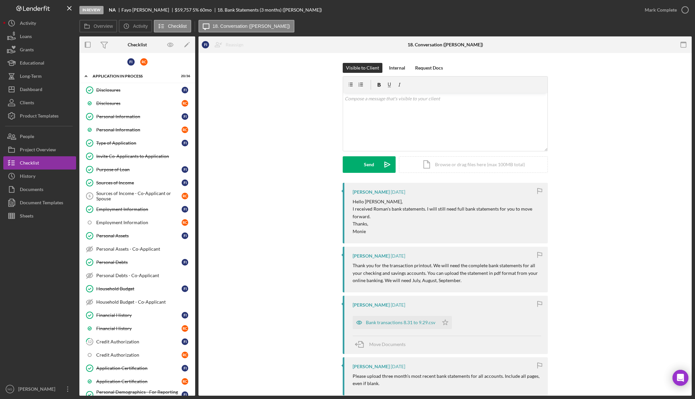
scroll to position [0, 0]
click at [142, 227] on link "Employment Information R C" at bounding box center [137, 223] width 109 height 13
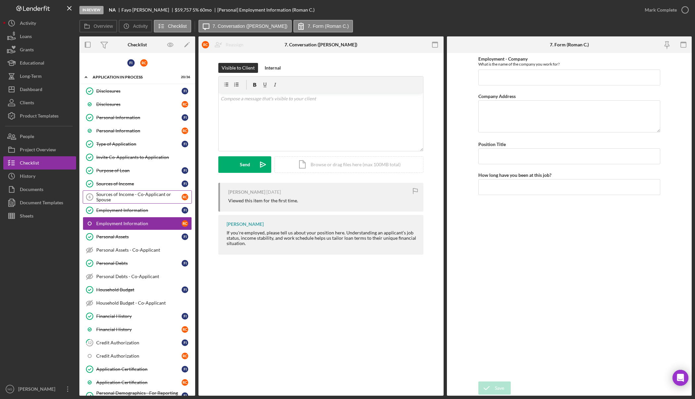
click at [141, 198] on div "Sources of Income - Co-Applicant or Spouse" at bounding box center [138, 197] width 85 height 11
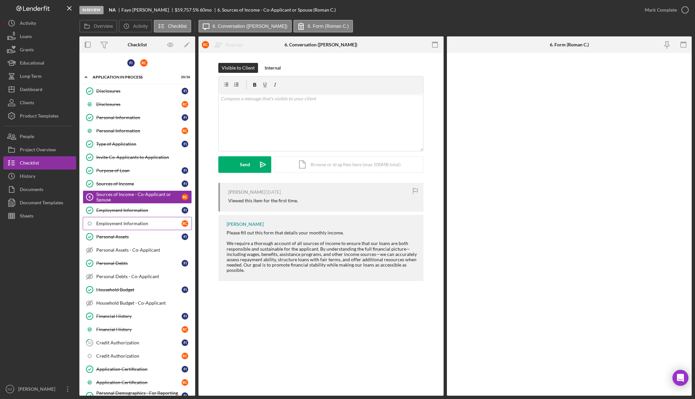
click at [140, 226] on div "Employment Information" at bounding box center [138, 223] width 85 height 5
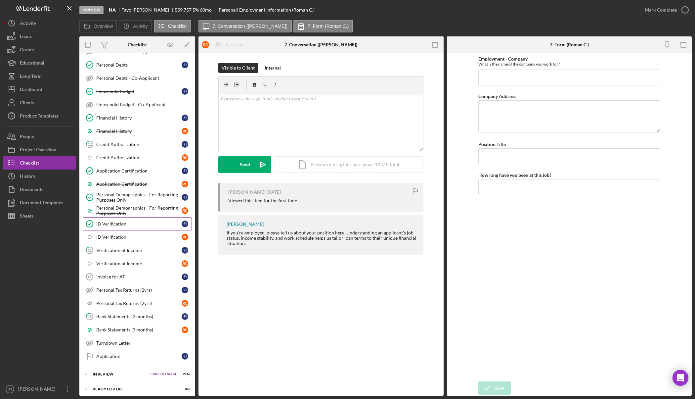
scroll to position [199, 0]
click at [134, 158] on div "Credit Authorization" at bounding box center [138, 157] width 85 height 5
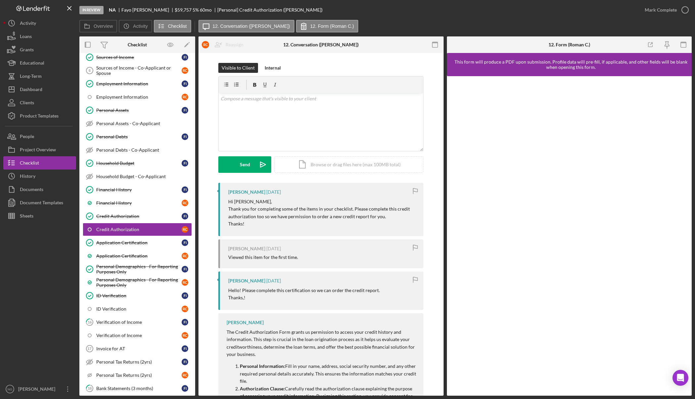
scroll to position [131, 0]
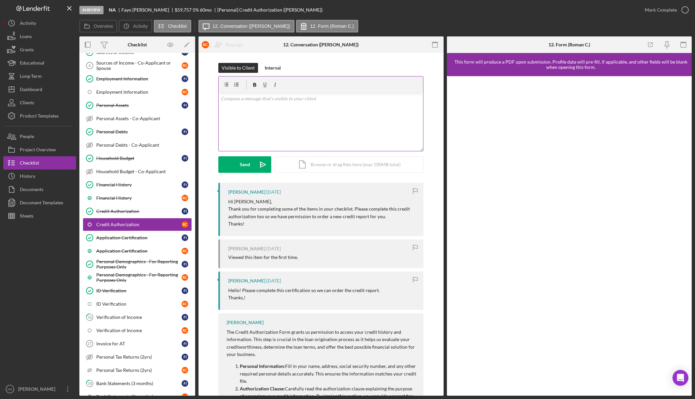
click at [271, 109] on div "v Color teal Color pink Remove color Add row above Add row below Add column bef…" at bounding box center [321, 122] width 204 height 58
click at [275, 74] on div "Visible to Client Internal v Color teal Color pink Remove color Add row above A…" at bounding box center [320, 123] width 205 height 120
click at [276, 70] on div "Internal" at bounding box center [273, 68] width 16 height 10
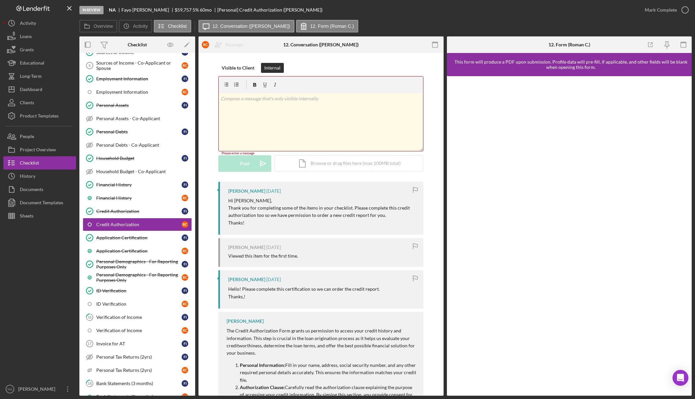
click at [281, 130] on div "v Color teal Color pink Remove color Add row above Add row below Add column bef…" at bounding box center [321, 122] width 204 height 58
click at [296, 101] on p "Spoke with [PERSON_NAME], he advised" at bounding box center [321, 98] width 201 height 7
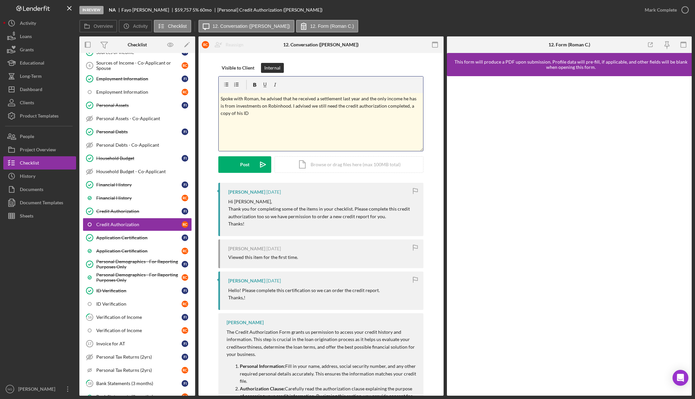
click at [402, 107] on p "Spoke with Roman, he advised that he received a settlement last year and the on…" at bounding box center [321, 106] width 201 height 22
click at [261, 114] on p "Spoke with Roman, he advised that he received a settlement last year and the on…" at bounding box center [321, 106] width 201 height 22
click at [388, 113] on p "Spoke with Roman, he advised that he received a settlement last year and the on…" at bounding box center [321, 106] width 201 height 22
click at [402, 114] on p "Spoke with Roman, he advised that he received a settlement last year and the on…" at bounding box center [321, 106] width 201 height 22
click at [251, 163] on button "Post Icon/icon-invite-send" at bounding box center [244, 164] width 53 height 17
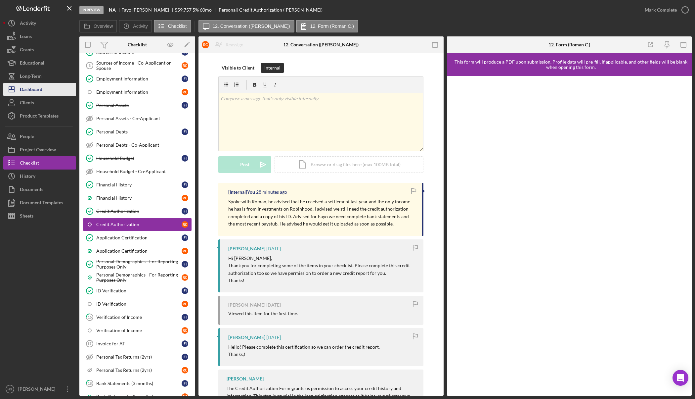
click at [47, 88] on button "Icon/Dashboard Dashboard" at bounding box center [39, 89] width 73 height 13
